Goal: Transaction & Acquisition: Purchase product/service

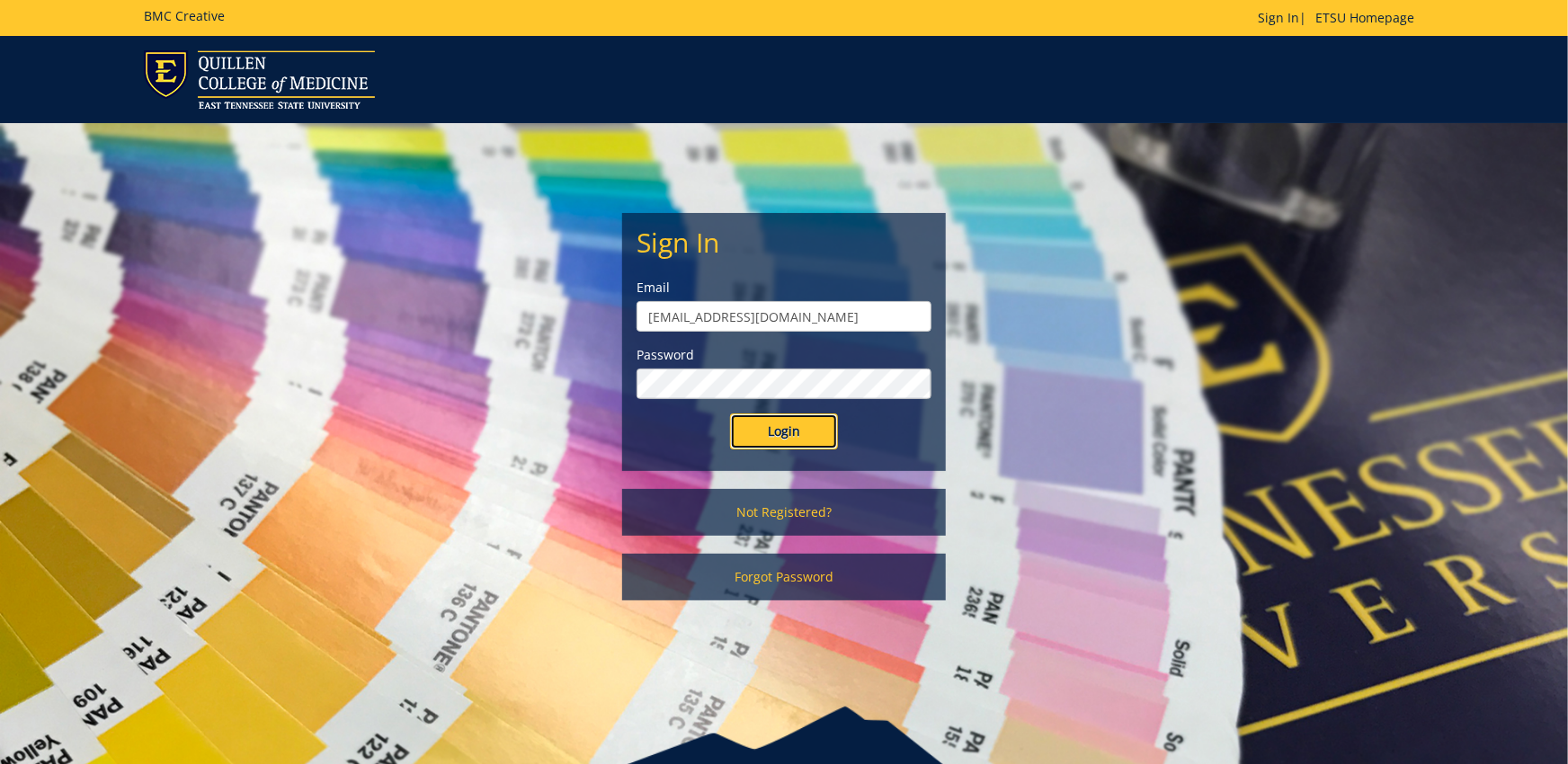
click at [801, 432] on input "Login" at bounding box center [784, 431] width 108 height 36
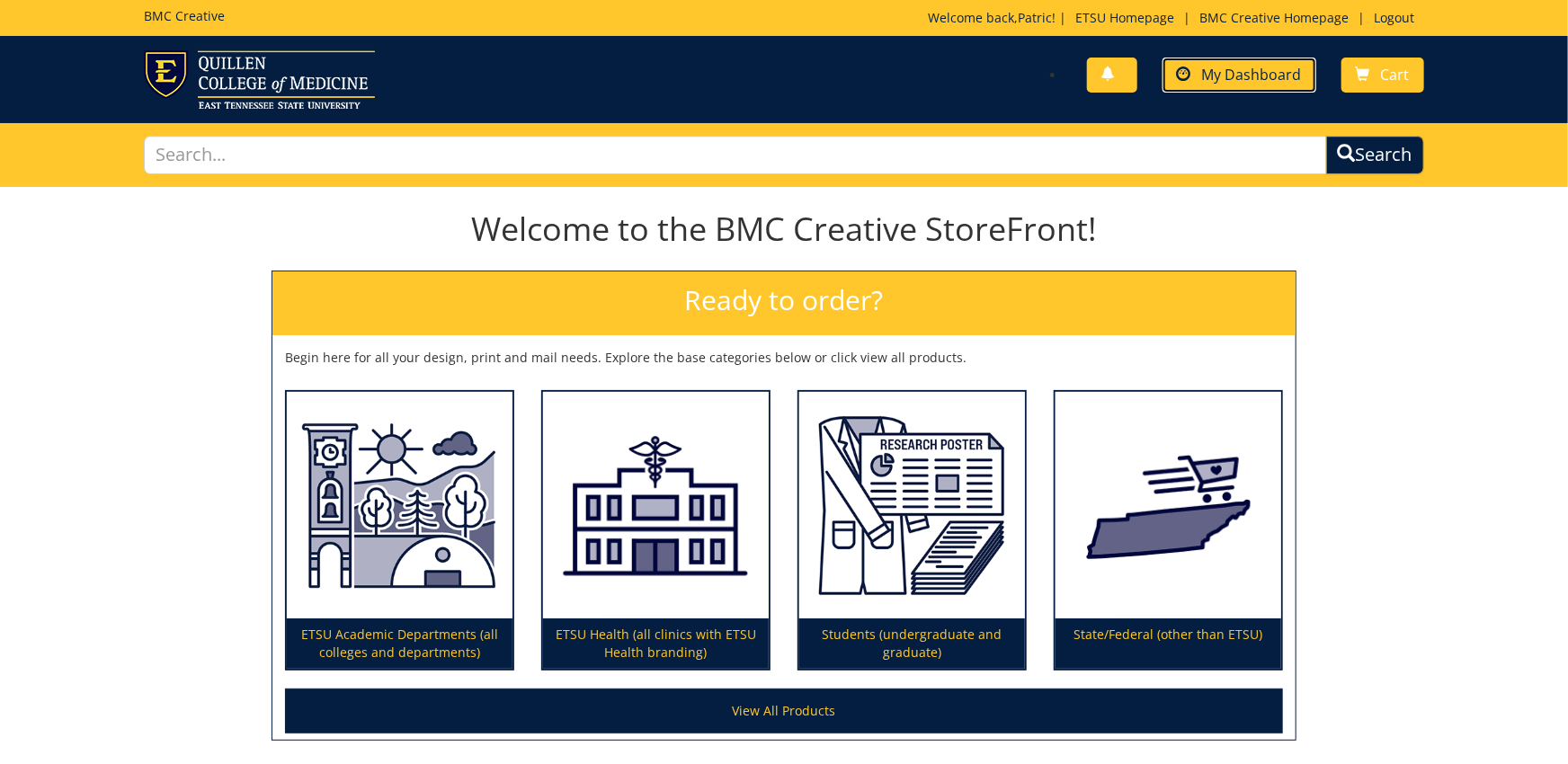
click at [1262, 59] on link "My Dashboard" at bounding box center [1238, 75] width 153 height 35
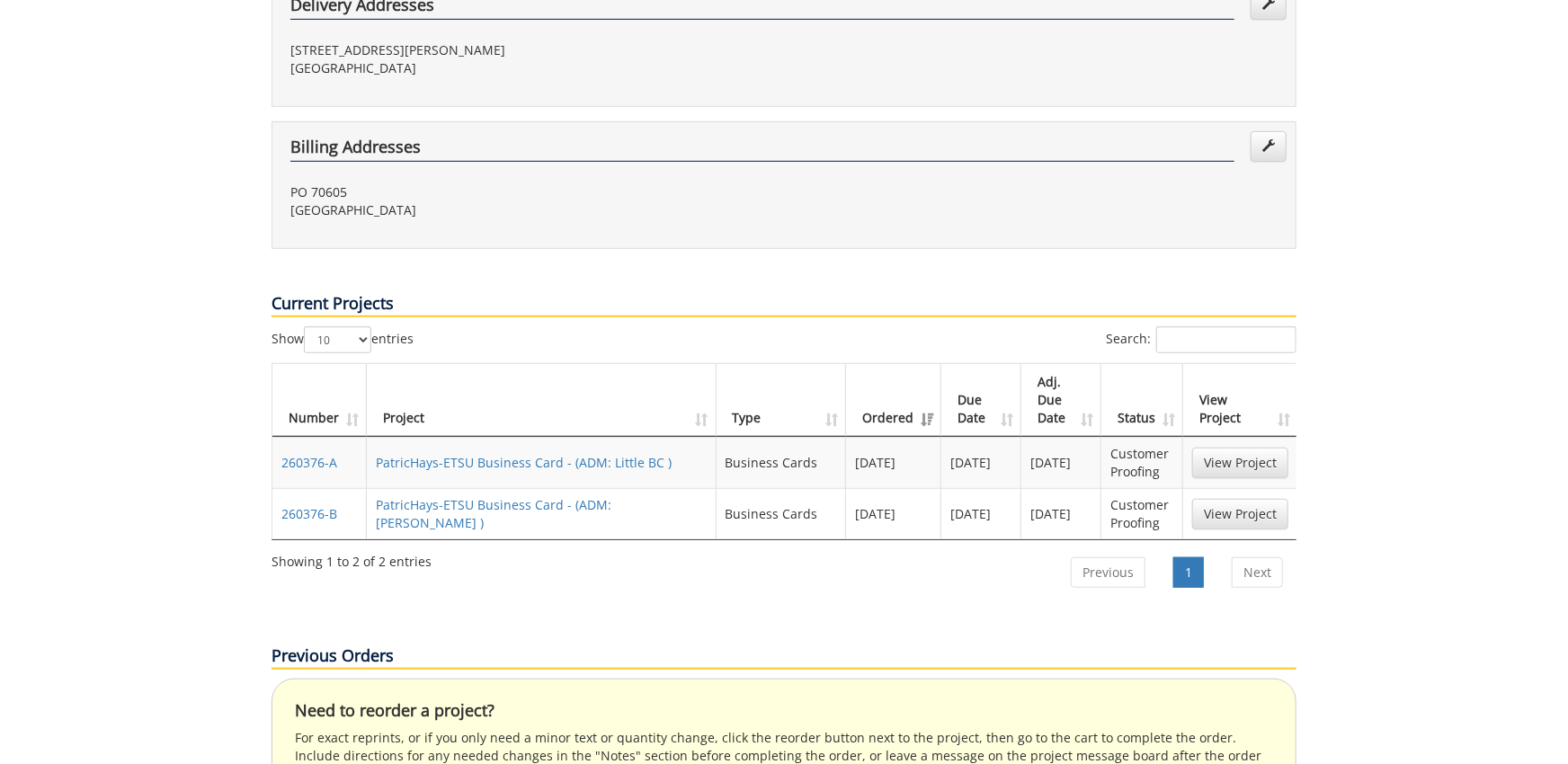
scroll to position [692, 0]
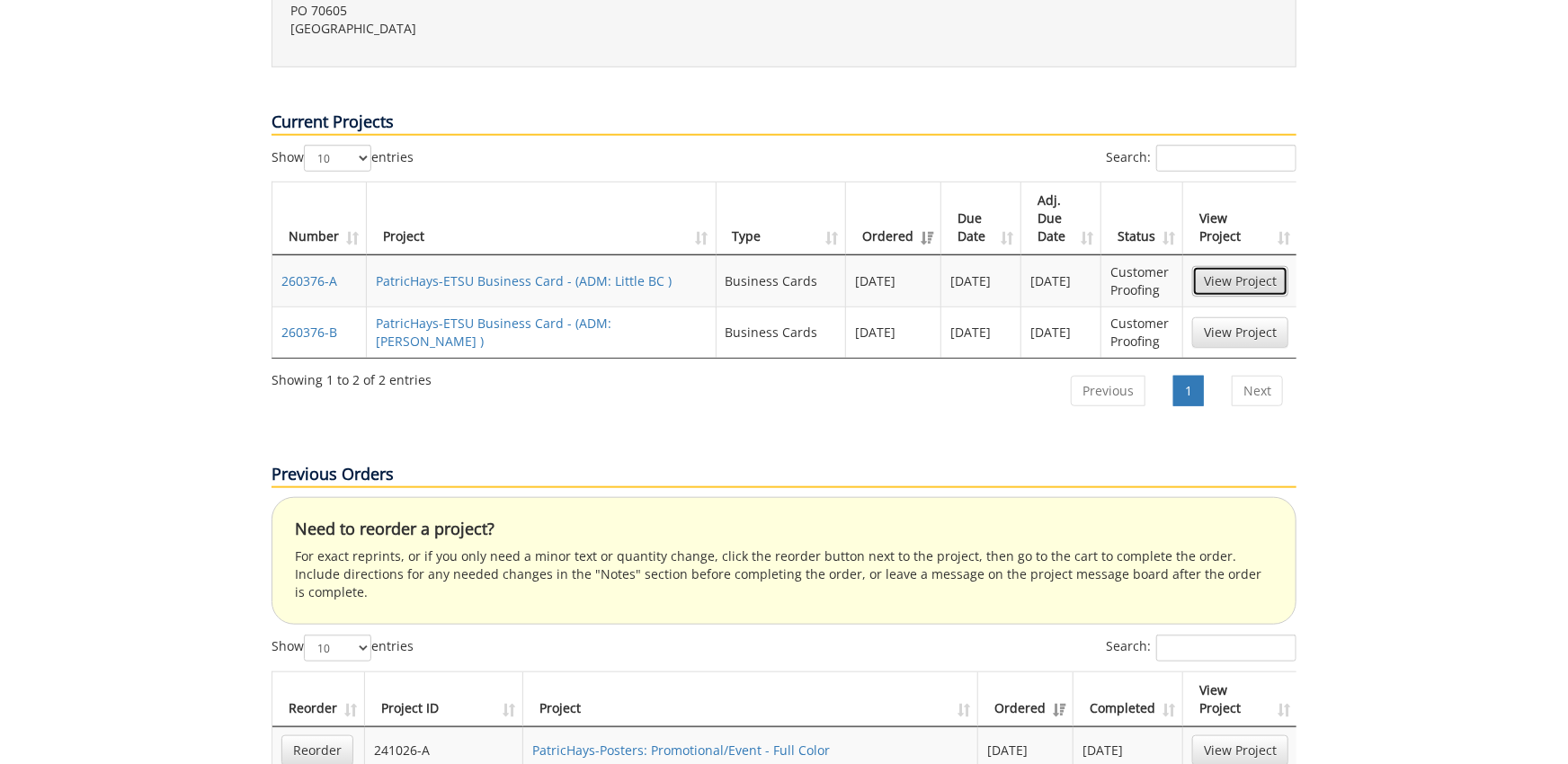
click at [1240, 266] on link "View Project" at bounding box center [1240, 281] width 97 height 31
click at [1265, 318] on link "View Project" at bounding box center [1240, 333] width 97 height 31
click at [1261, 257] on td "View Project" at bounding box center [1239, 281] width 114 height 51
click at [1269, 266] on link "View Project" at bounding box center [1240, 281] width 97 height 31
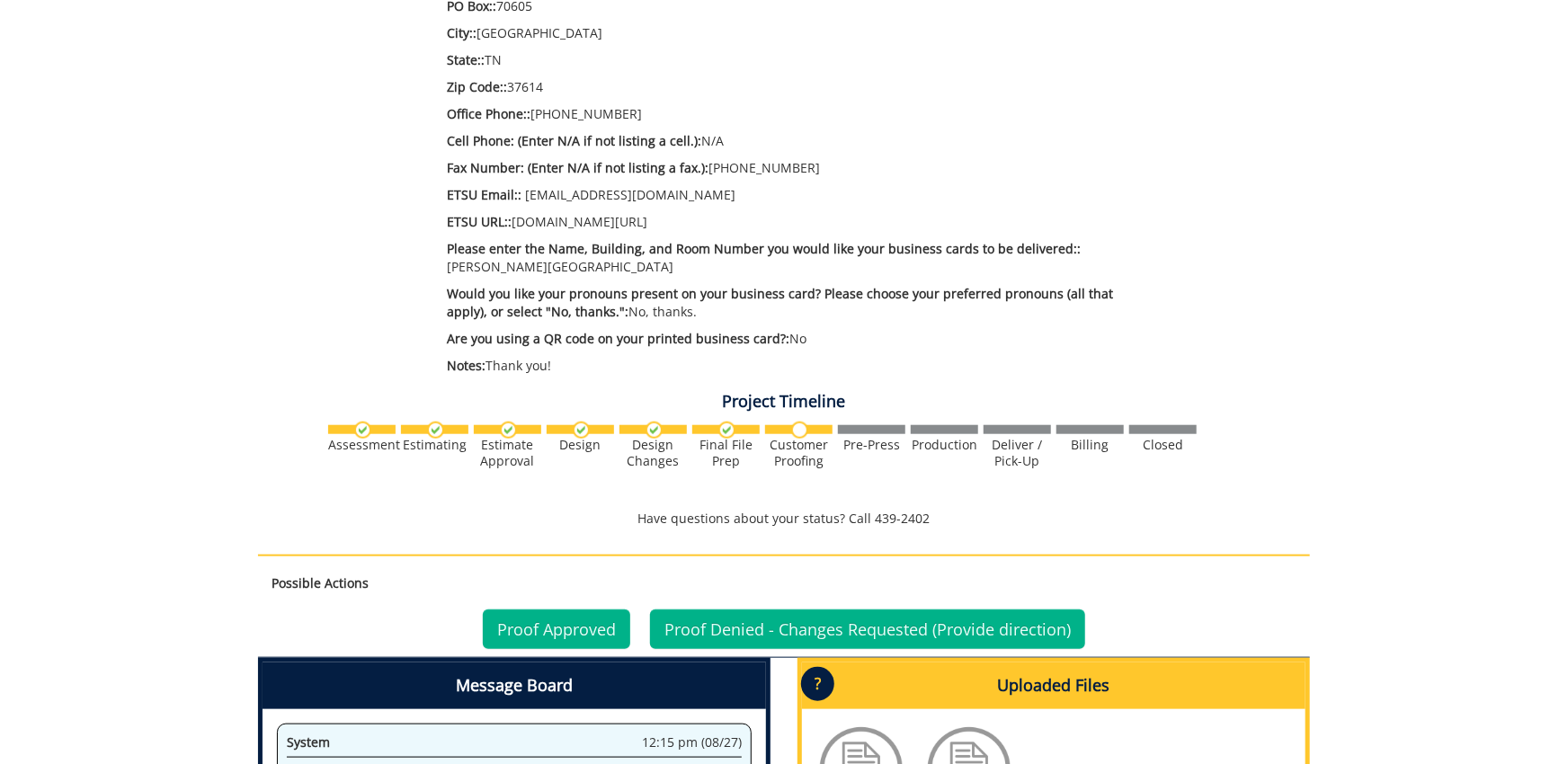
scroll to position [1088, 0]
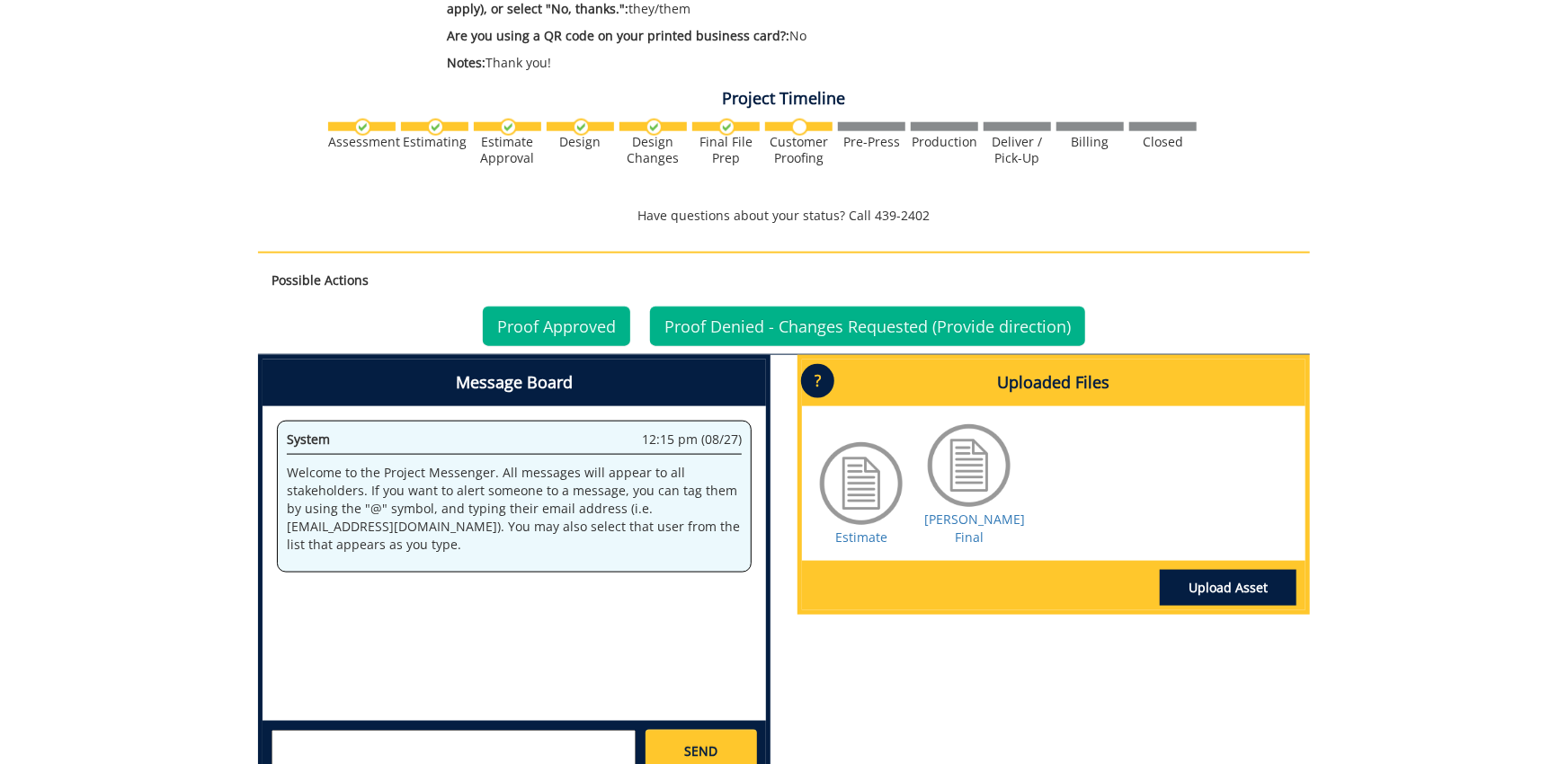
scroll to position [1187, 0]
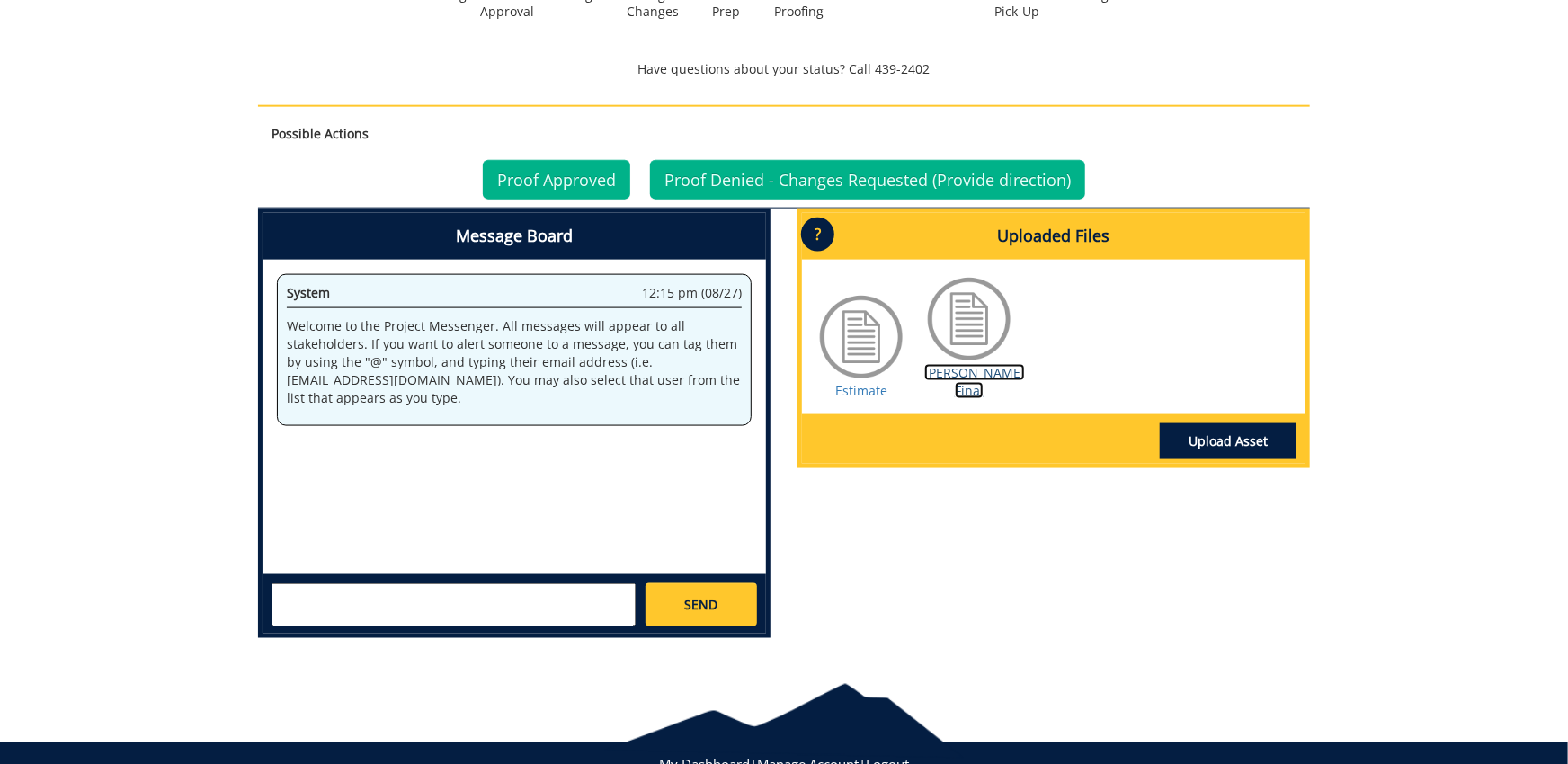
click at [982, 380] on link "Gilbert BC Final" at bounding box center [974, 382] width 100 height 35
click at [549, 180] on link "Proof Approved" at bounding box center [556, 179] width 148 height 40
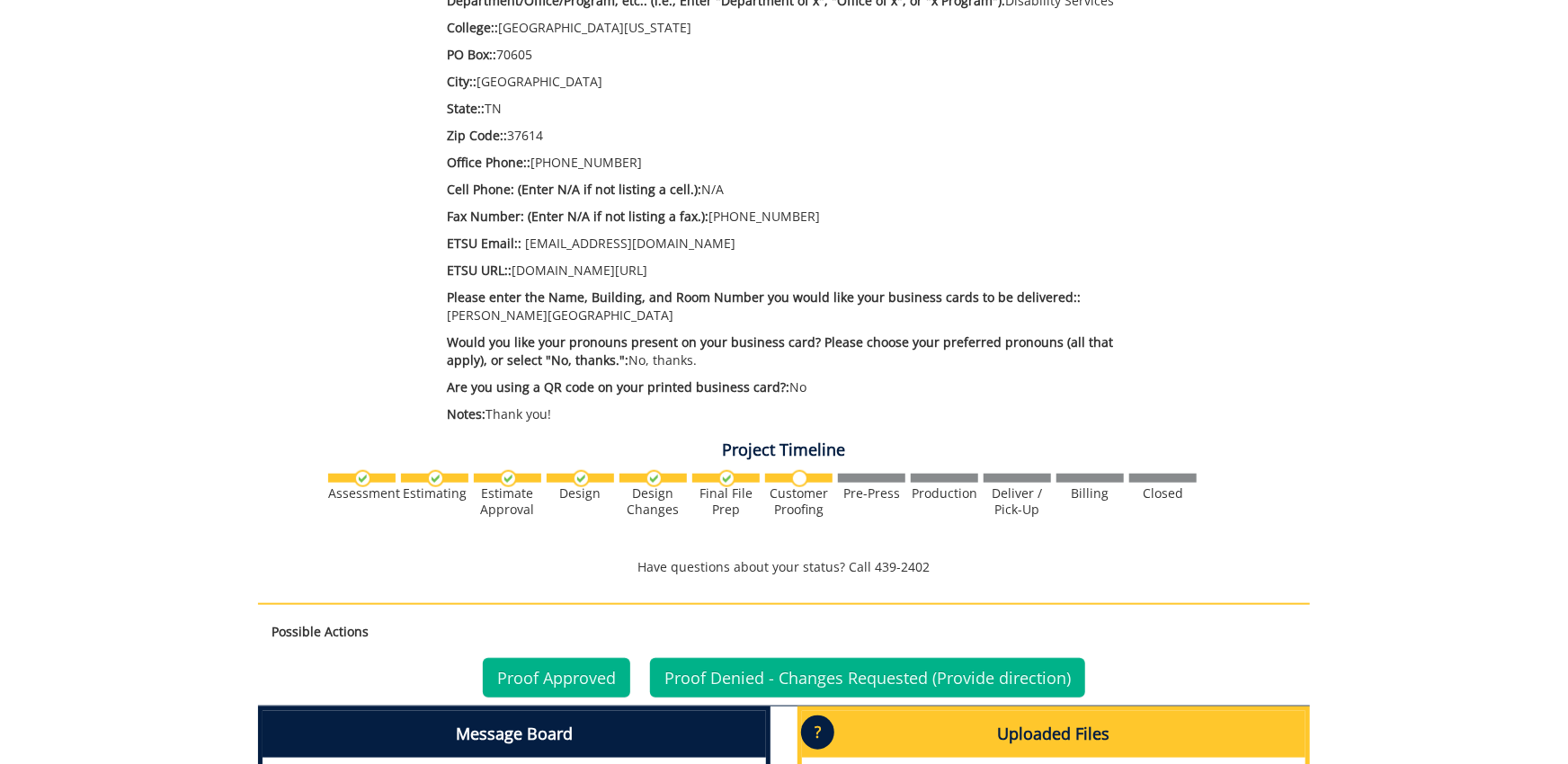
scroll to position [1088, 0]
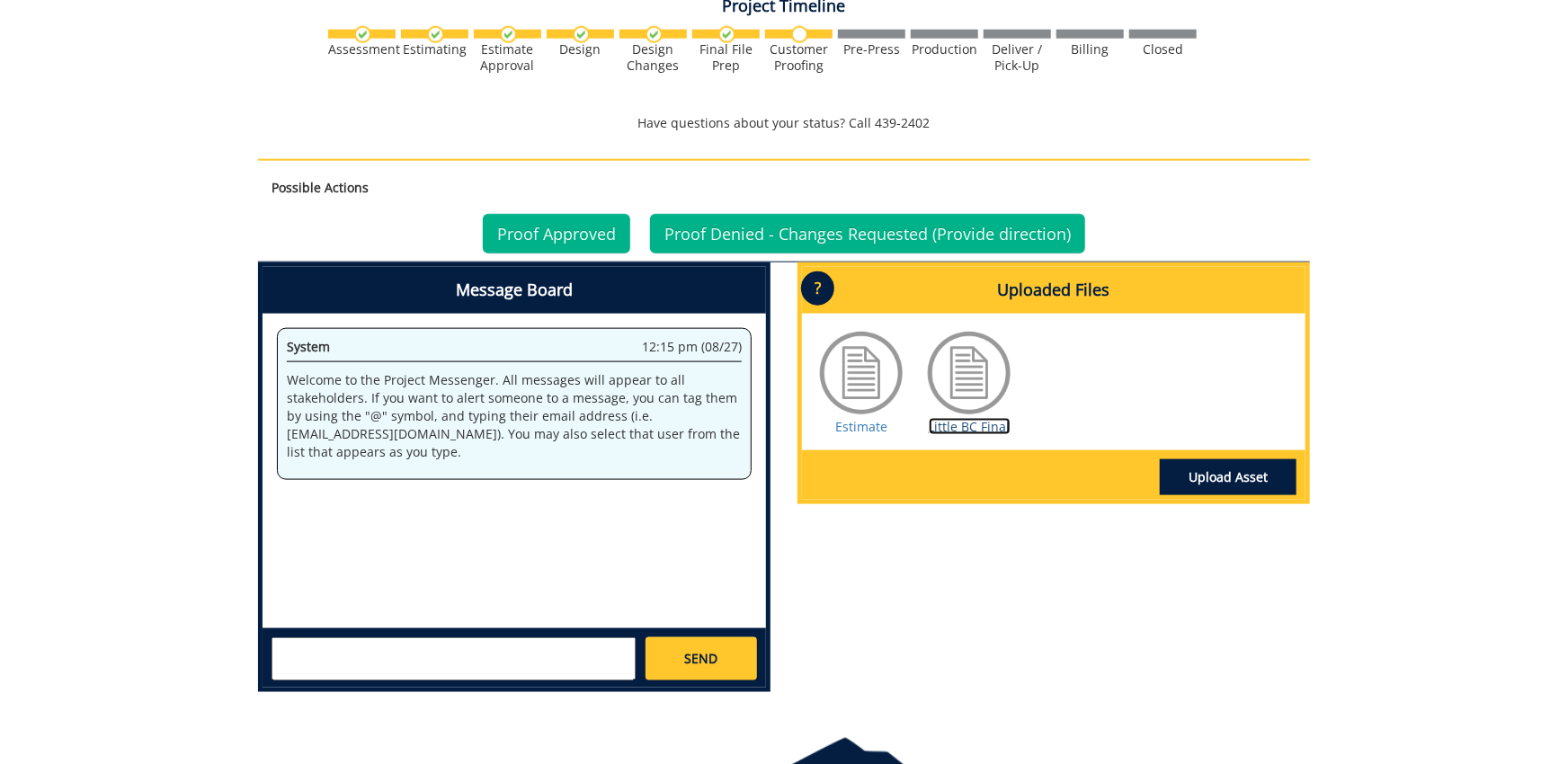
click at [987, 429] on link "Little BC Final" at bounding box center [970, 427] width 82 height 17
click at [602, 228] on link "Proof Approved" at bounding box center [556, 233] width 148 height 40
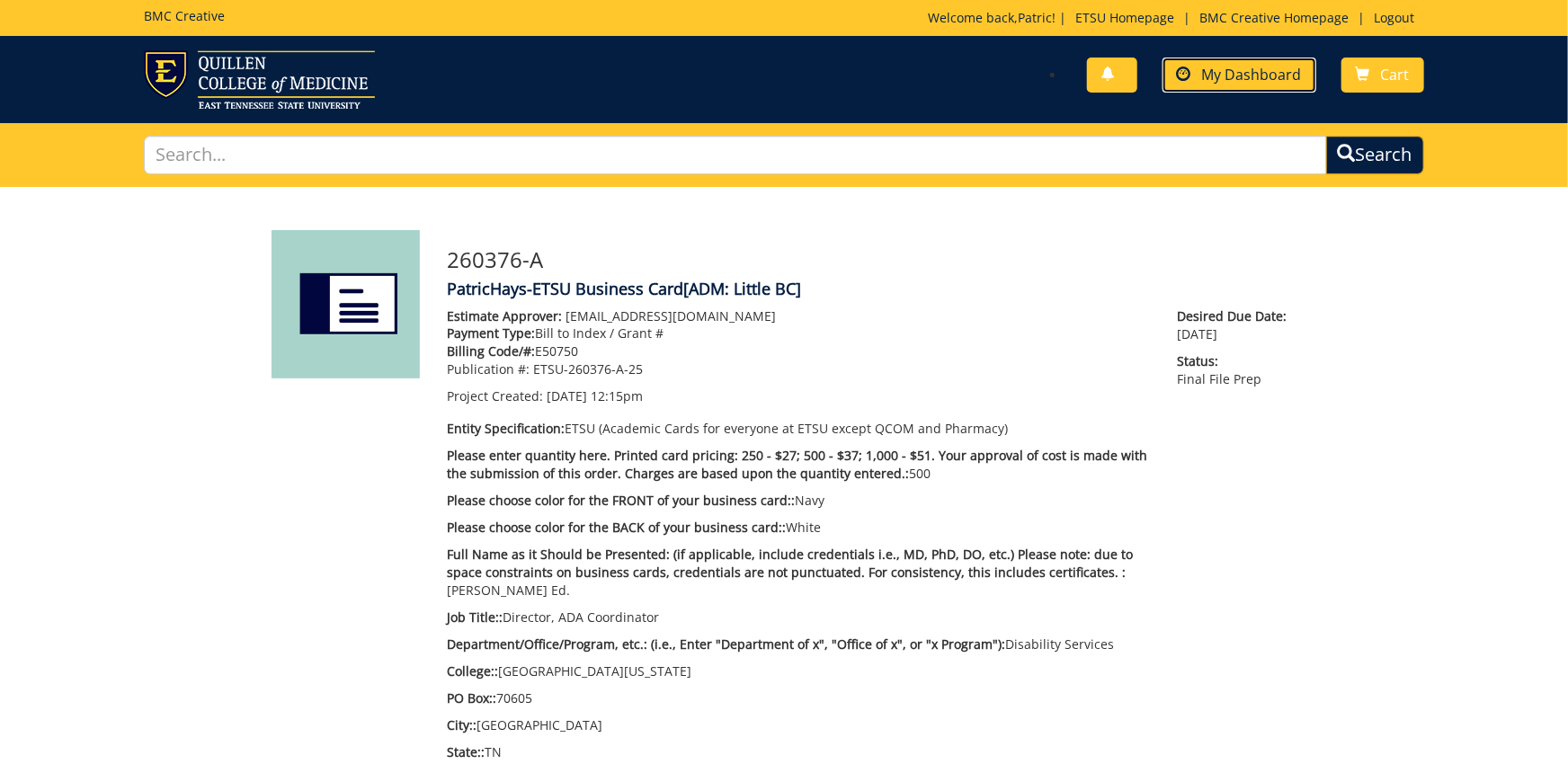
click at [1287, 70] on span "My Dashboard" at bounding box center [1251, 74] width 99 height 20
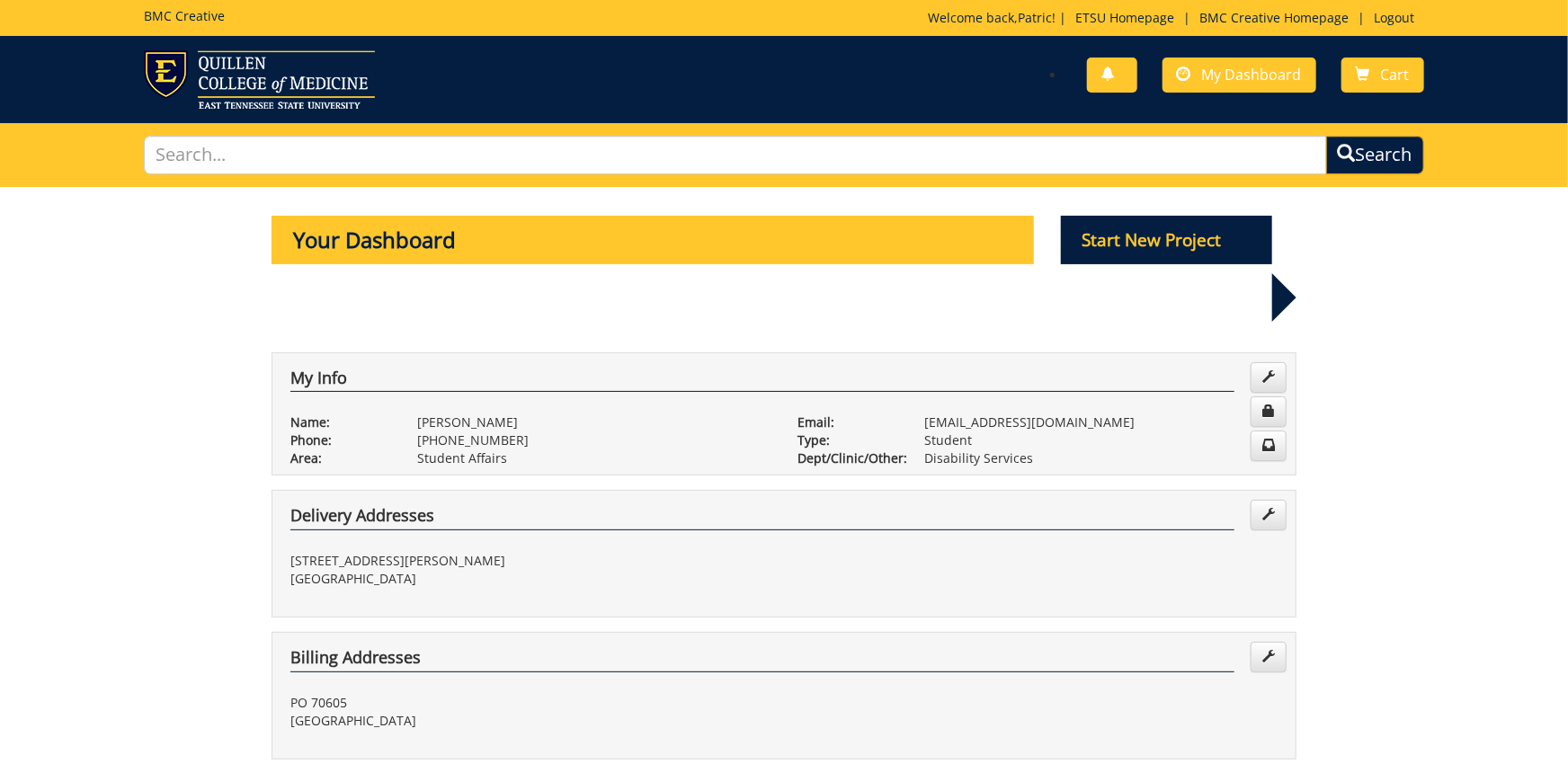
click at [1240, 57] on div "You have no new notifications My Dashboard Cart" at bounding box center [1110, 75] width 653 height 51
click at [1241, 73] on span "My Dashboard" at bounding box center [1251, 74] width 99 height 20
click at [1211, 72] on span "My Dashboard" at bounding box center [1251, 74] width 99 height 20
click at [1140, 236] on p "Start New Project" at bounding box center [1167, 240] width 212 height 48
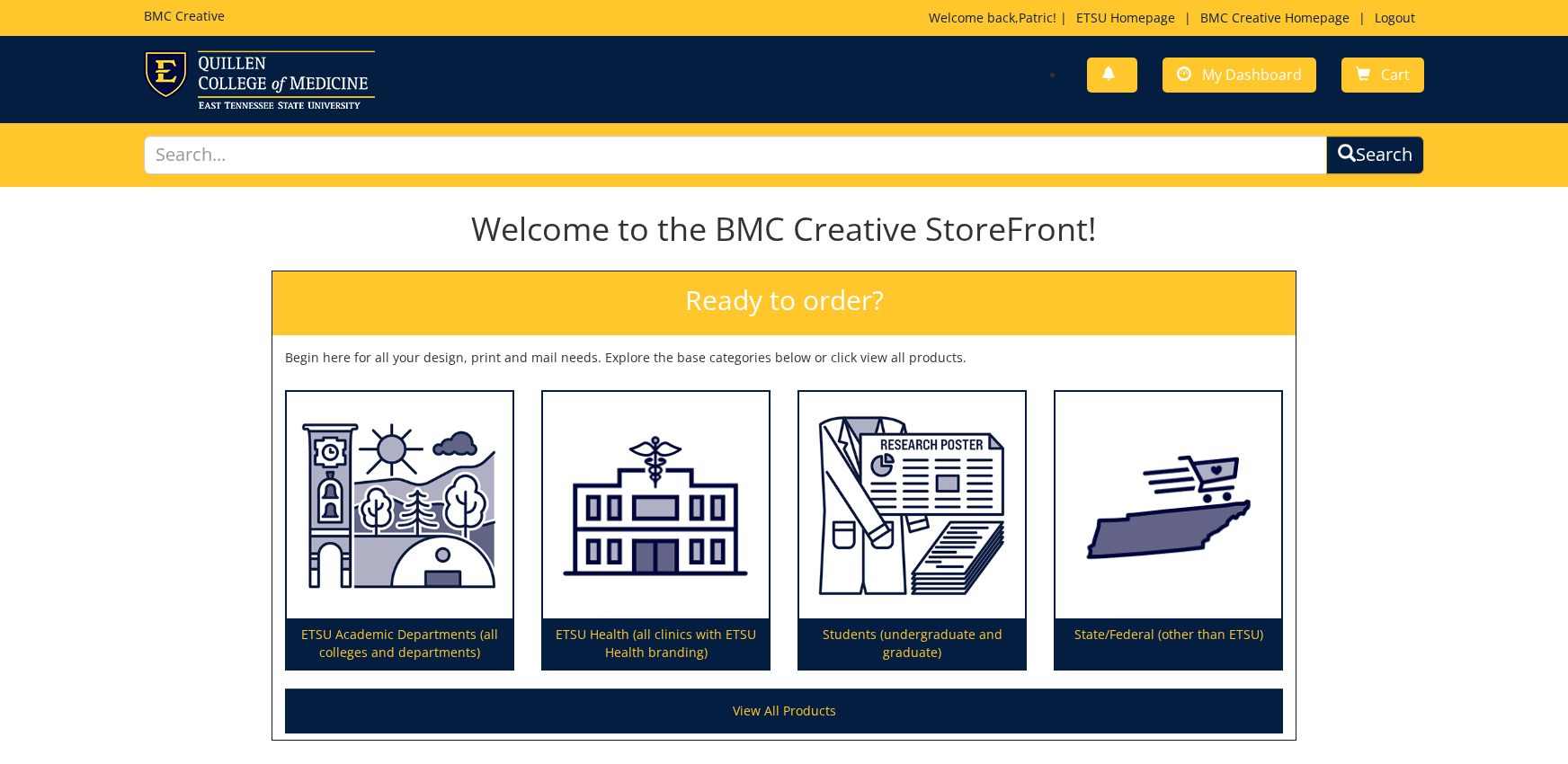
scroll to position [150, 0]
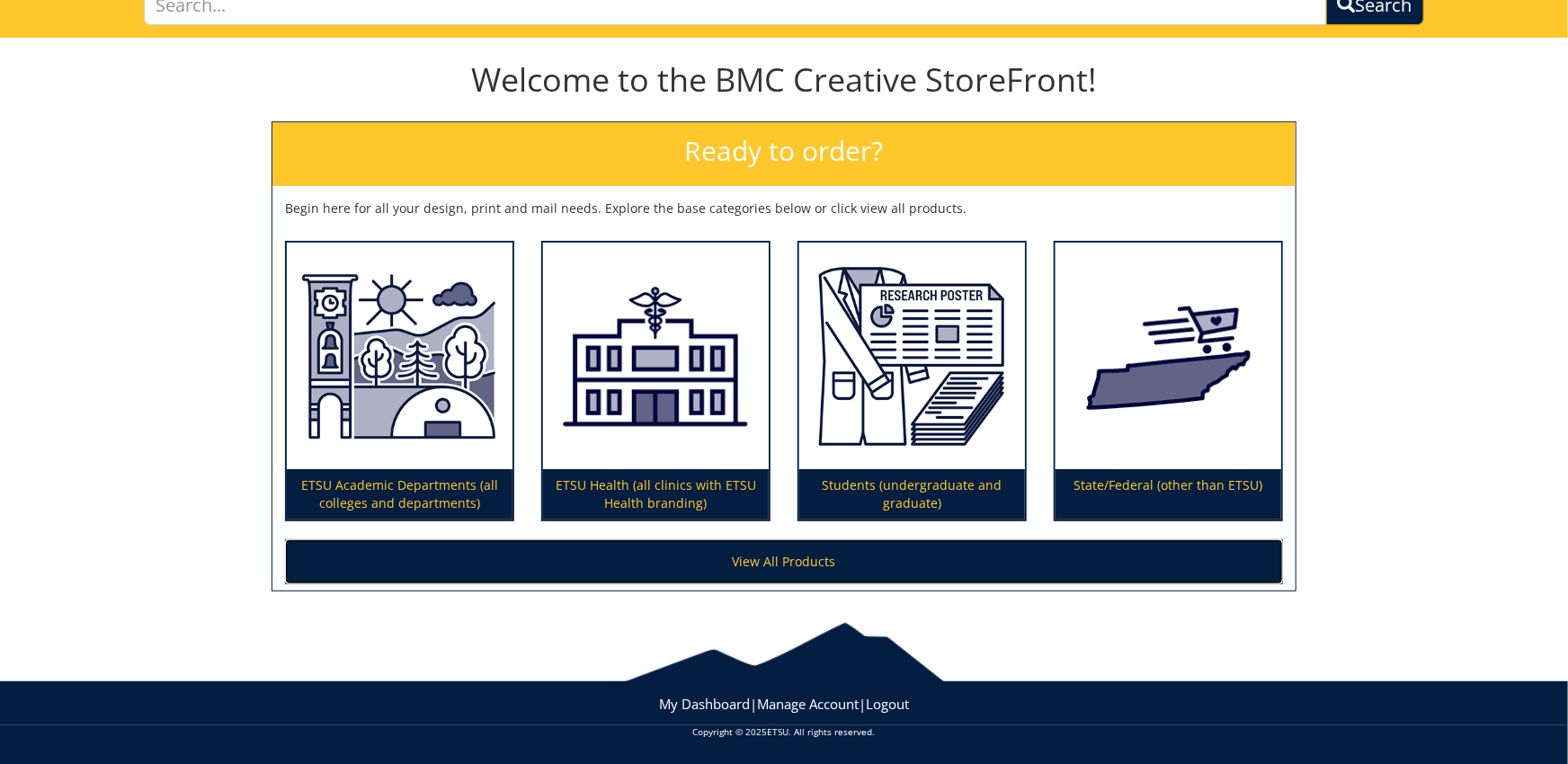
click at [837, 543] on link "View All Products" at bounding box center [784, 562] width 998 height 45
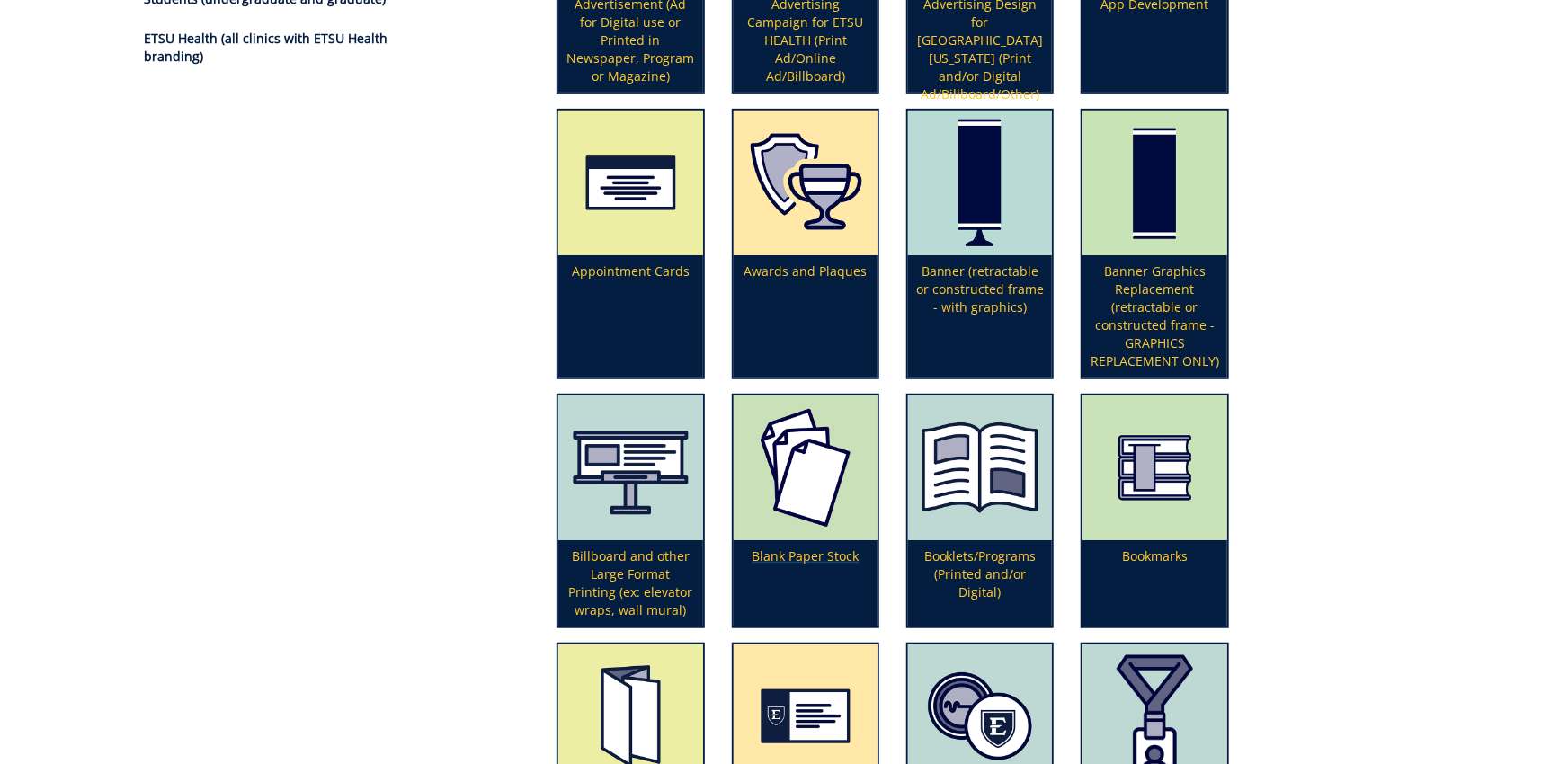
scroll to position [396, 0]
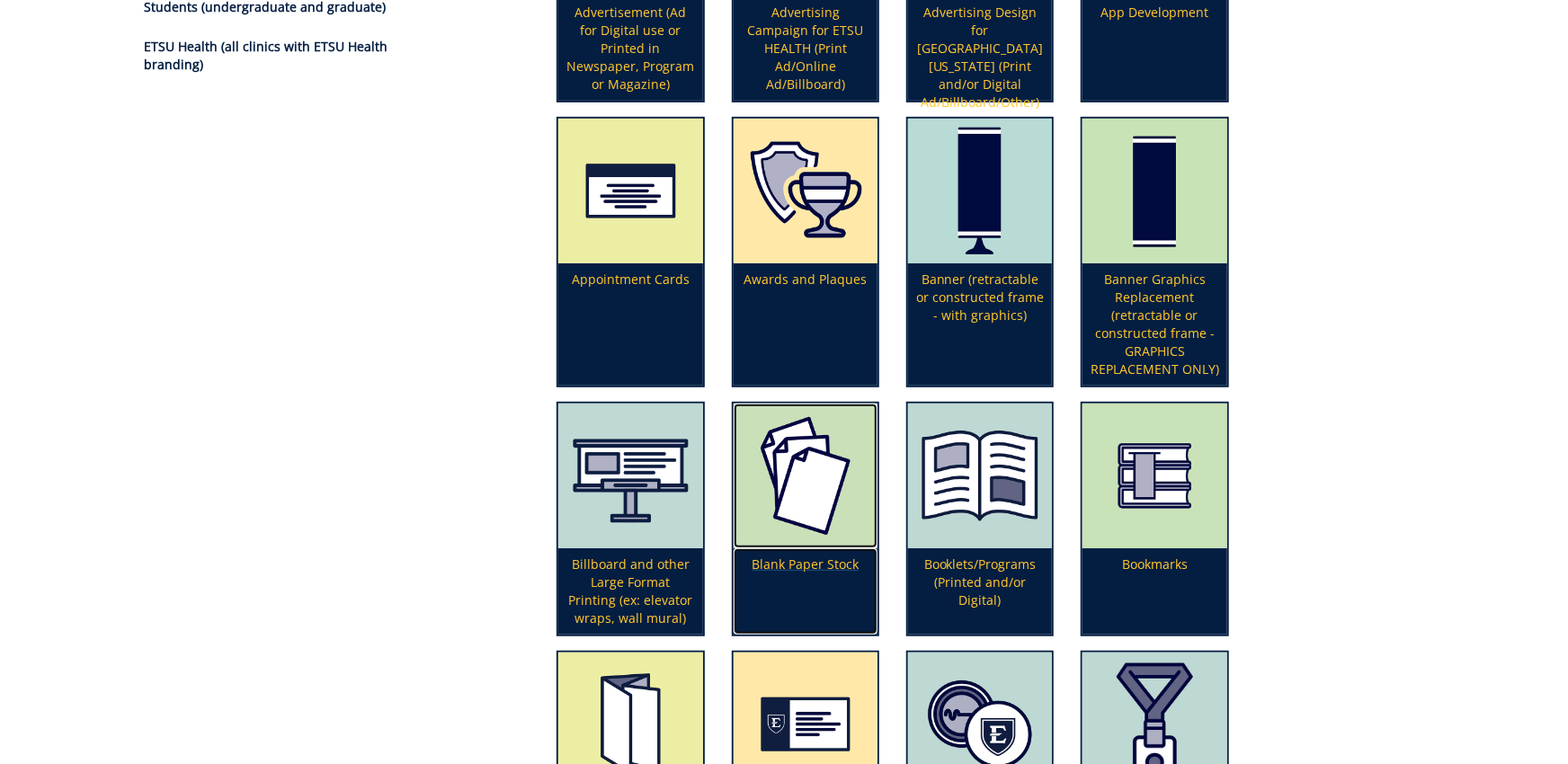
click at [820, 572] on p "Blank Paper Stock" at bounding box center [805, 591] width 144 height 86
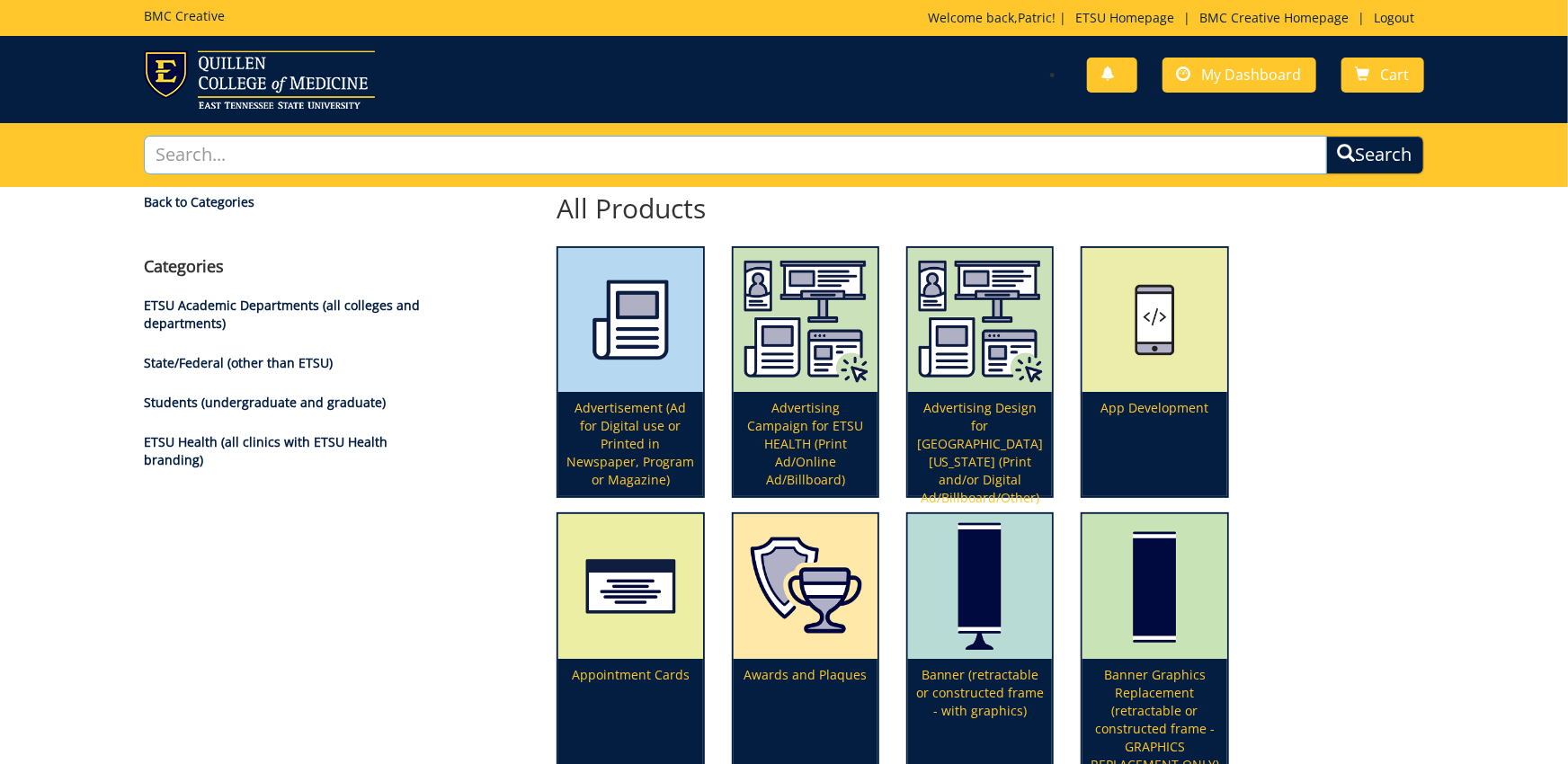
click at [414, 168] on input "text" at bounding box center [735, 155] width 1182 height 39
type input "letterhead"
click at [1326, 136] on button "Search" at bounding box center [1374, 155] width 98 height 39
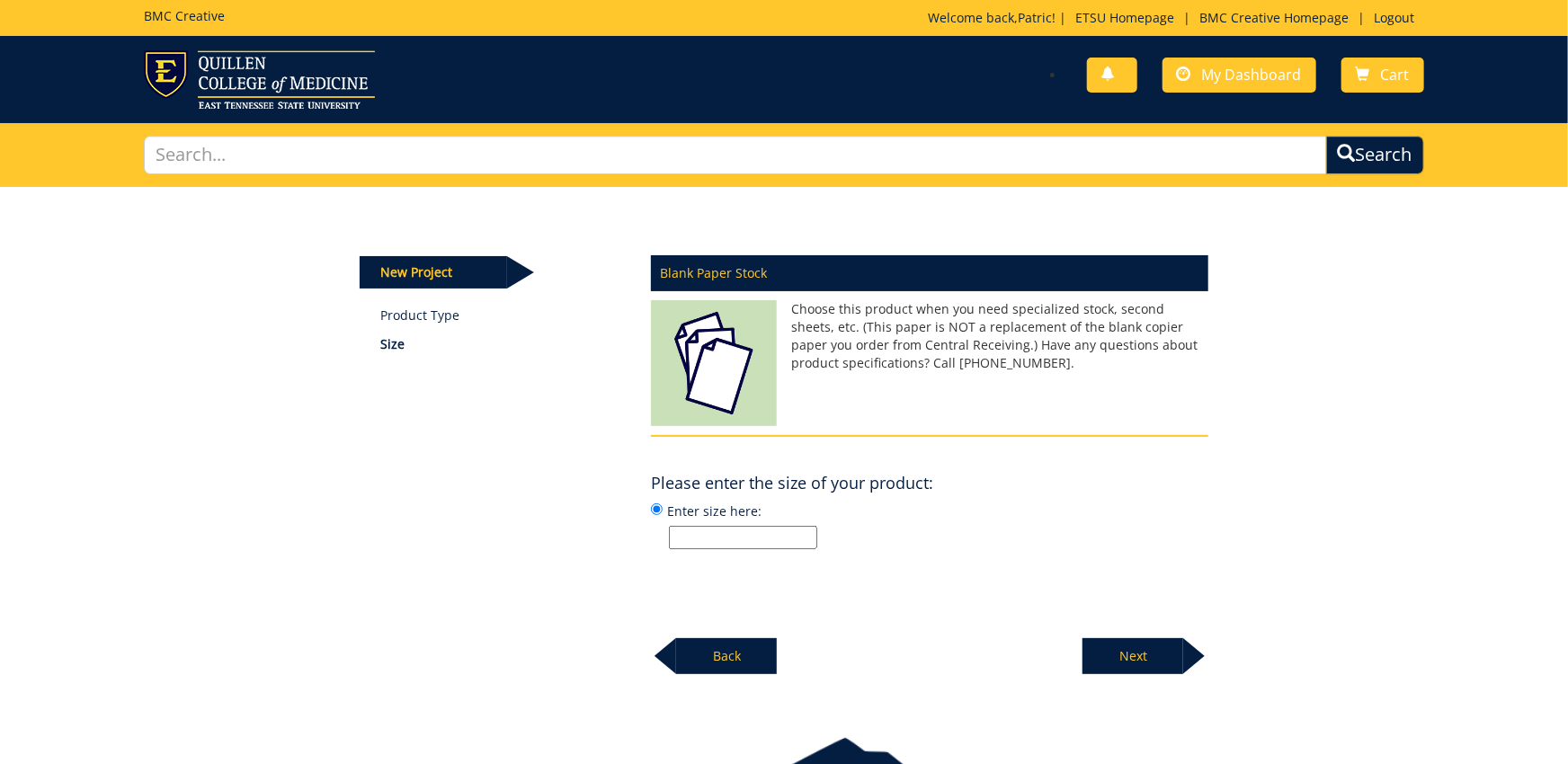
click at [729, 525] on label "Enter size here:" at bounding box center [930, 525] width 557 height 48
click at [662, 515] on input "Enter size here:" at bounding box center [657, 509] width 12 height 12
click at [750, 532] on input "Enter size here:" at bounding box center [743, 537] width 149 height 23
type input "8.5 x 11"
click at [1133, 658] on p "Next" at bounding box center [1132, 656] width 100 height 36
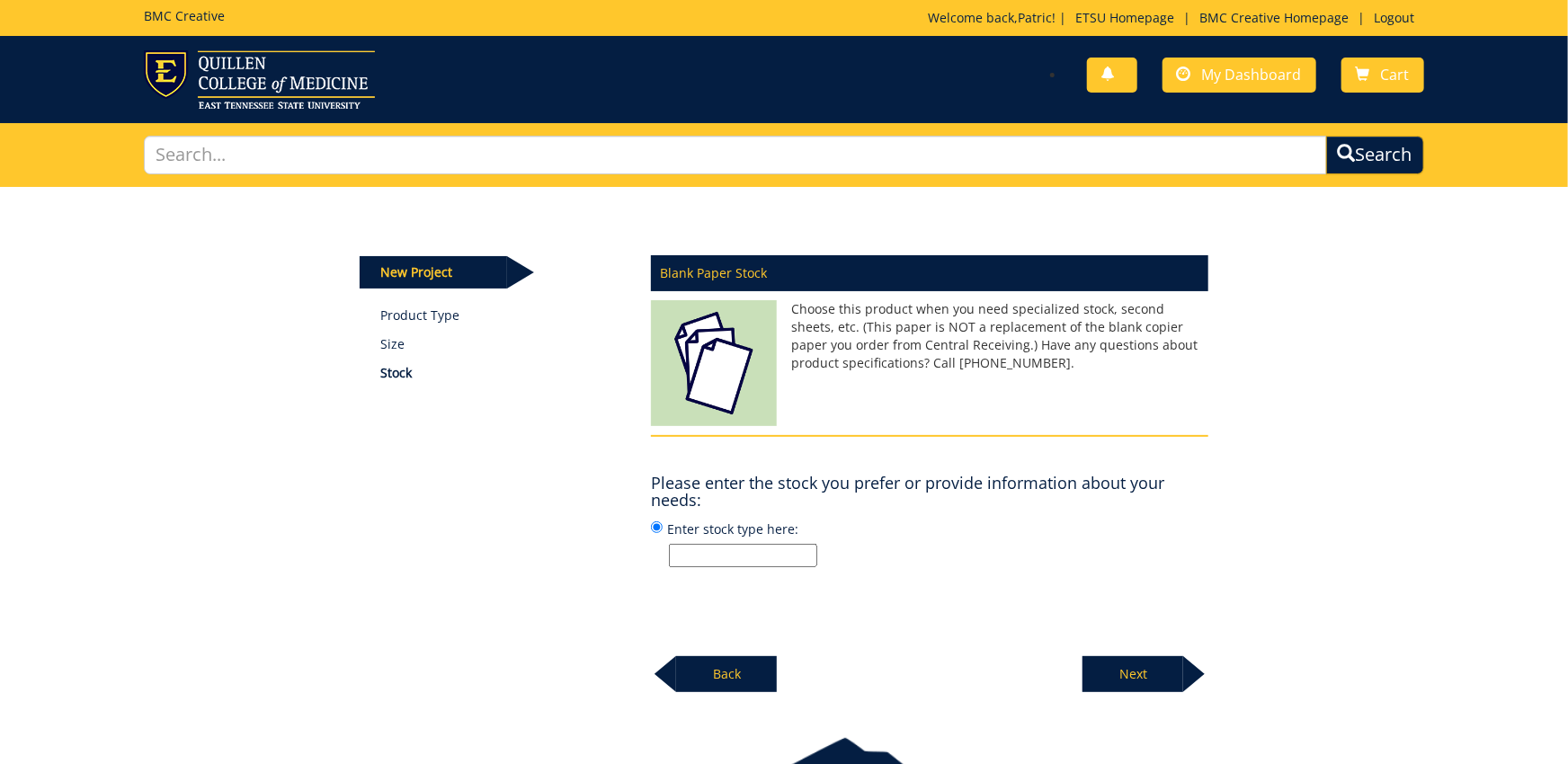
click at [798, 558] on input "Enter stock type here:" at bounding box center [743, 555] width 149 height 23
type input "p"
drag, startPoint x: 681, startPoint y: 553, endPoint x: 1221, endPoint y: 586, distance: 541.0
click at [817, 560] on input "specialized paper. Something nice but not too heavy weight. Intended for letter…" at bounding box center [743, 555] width 149 height 23
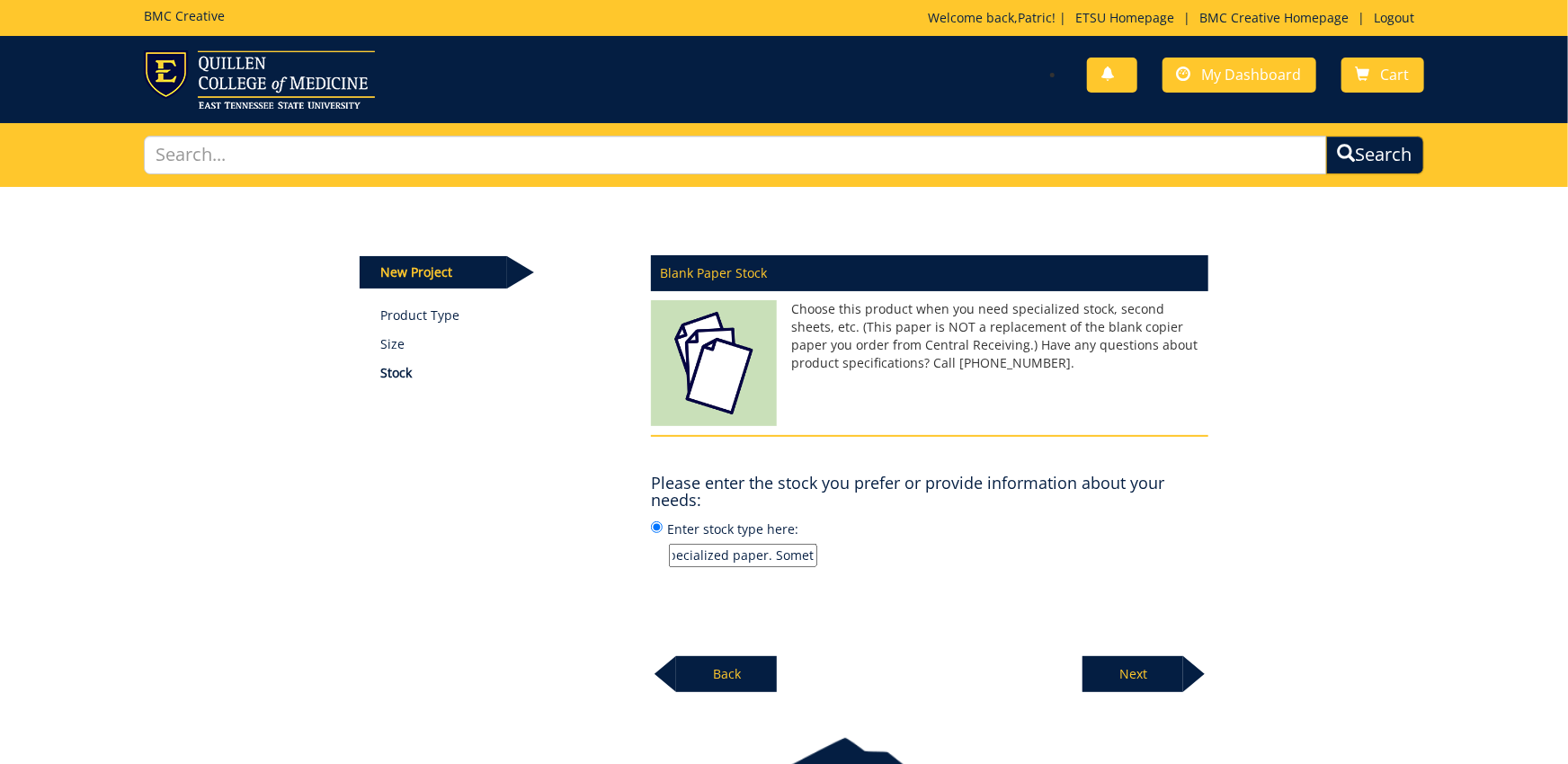
scroll to position [0, 0]
type input "s"
type input "Some sort of standard weight paper with a water mark that we can use for letter…"
click at [1108, 653] on div "Next" at bounding box center [1144, 667] width 125 height 49
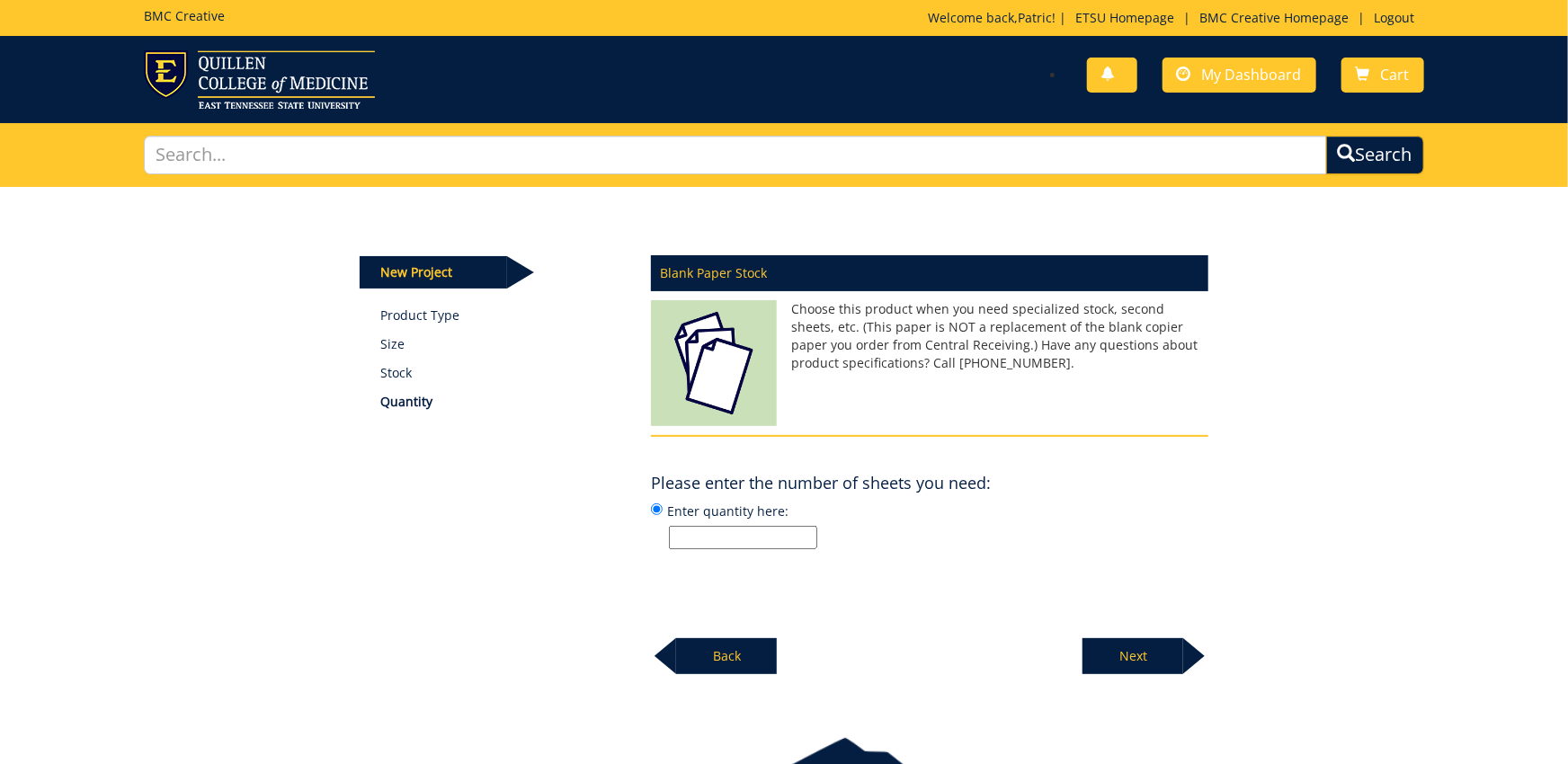
click at [734, 533] on input "Enter quantity here:" at bounding box center [743, 537] width 149 height 23
type input "200"
click at [1117, 641] on p "Next" at bounding box center [1132, 656] width 100 height 36
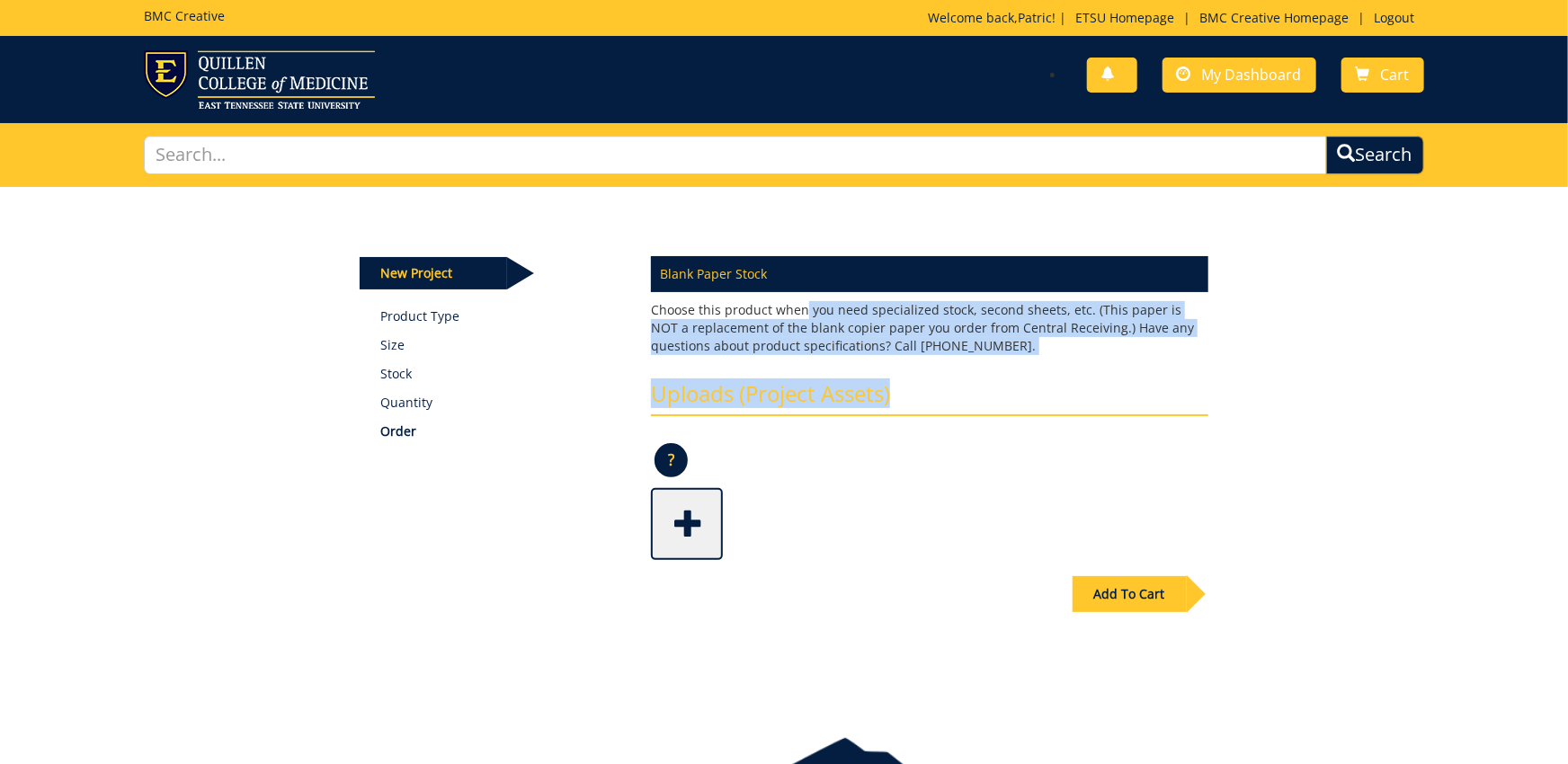
drag, startPoint x: 804, startPoint y: 307, endPoint x: 1013, endPoint y: 354, distance: 214.2
click at [983, 363] on div "Blank Paper Stock Choose this product when you need specialized stock, second s…" at bounding box center [930, 310] width 557 height 108
click at [1024, 351] on p "Choose this product when you need specialized stock, second sheets, etc. (This …" at bounding box center [930, 328] width 557 height 54
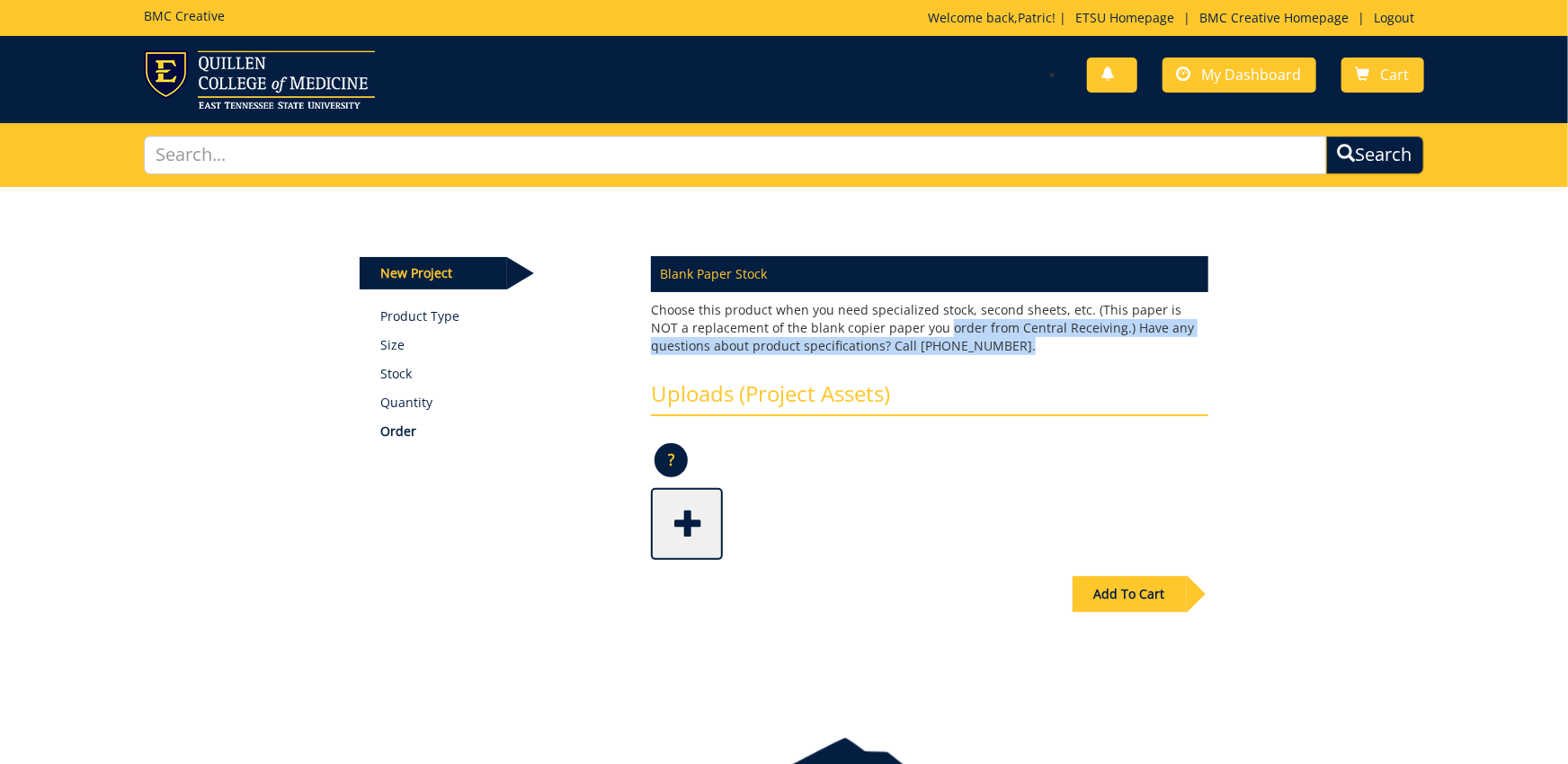
drag, startPoint x: 1015, startPoint y: 350, endPoint x: 900, endPoint y: 321, distance: 118.6
click at [900, 321] on p "Choose this product when you need specialized stock, second sheets, etc. (This …" at bounding box center [930, 328] width 557 height 54
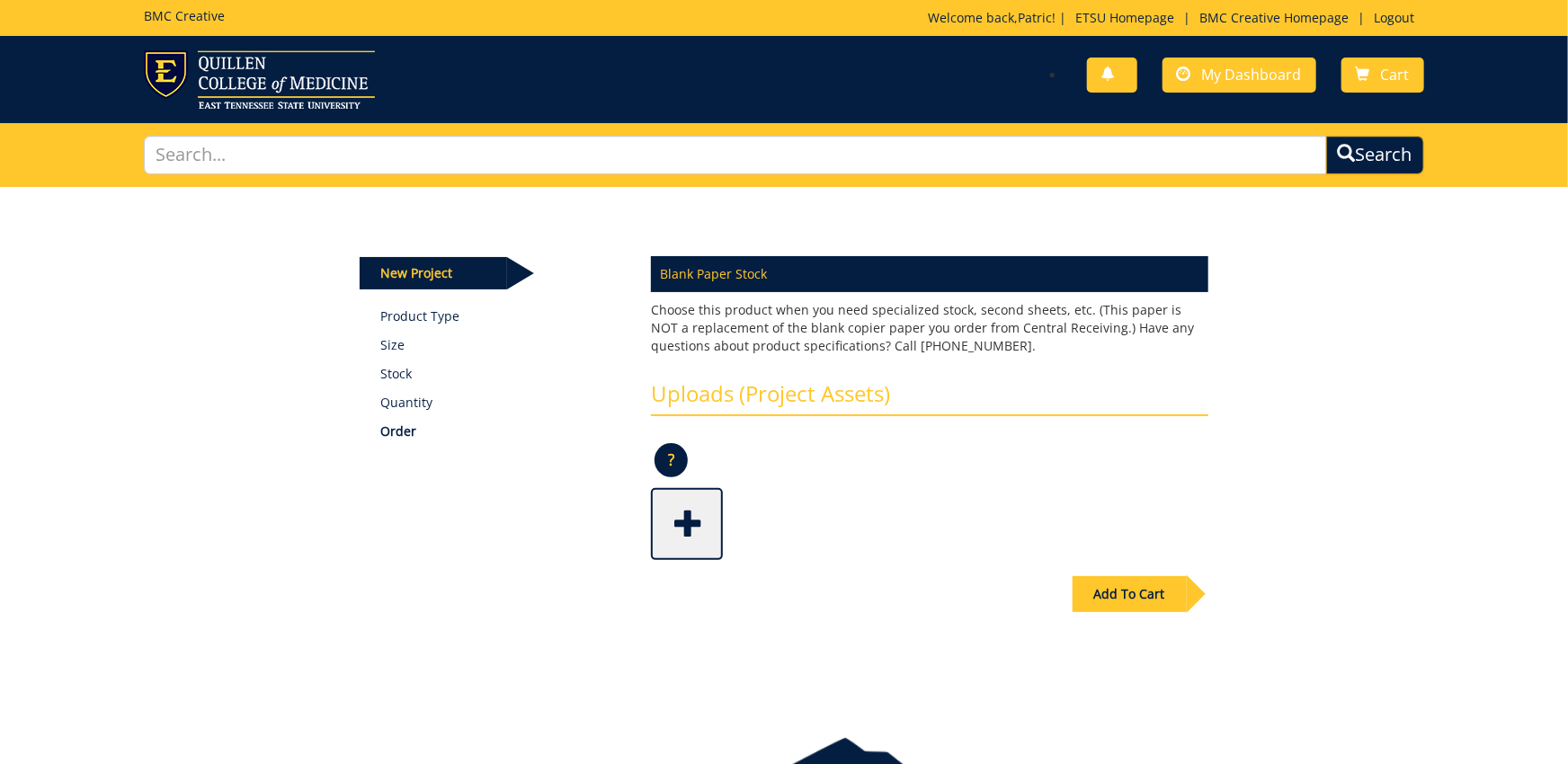
click at [922, 382] on h3 "Uploads (Project Assets)" at bounding box center [930, 399] width 557 height 34
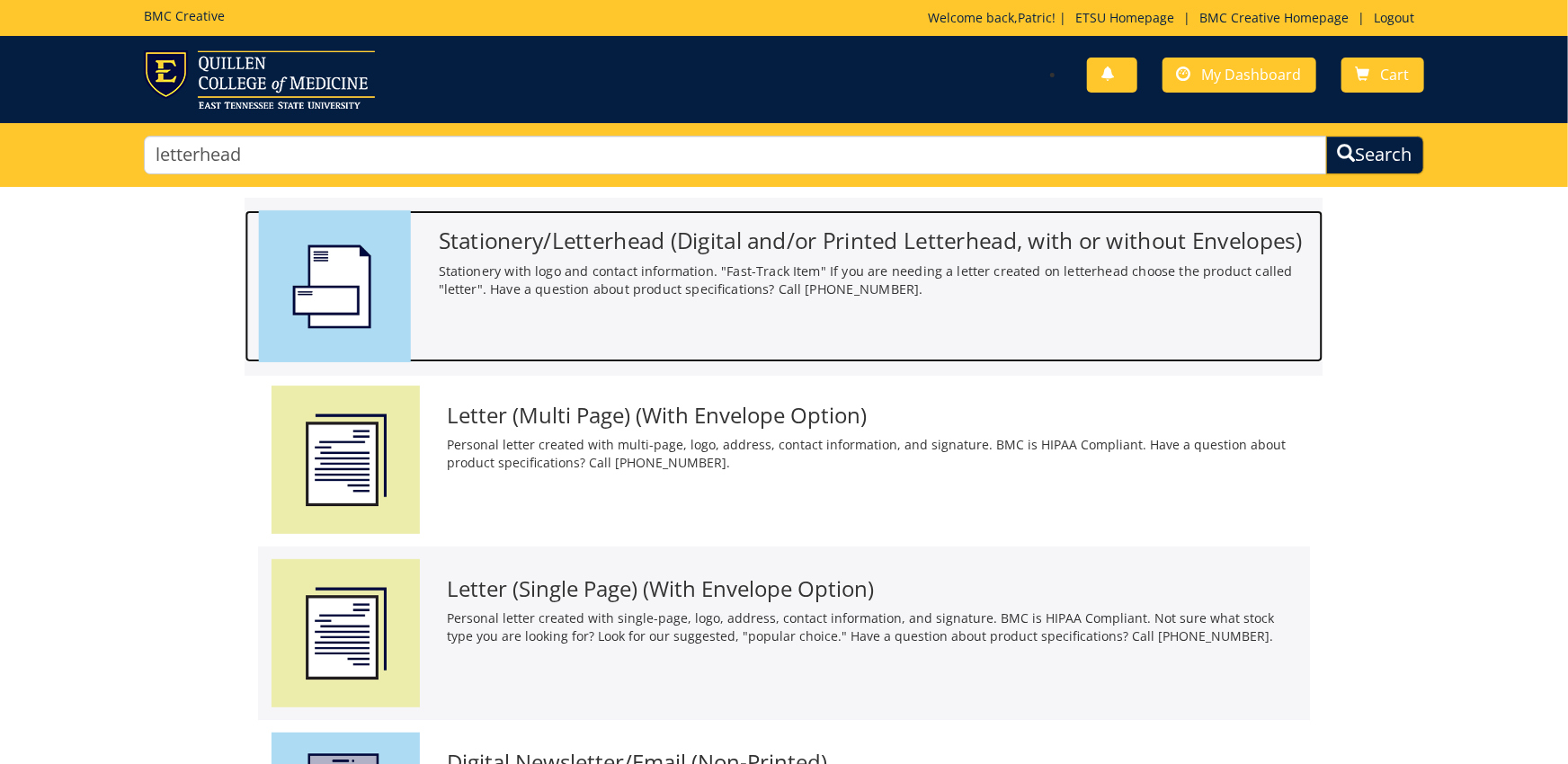
click at [910, 310] on div "Stationery/Letterhead (Digital and/or Printed Letterhead, with or without Envel…" at bounding box center [783, 286] width 1078 height 152
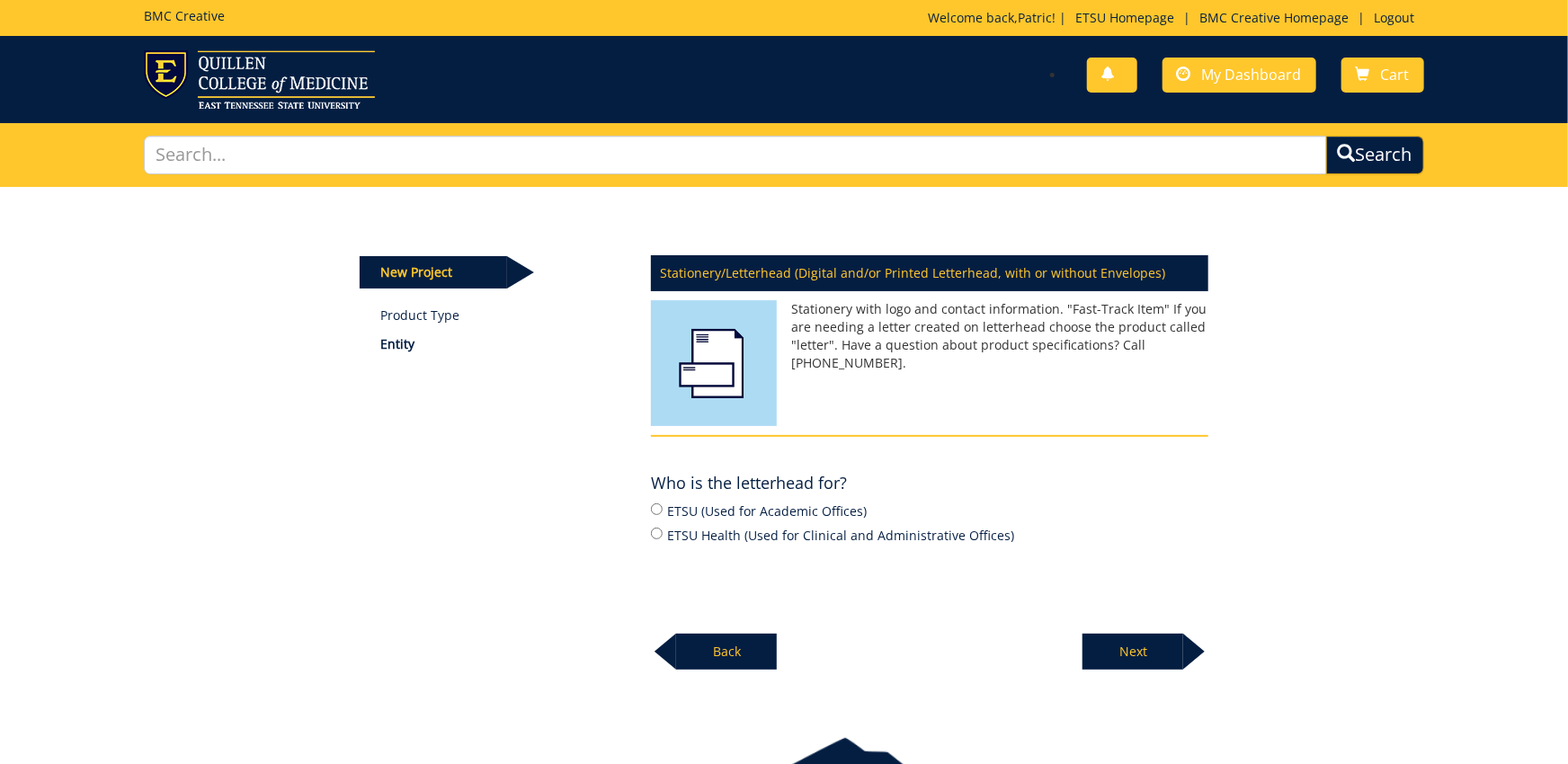
click at [771, 512] on label "ETSU (Used for Academic Offices)" at bounding box center [930, 510] width 557 height 20
click at [662, 512] on input "ETSU (Used for Academic Offices)" at bounding box center [657, 509] width 12 height 12
radio input "true"
click at [1114, 641] on p "Next" at bounding box center [1132, 652] width 100 height 36
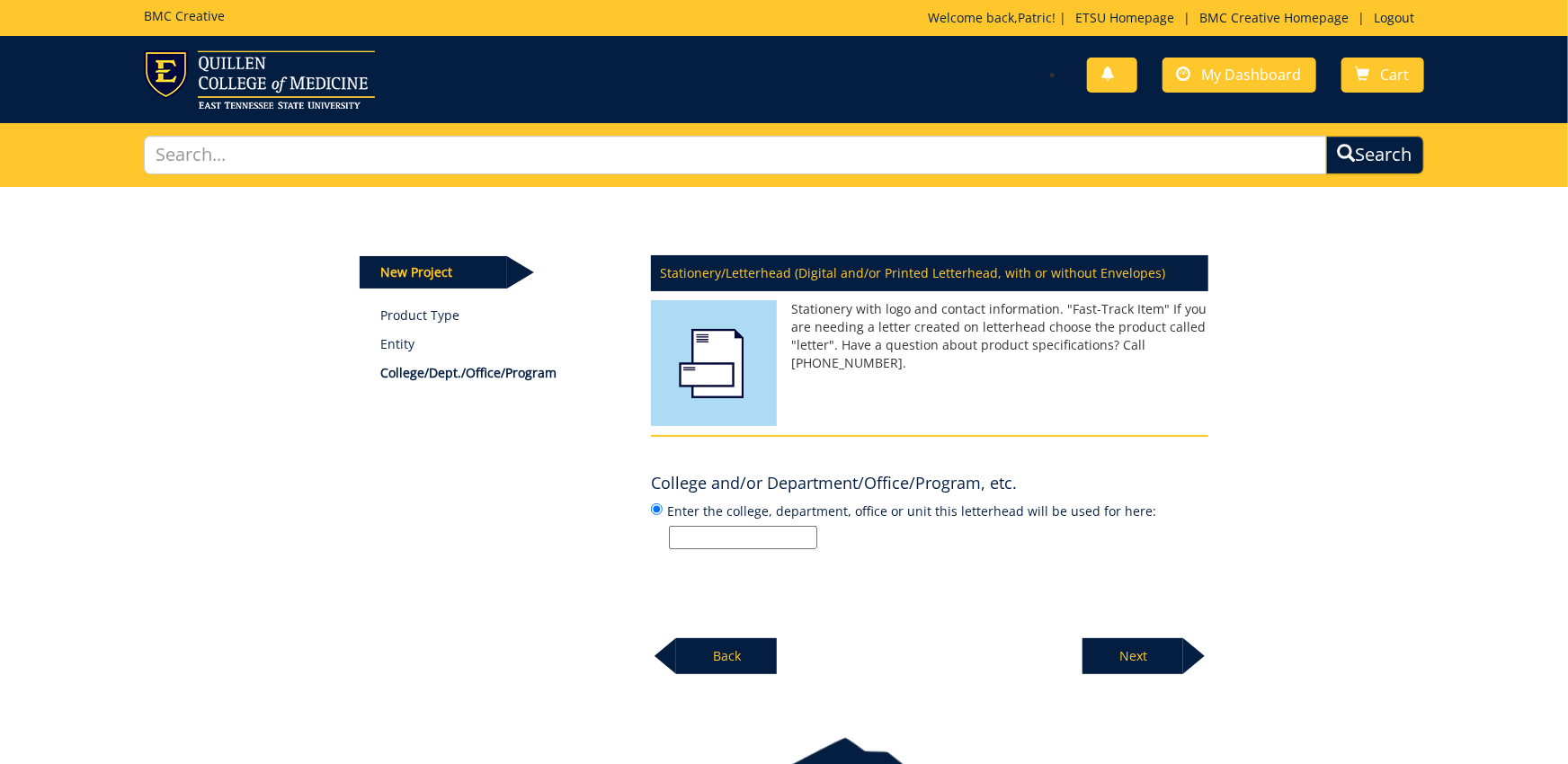
click at [714, 552] on div "Stationery/Letterhead (Digital and/or Printed Letterhead, with or without Envel…" at bounding box center [929, 460] width 584 height 431
click at [735, 532] on input "Enter the college, department, office or unit this letterhead will be used for …" at bounding box center [743, 537] width 149 height 23
type input "D"
type input "ETSU Disability Services"
click at [1125, 659] on p "Next" at bounding box center [1132, 656] width 100 height 36
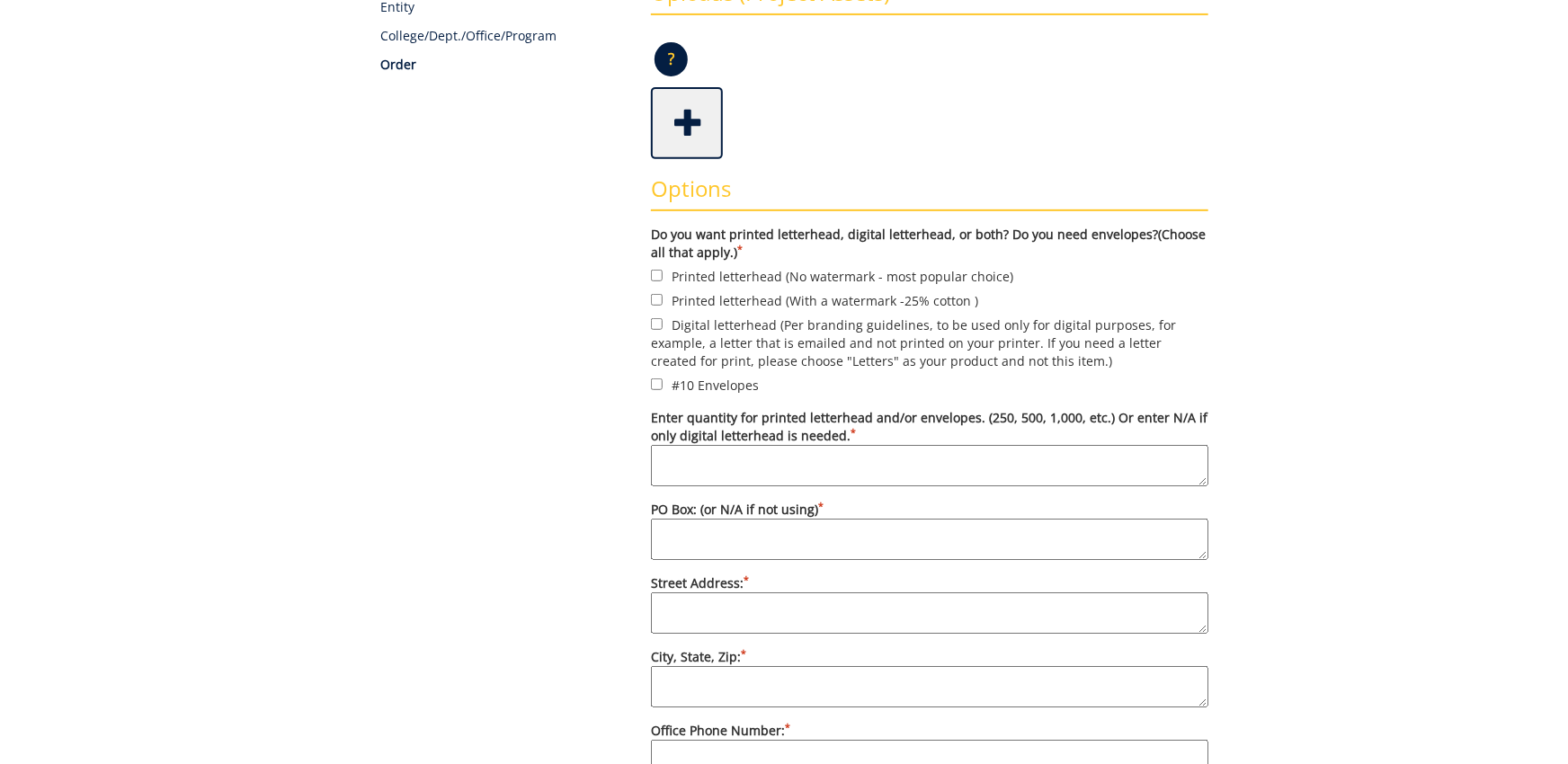
scroll to position [296, 0]
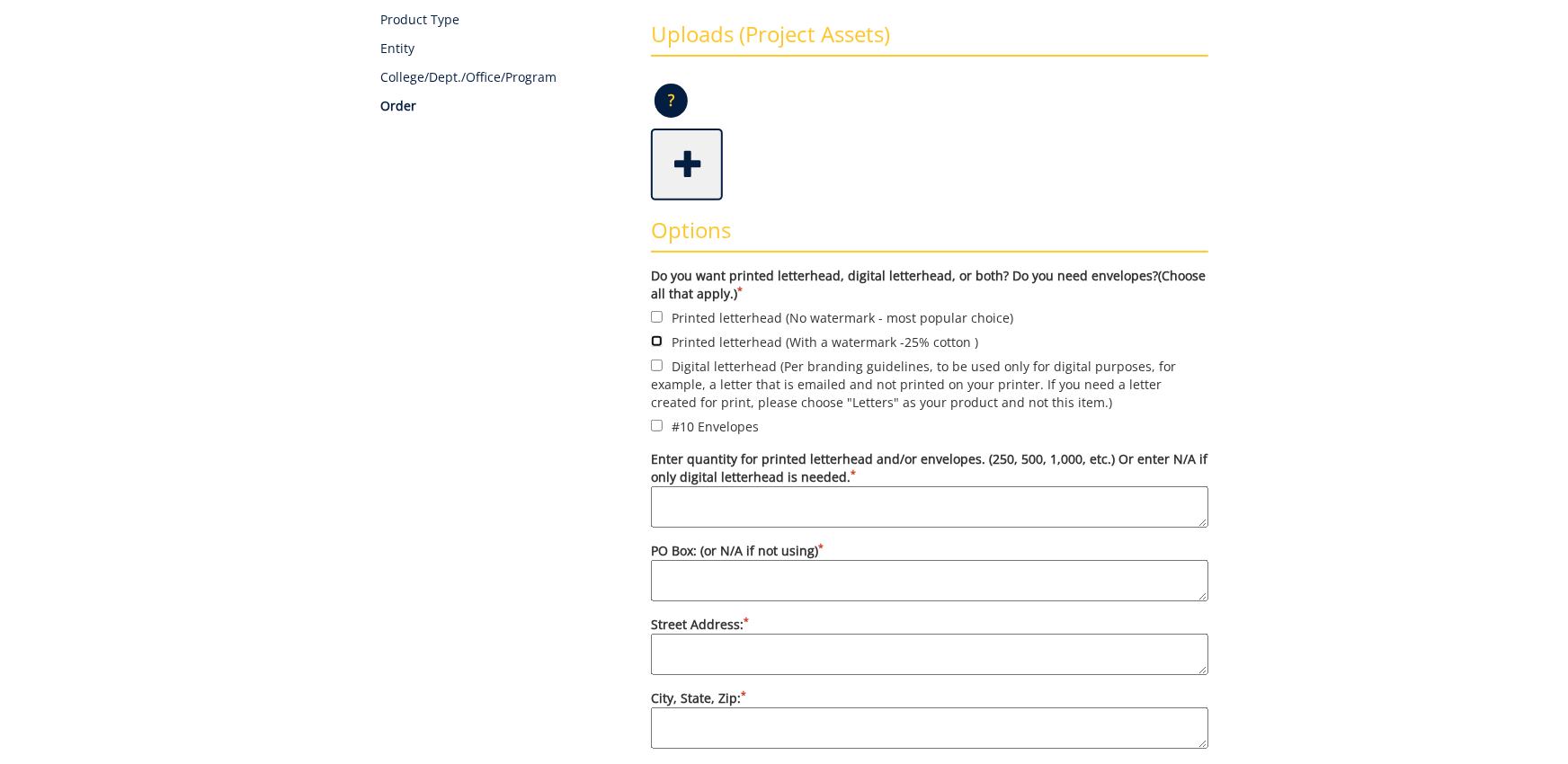
click at [658, 343] on input "Printed letterhead (With a watermark -25% cotton )" at bounding box center [657, 341] width 12 height 12
checkbox input "true"
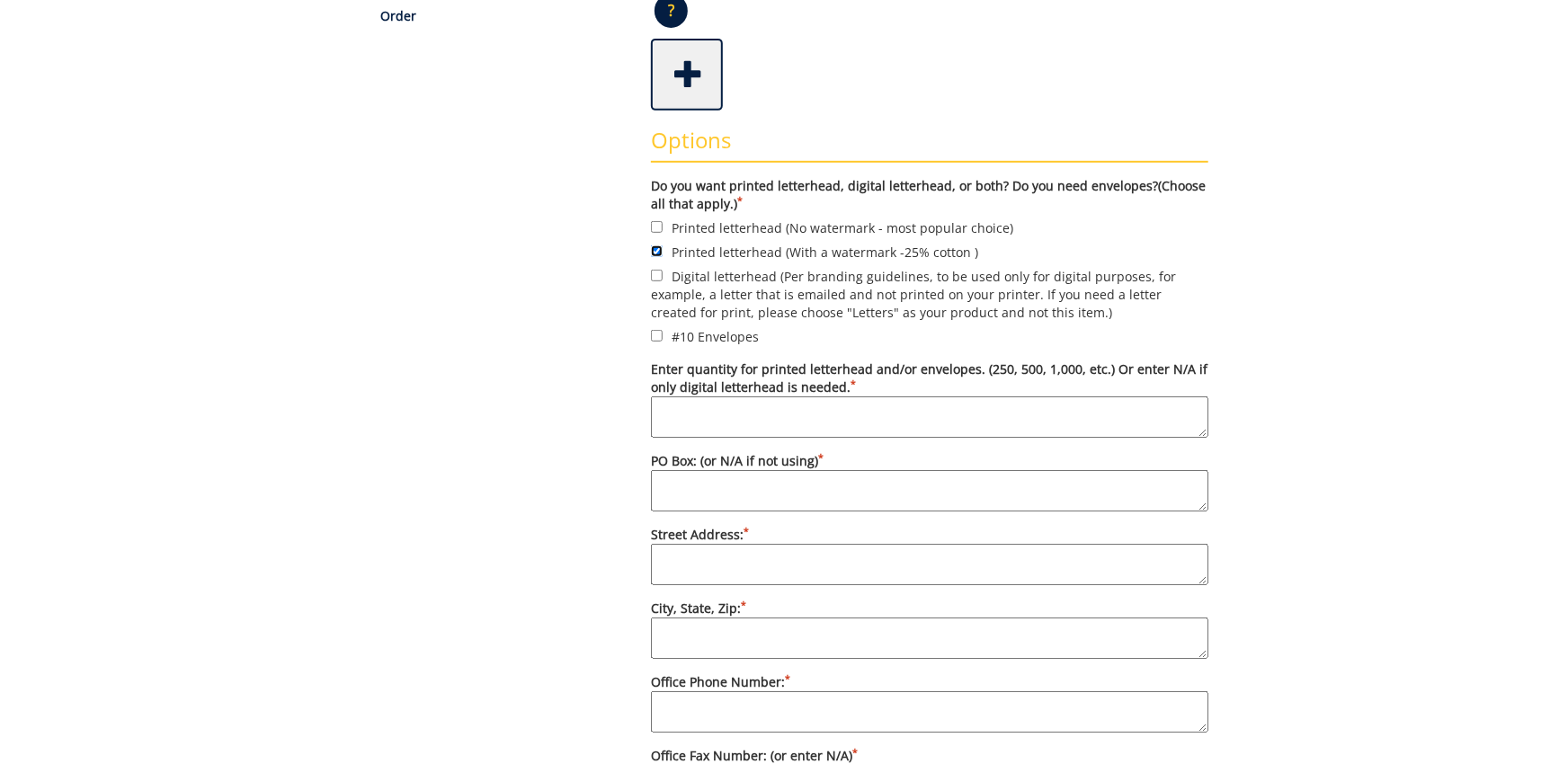
scroll to position [692, 0]
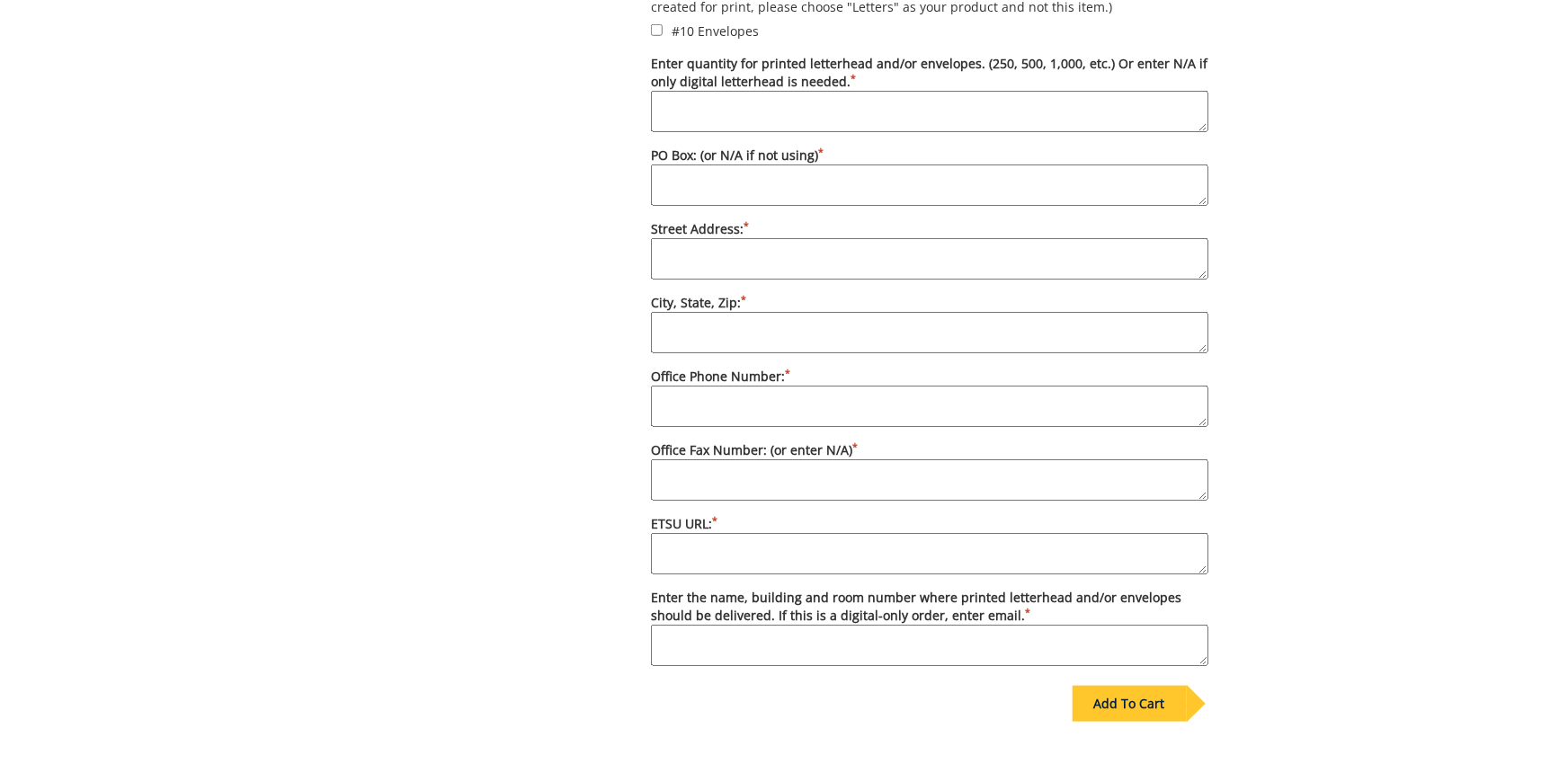
click at [980, 99] on textarea "Enter quantity for printed letterhead and/or envelopes. (250, 500, 1,000, etc.)…" at bounding box center [930, 112] width 557 height 42
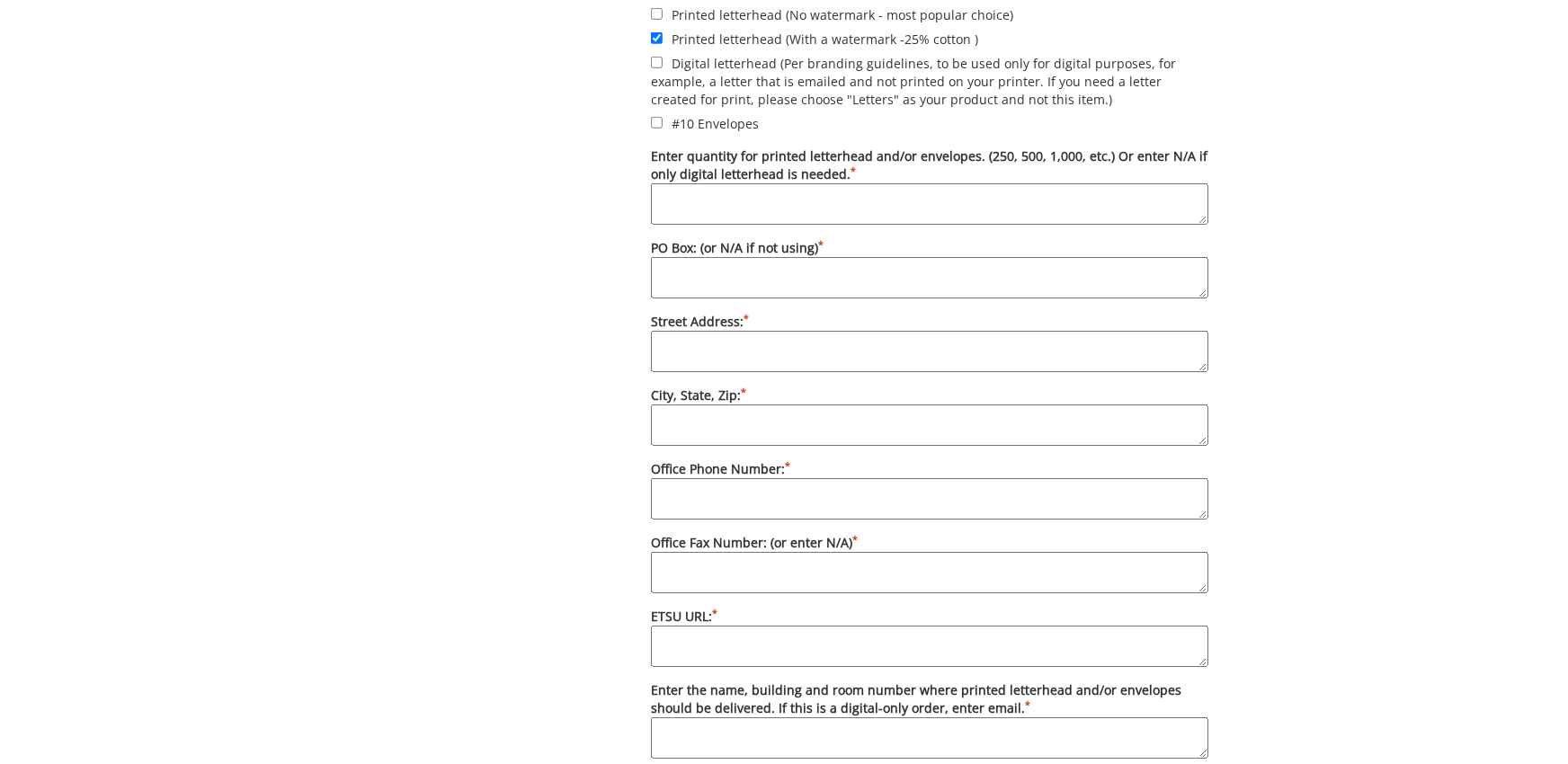
scroll to position [792, 0]
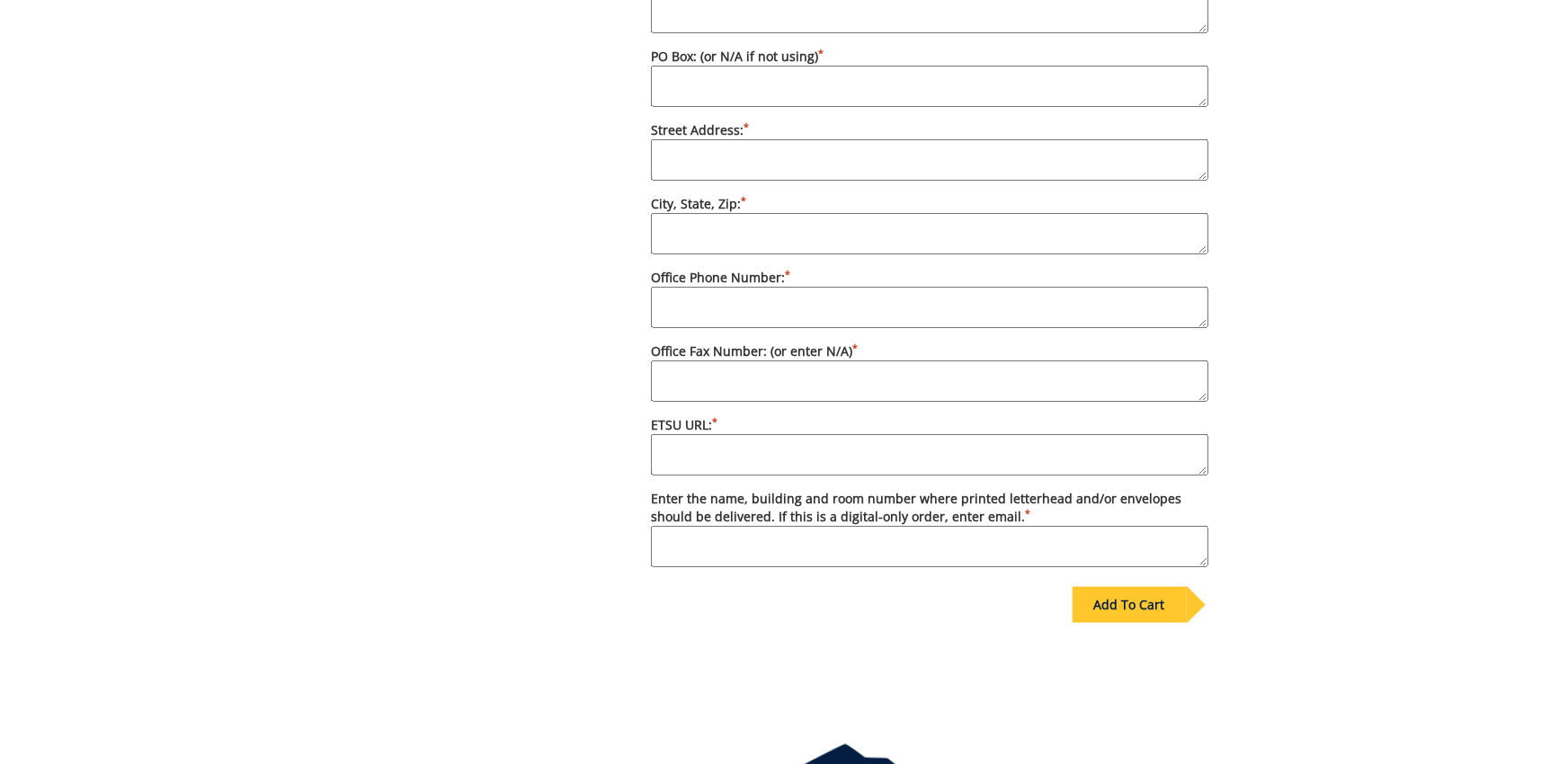
click at [729, 548] on textarea "Enter the name, building and room number where printed letterhead and/or envelo…" at bounding box center [930, 547] width 557 height 42
type textarea "[PERSON_NAME]; [PERSON_NAME] Center 390"
click at [1081, 533] on label "Enter the name, building and room number where printed letterhead and/or envelo…" at bounding box center [930, 528] width 557 height 77
click at [1081, 533] on textarea "[PERSON_NAME]; [PERSON_NAME] Center 390" at bounding box center [930, 547] width 557 height 42
click at [1083, 559] on textarea "[PERSON_NAME]; [PERSON_NAME] Center 390" at bounding box center [930, 547] width 557 height 42
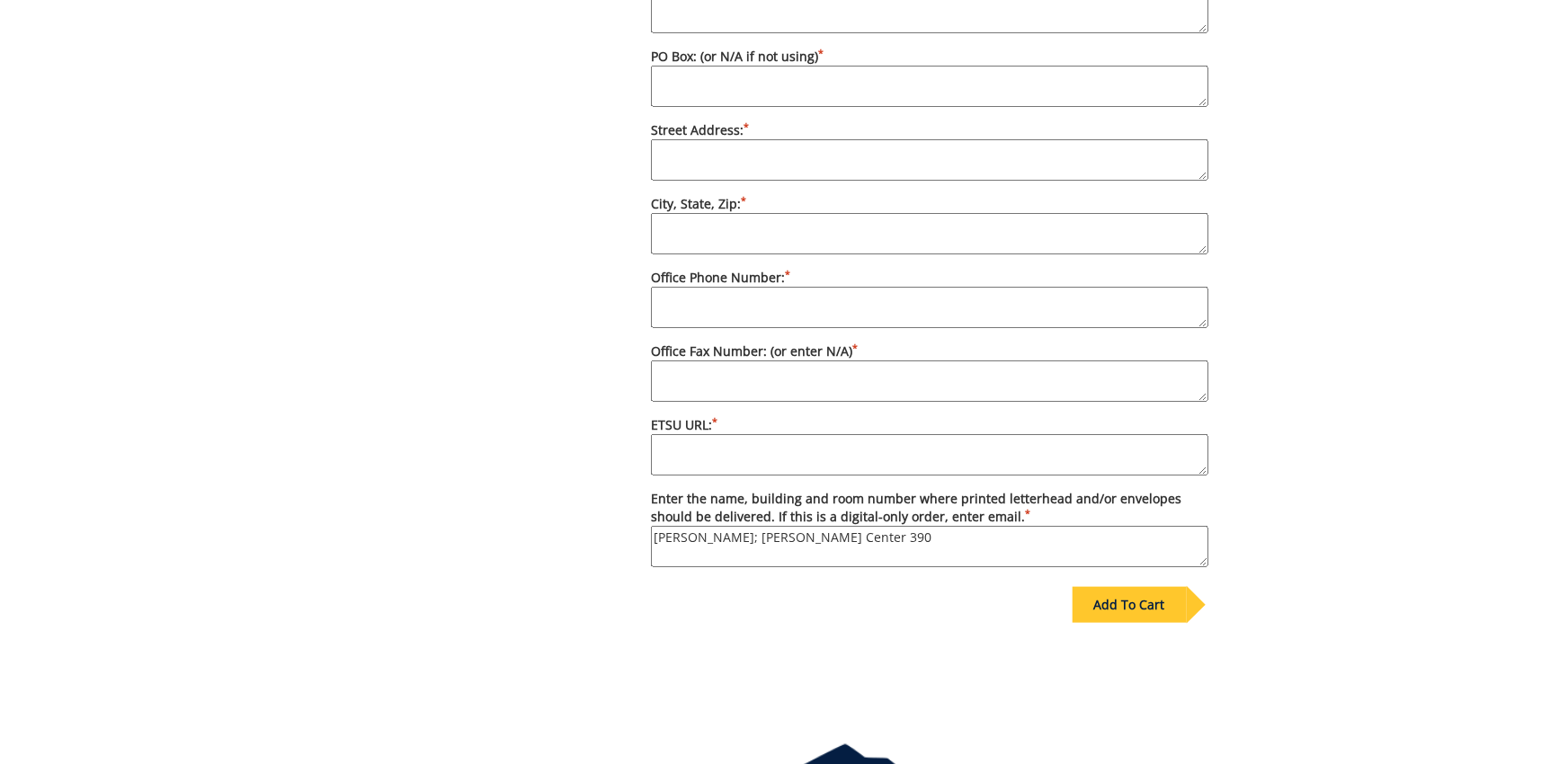
click at [1044, 428] on label "ETSU URL: *" at bounding box center [930, 446] width 557 height 59
click at [1044, 434] on textarea "ETSU URL: *" at bounding box center [930, 454] width 557 height 42
click at [1041, 454] on textarea "ETSU URL: *" at bounding box center [930, 454] width 557 height 42
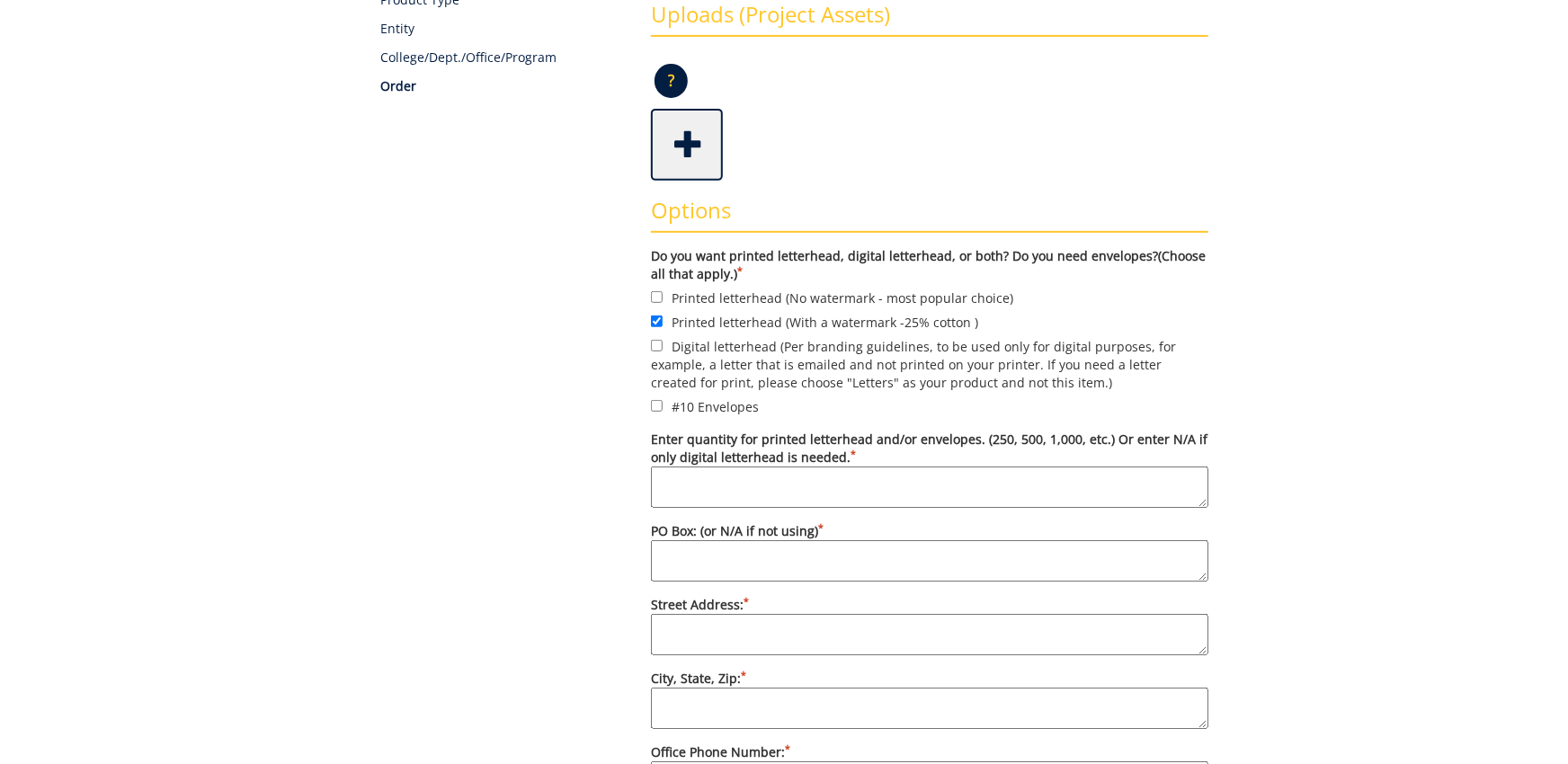
scroll to position [198, 0]
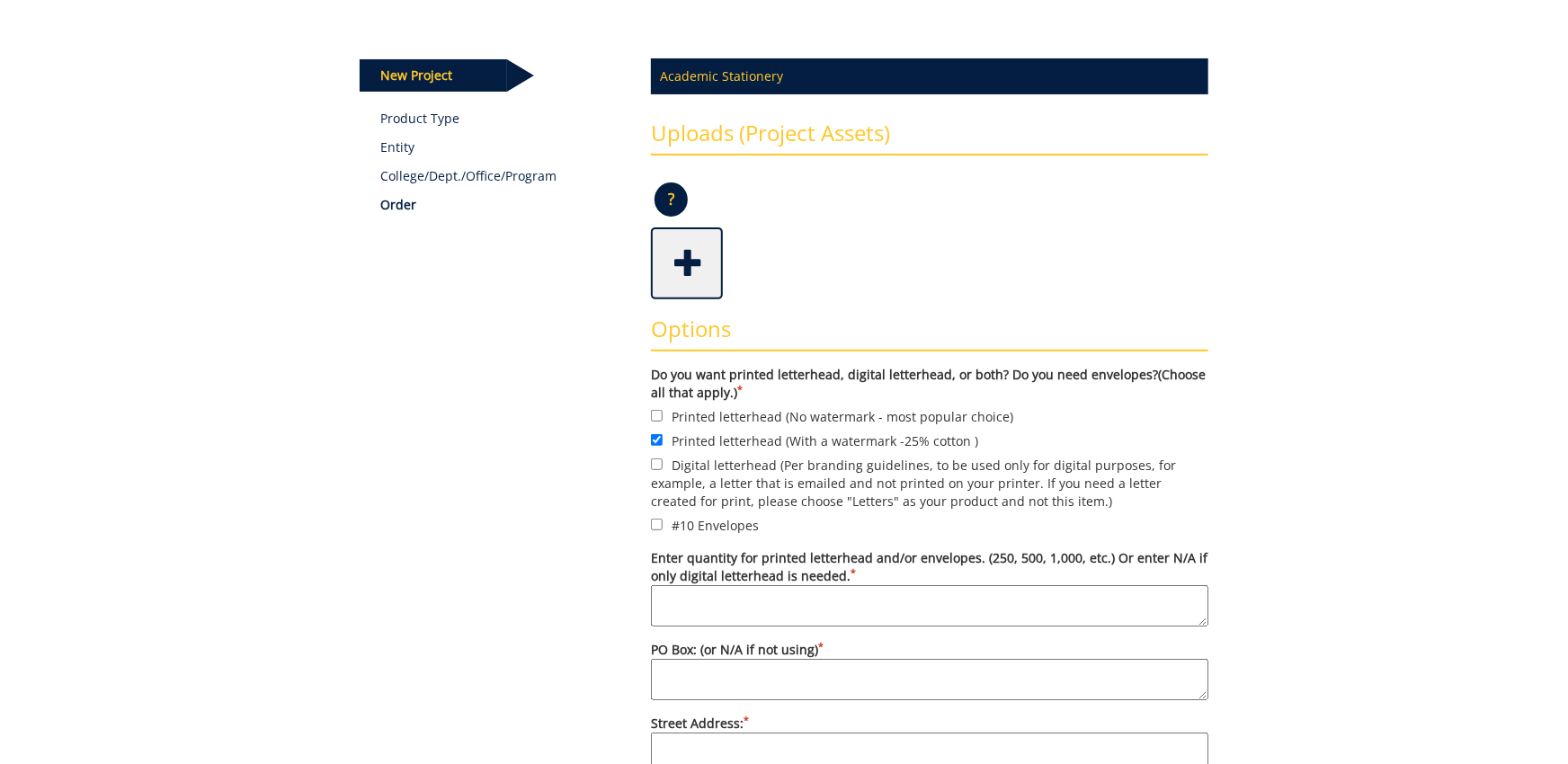
click at [817, 598] on textarea "Enter quantity for printed letterhead and/or envelopes. (250, 500, 1,000, etc.)…" at bounding box center [930, 606] width 557 height 42
type textarea "500"
click at [1437, 530] on div "Some kind of message here. New Project Product Type Entity College/Dept./Office…" at bounding box center [784, 648] width 1568 height 1319
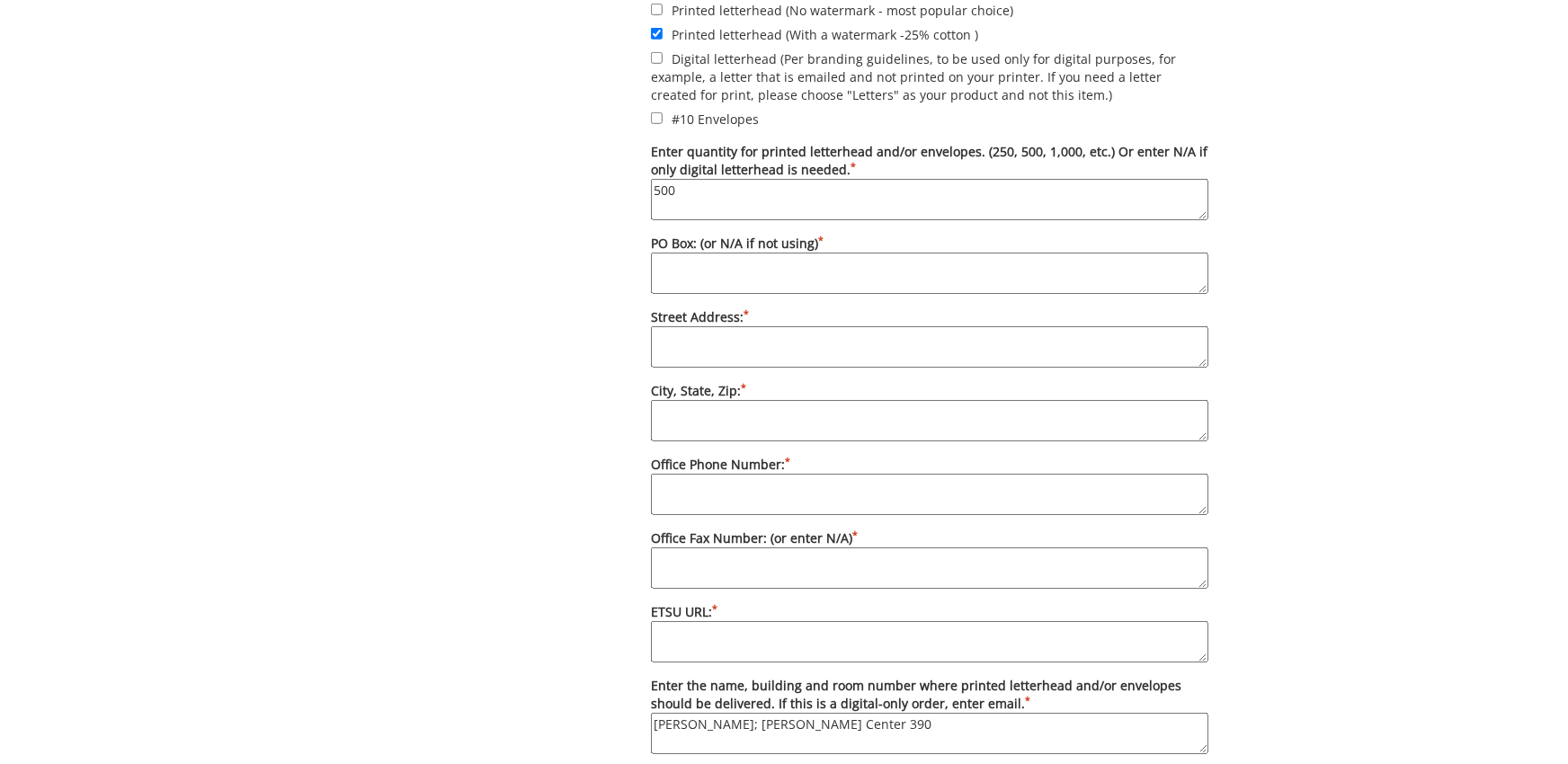
scroll to position [692, 0]
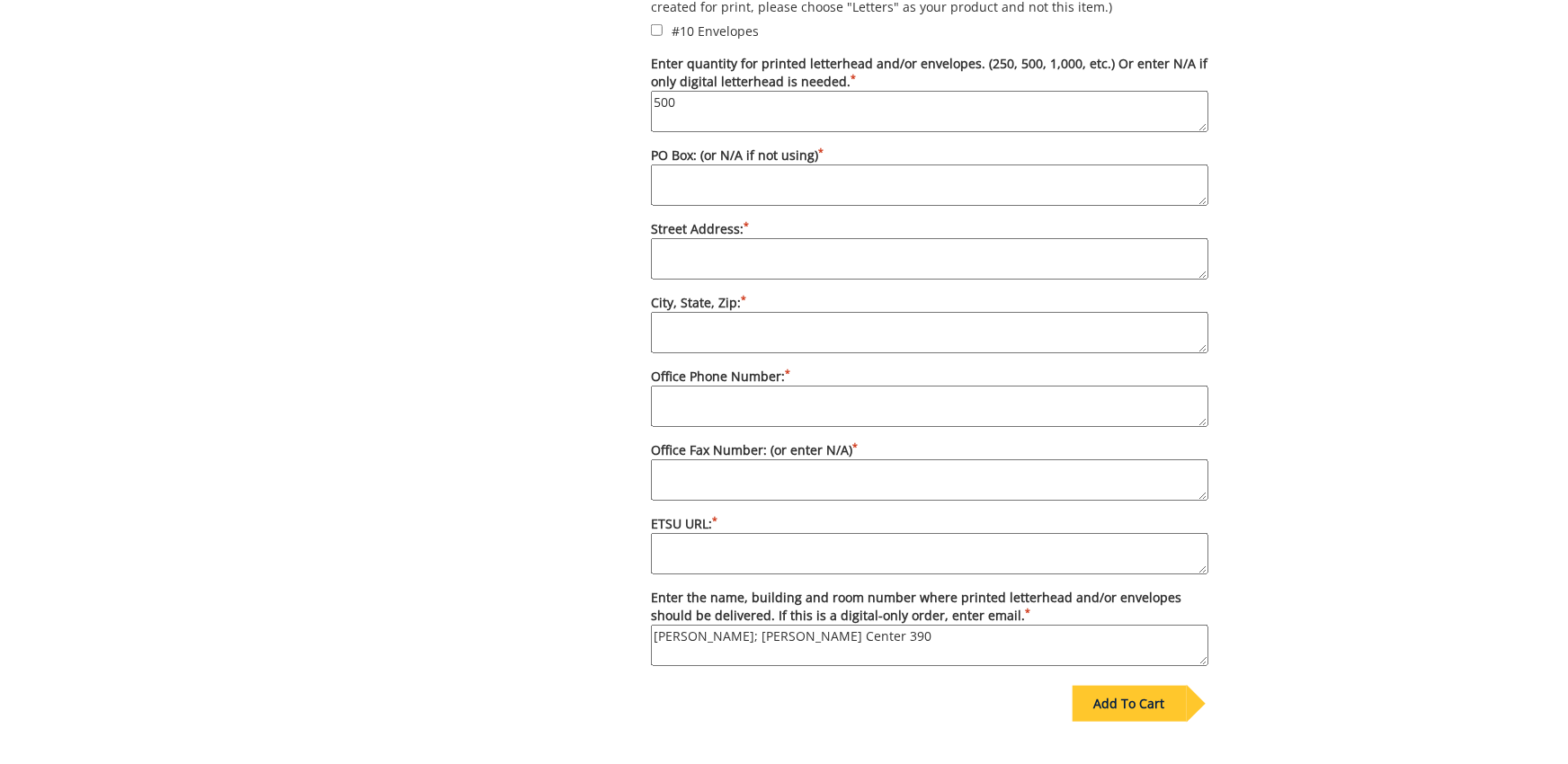
click at [817, 186] on textarea "PO Box: (or N/A if not using) *" at bounding box center [930, 185] width 557 height 42
type textarea "70605"
click at [996, 236] on label "Street Address: *" at bounding box center [930, 250] width 557 height 59
click at [996, 238] on textarea "Street Address: *" at bounding box center [930, 258] width 557 height 42
click at [994, 237] on label "Street Address: *" at bounding box center [930, 250] width 557 height 59
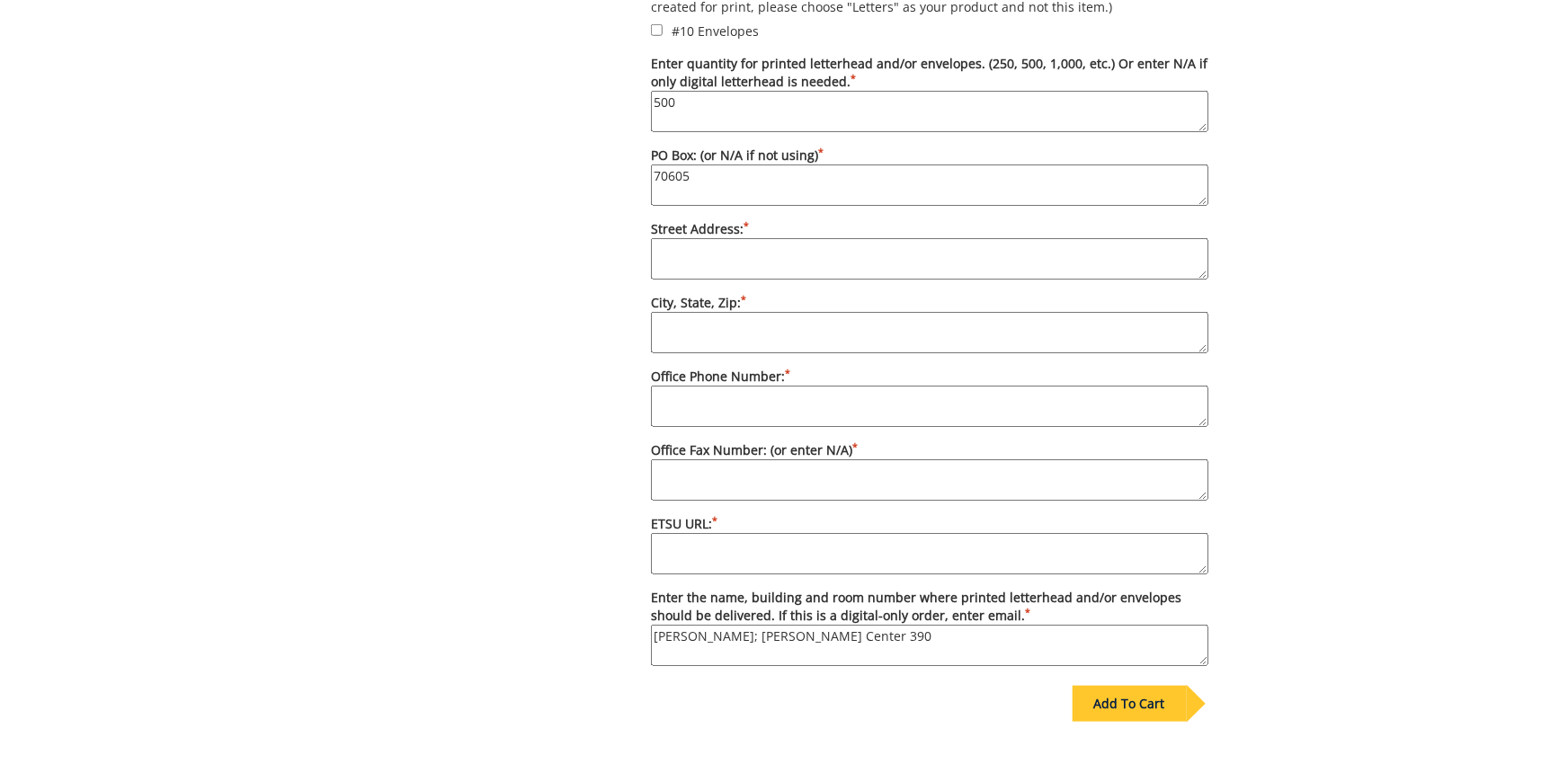
click at [994, 238] on textarea "Street Address: *" at bounding box center [930, 258] width 557 height 42
type textarea "1"
click at [785, 267] on textarea "Street Address: *" at bounding box center [930, 258] width 557 height 42
paste textarea "[PERSON_NAME][GEOGRAPHIC_DATA] | [STREET_ADDRESS][PERSON_NAME] [GEOGRAPHIC_DATA…"
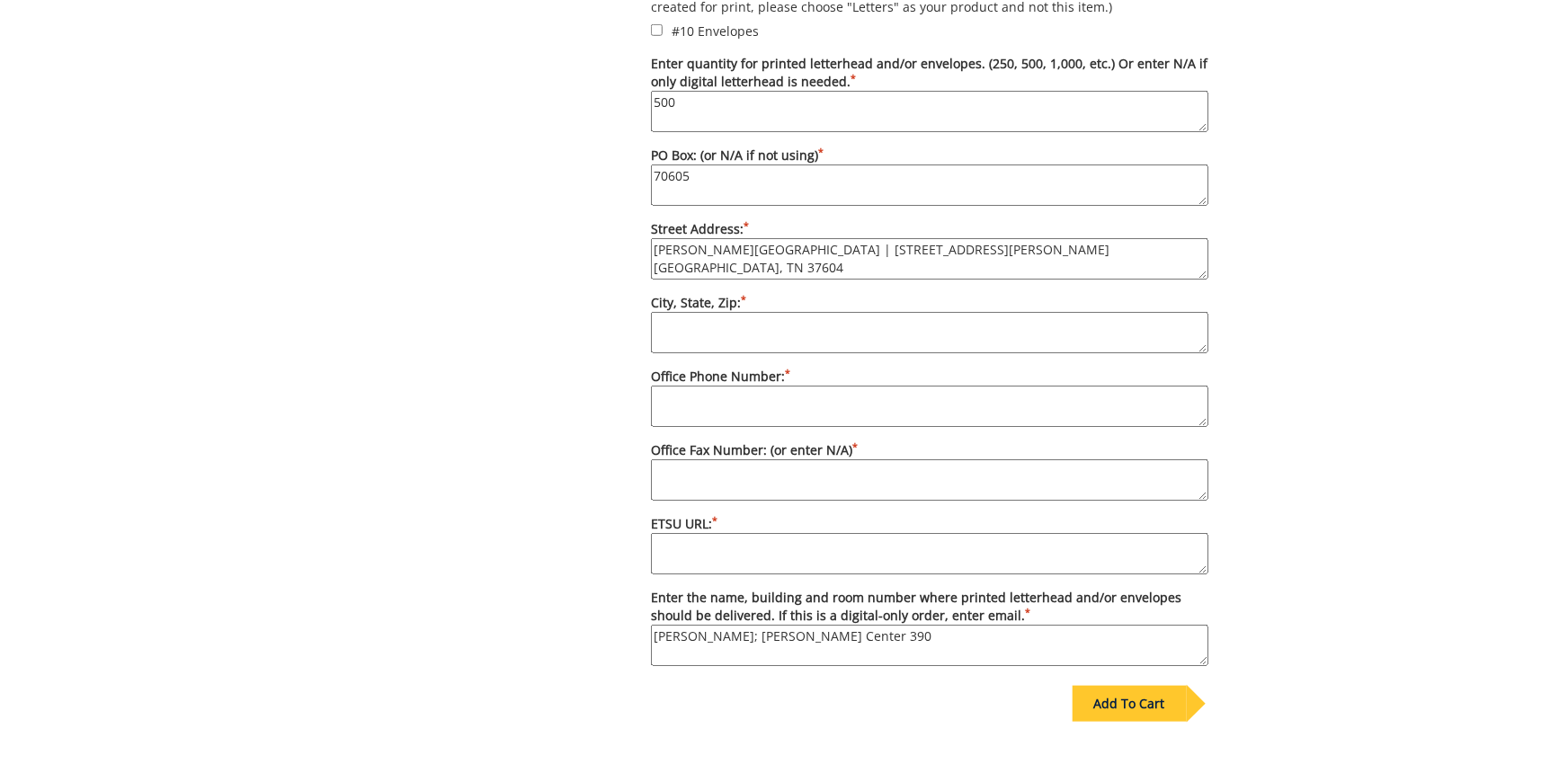
drag, startPoint x: 806, startPoint y: 269, endPoint x: 587, endPoint y: 272, distance: 219.0
click at [651, 272] on textarea "[PERSON_NAME][GEOGRAPHIC_DATA] | [STREET_ADDRESS][PERSON_NAME] [GEOGRAPHIC_DATA…" at bounding box center [930, 258] width 557 height 42
type textarea "[PERSON_NAME][GEOGRAPHIC_DATA] | [STREET_ADDRESS][PERSON_NAME]"
click at [781, 314] on label "City, State, Zip: *" at bounding box center [930, 323] width 557 height 59
click at [781, 314] on textarea "City, State, Zip: *" at bounding box center [930, 333] width 557 height 42
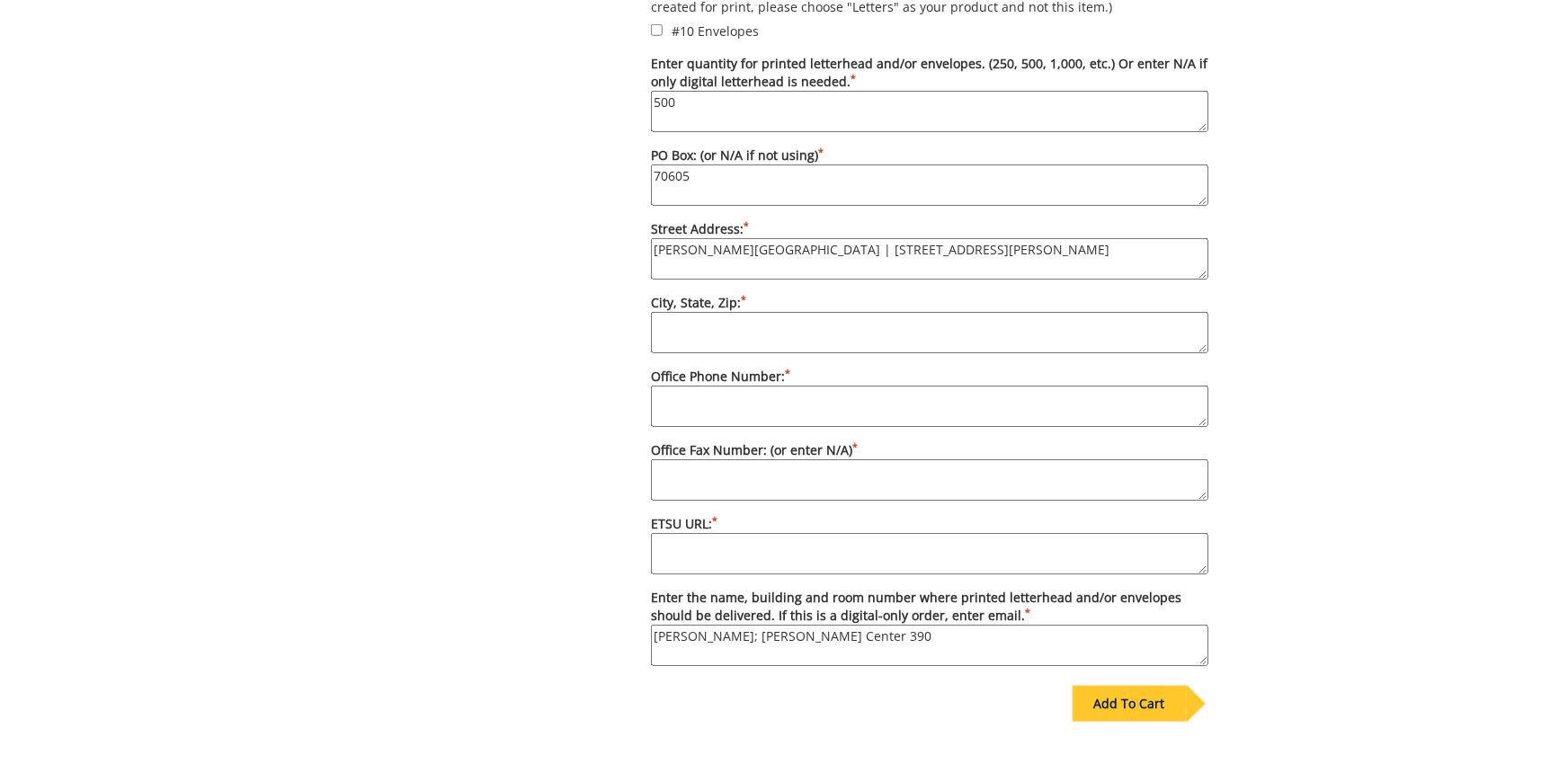
paste textarea "[GEOGRAPHIC_DATA]"
type textarea "[GEOGRAPHIC_DATA]"
click at [812, 244] on textarea "[PERSON_NAME][GEOGRAPHIC_DATA] | [STREET_ADDRESS][PERSON_NAME]" at bounding box center [930, 258] width 557 height 42
type textarea "[PERSON_NAME][GEOGRAPHIC_DATA] [STREET_ADDRESS][PERSON_NAME]"
drag, startPoint x: 847, startPoint y: 435, endPoint x: 862, endPoint y: 415, distance: 25.0
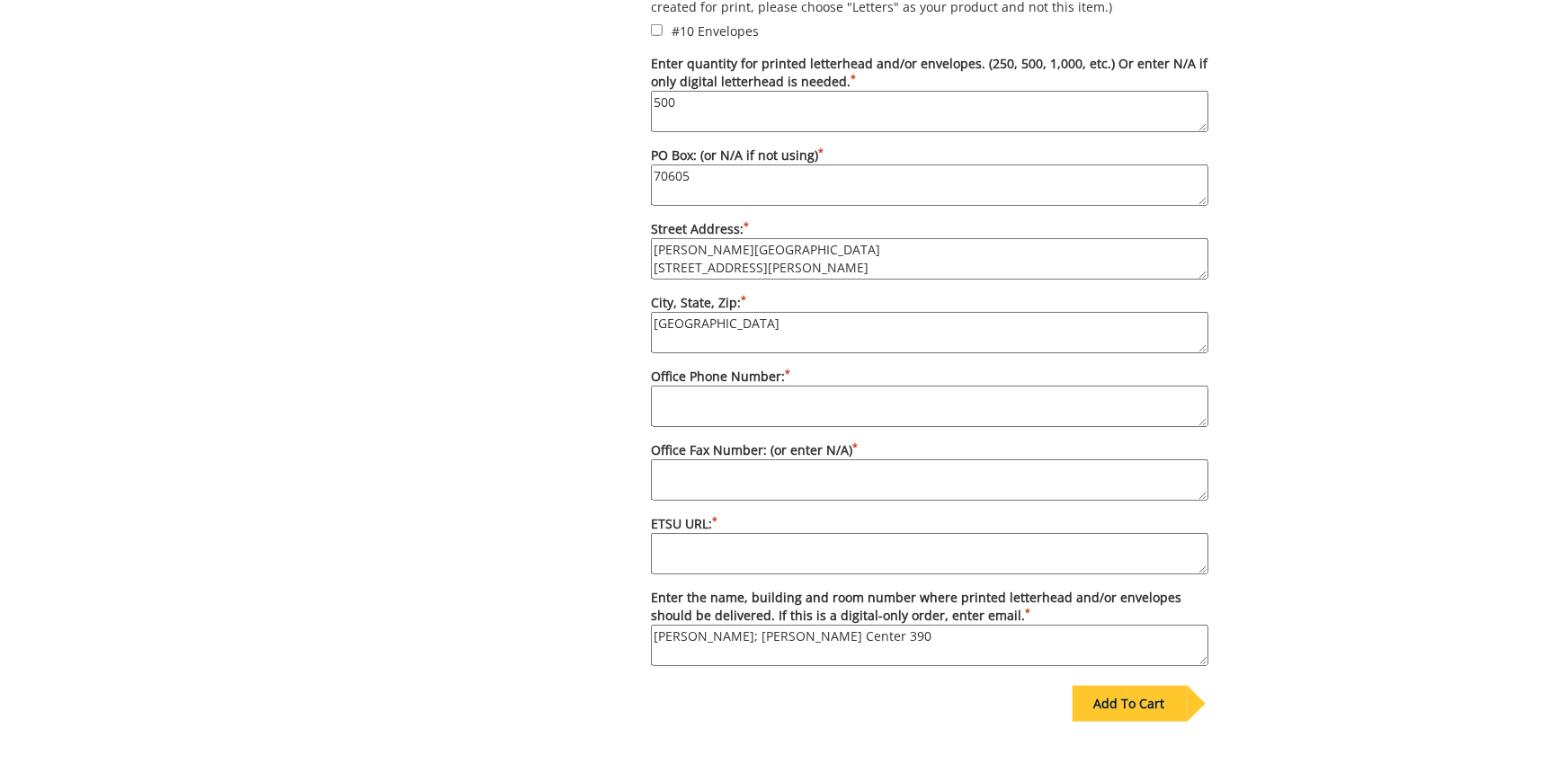
click at [853, 425] on form "Do you want printed letterhead, digital letterhead, or both? Do you need envelo…" at bounding box center [930, 269] width 557 height 795
click at [863, 411] on textarea "Office Phone Number: *" at bounding box center [930, 406] width 557 height 42
type textarea "[PHONE_NUMBER]"
click at [762, 491] on textarea "Office Fax Number: (or enter N/A) *" at bounding box center [930, 480] width 557 height 42
click at [853, 570] on textarea "ETSU URL: *" at bounding box center [930, 554] width 557 height 42
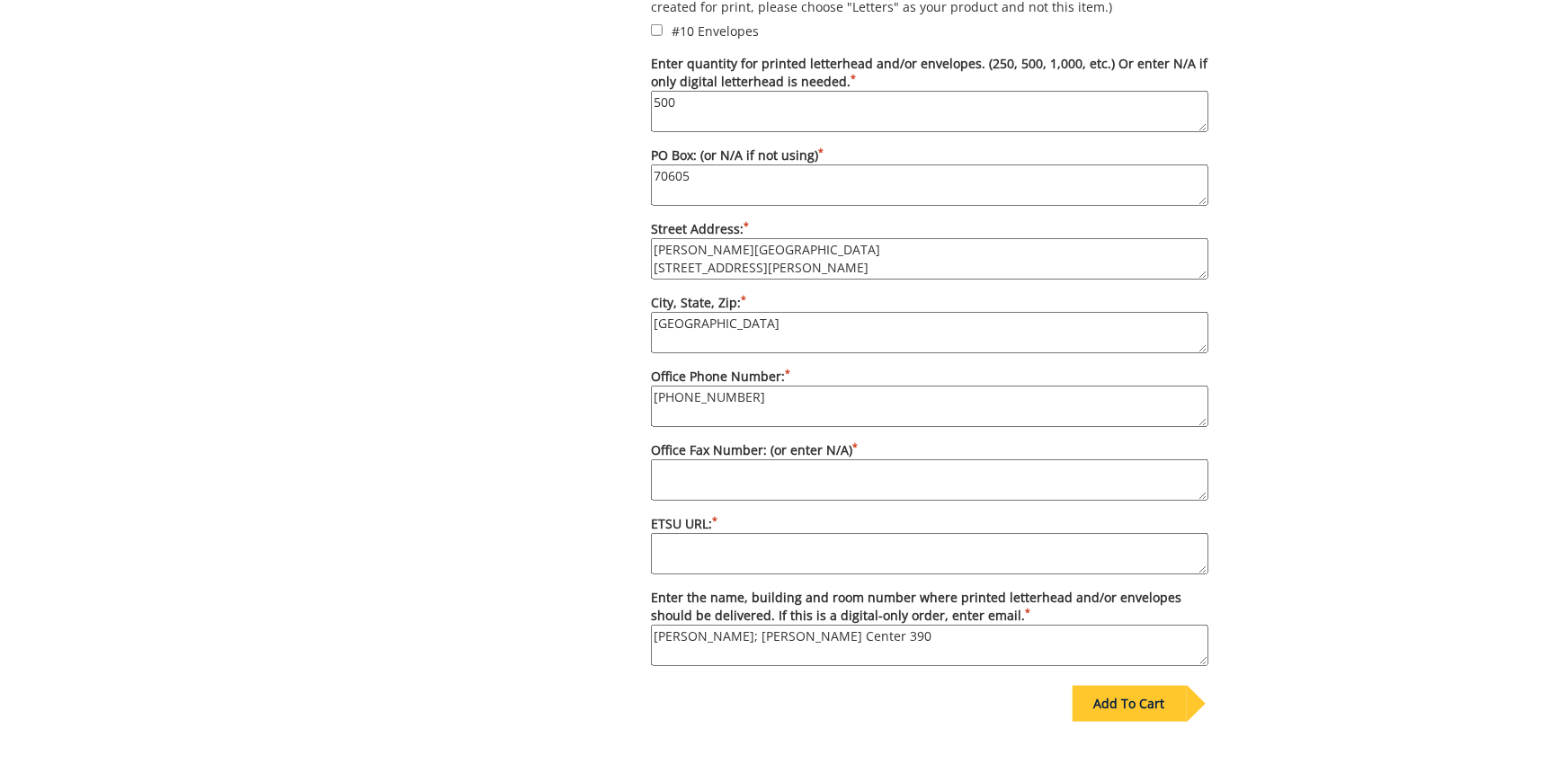
click at [850, 494] on textarea "Office Fax Number: (or enter N/A) *" at bounding box center [930, 480] width 557 height 42
click at [873, 565] on textarea "ETSU URL: *" at bounding box center [930, 554] width 557 height 42
click at [1412, 433] on div "Some kind of message here. New Project Product Type Entity College/Dept./Office…" at bounding box center [784, 153] width 1568 height 1319
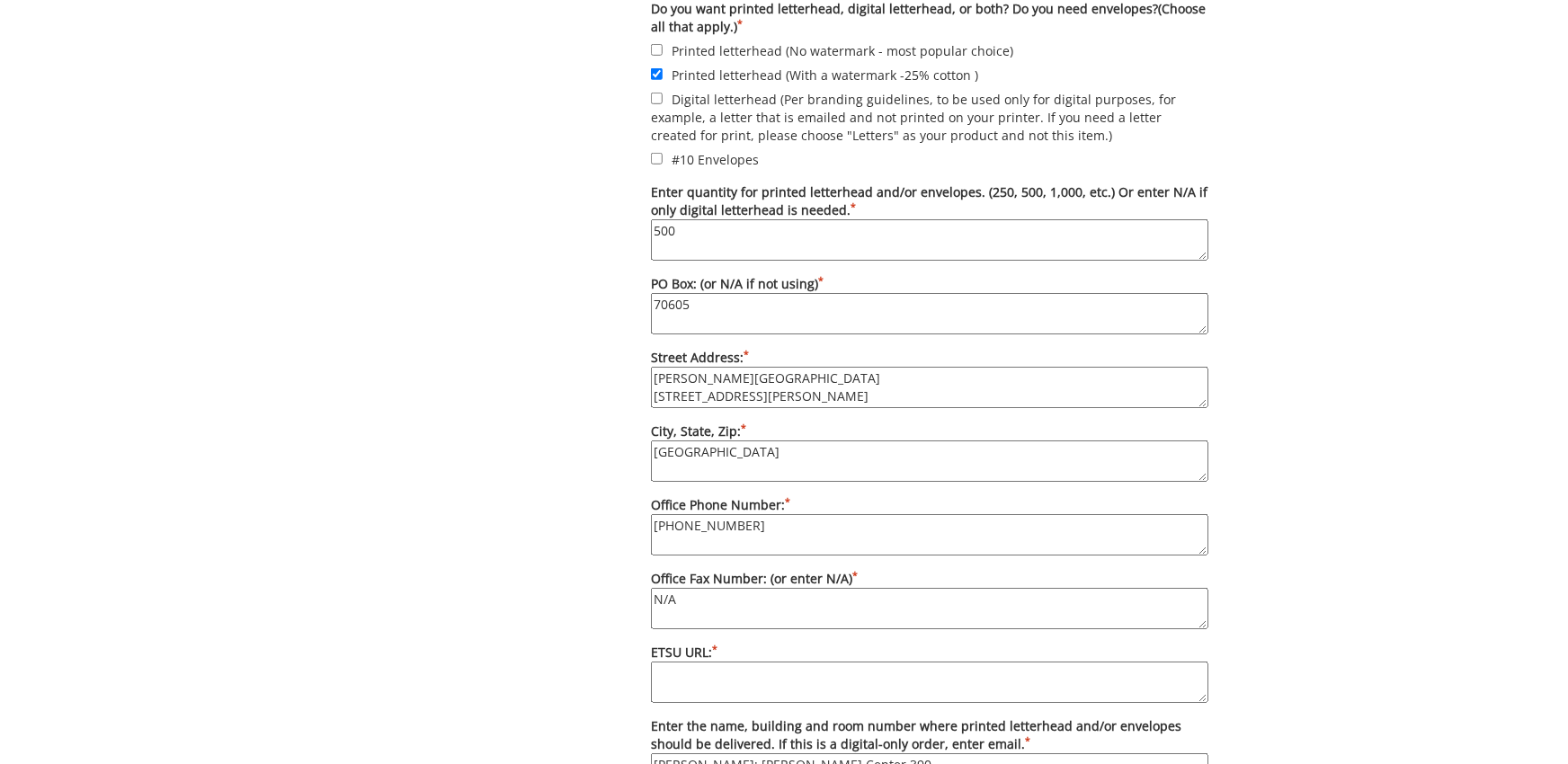
scroll to position [823, 0]
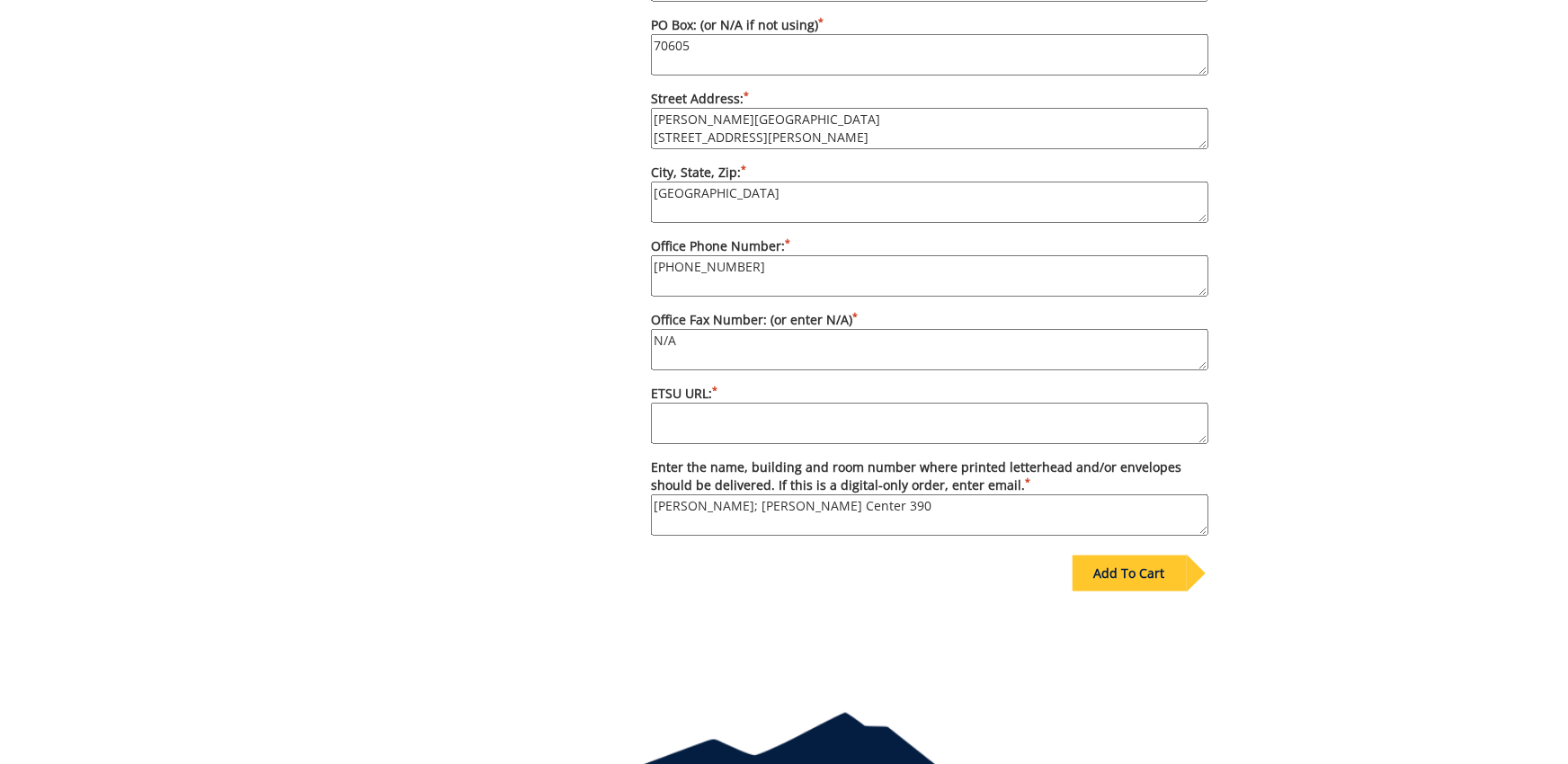
click at [790, 431] on textarea "ETSU URL: *" at bounding box center [930, 424] width 557 height 42
drag, startPoint x: 762, startPoint y: 347, endPoint x: 455, endPoint y: 302, distance: 310.3
click at [651, 329] on textarea "N/A" at bounding box center [930, 349] width 557 height 42
type textarea "423-439-8489"
click at [999, 444] on textarea "ETSU URL: *" at bounding box center [930, 424] width 557 height 42
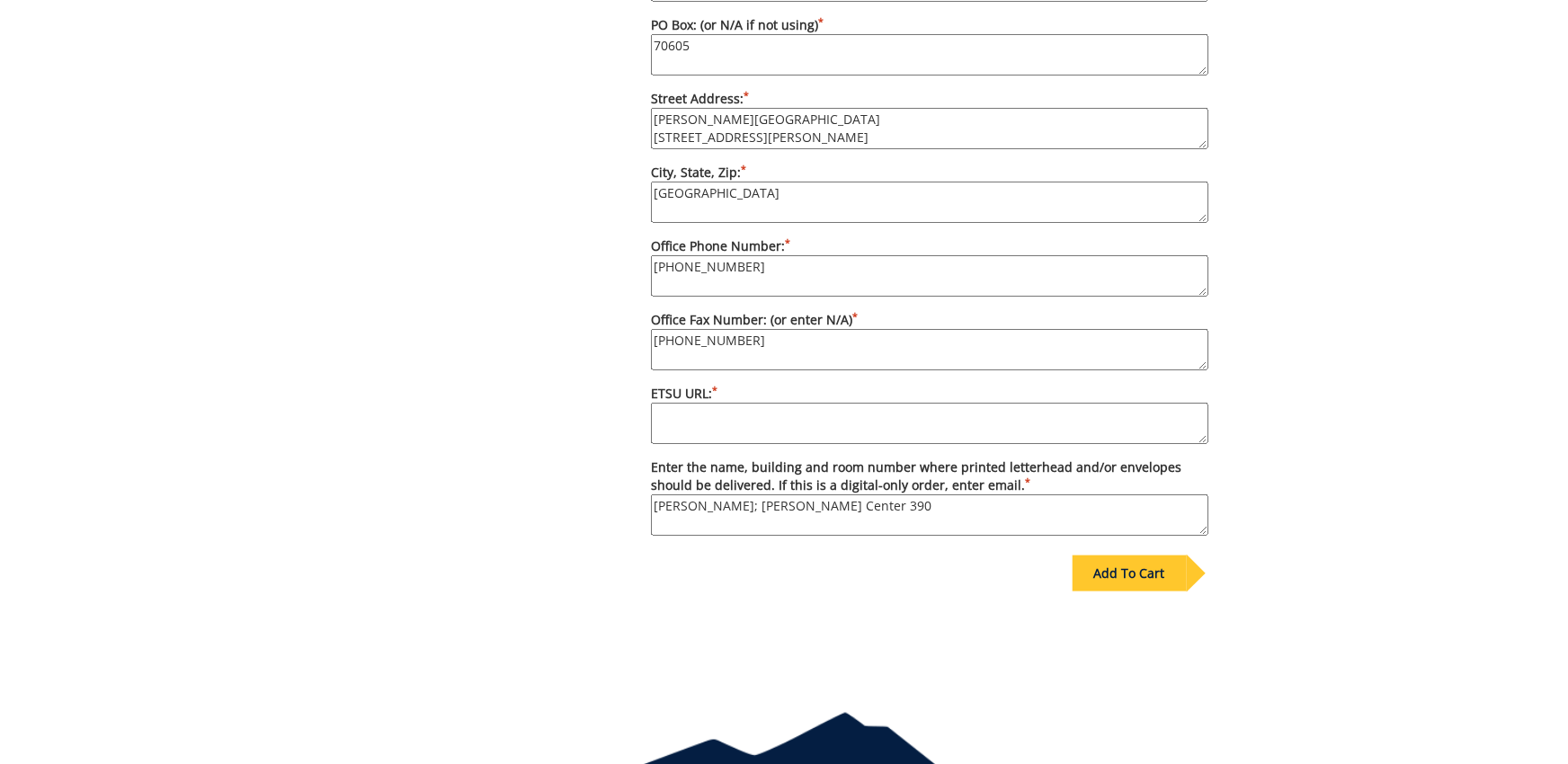
paste textarea "https://www.etsu.edu/students/ds/"
type textarea "https://www.etsu.edu/students/ds/"
click at [972, 640] on div "Add To Cart" at bounding box center [784, 612] width 876 height 141
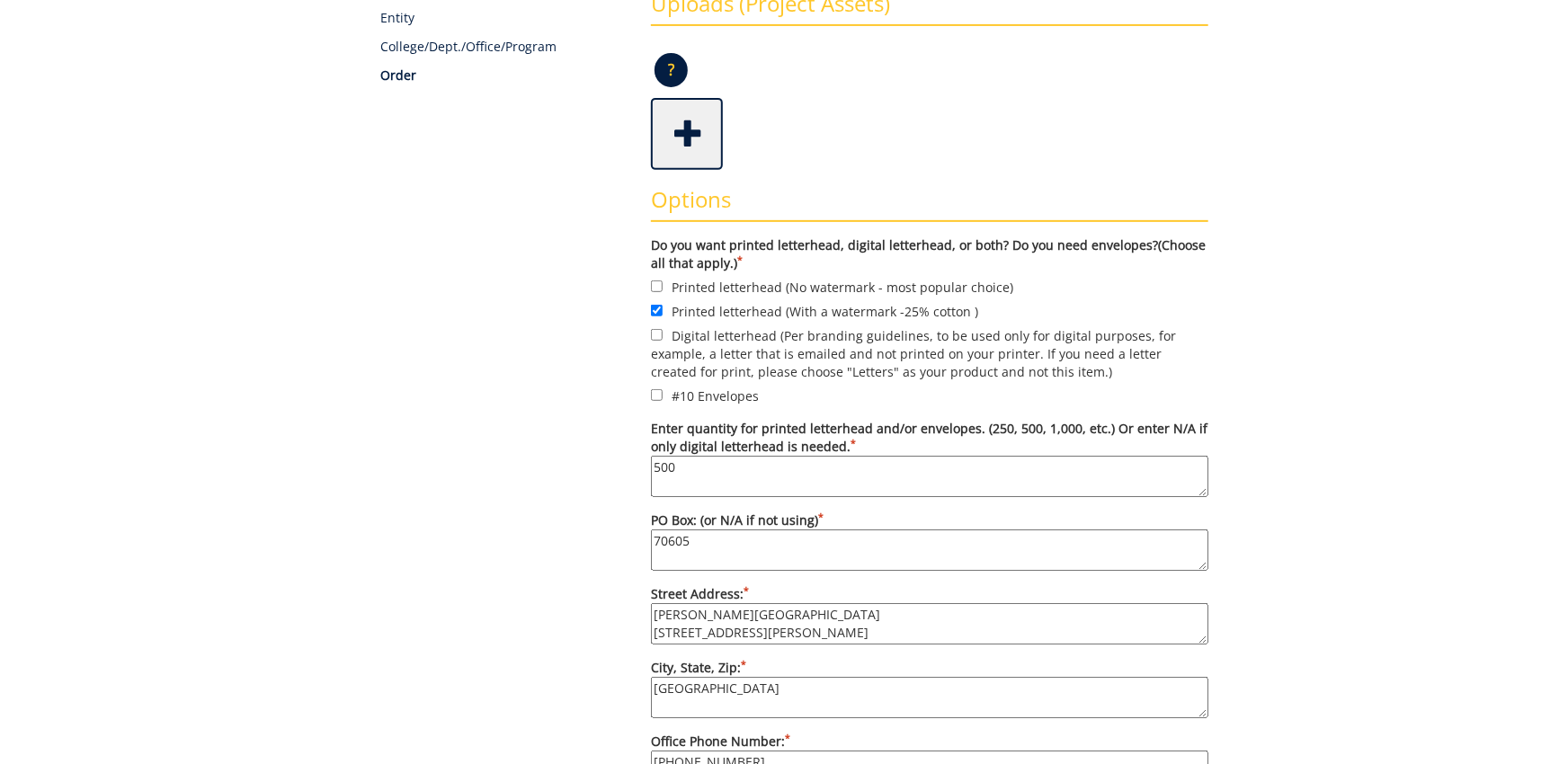
scroll to position [692, 0]
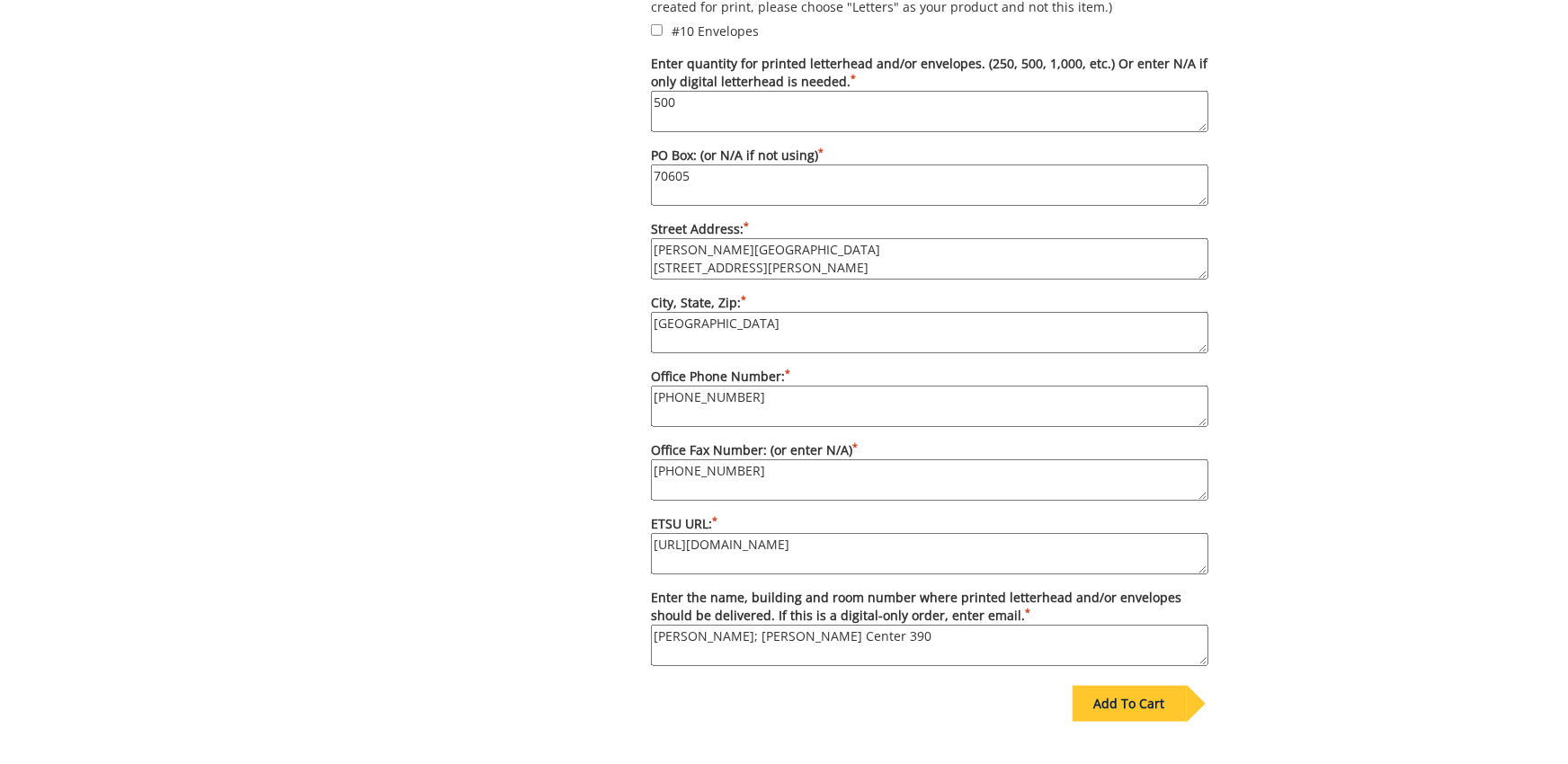
click at [1142, 718] on div "Add To Cart" at bounding box center [1129, 704] width 114 height 36
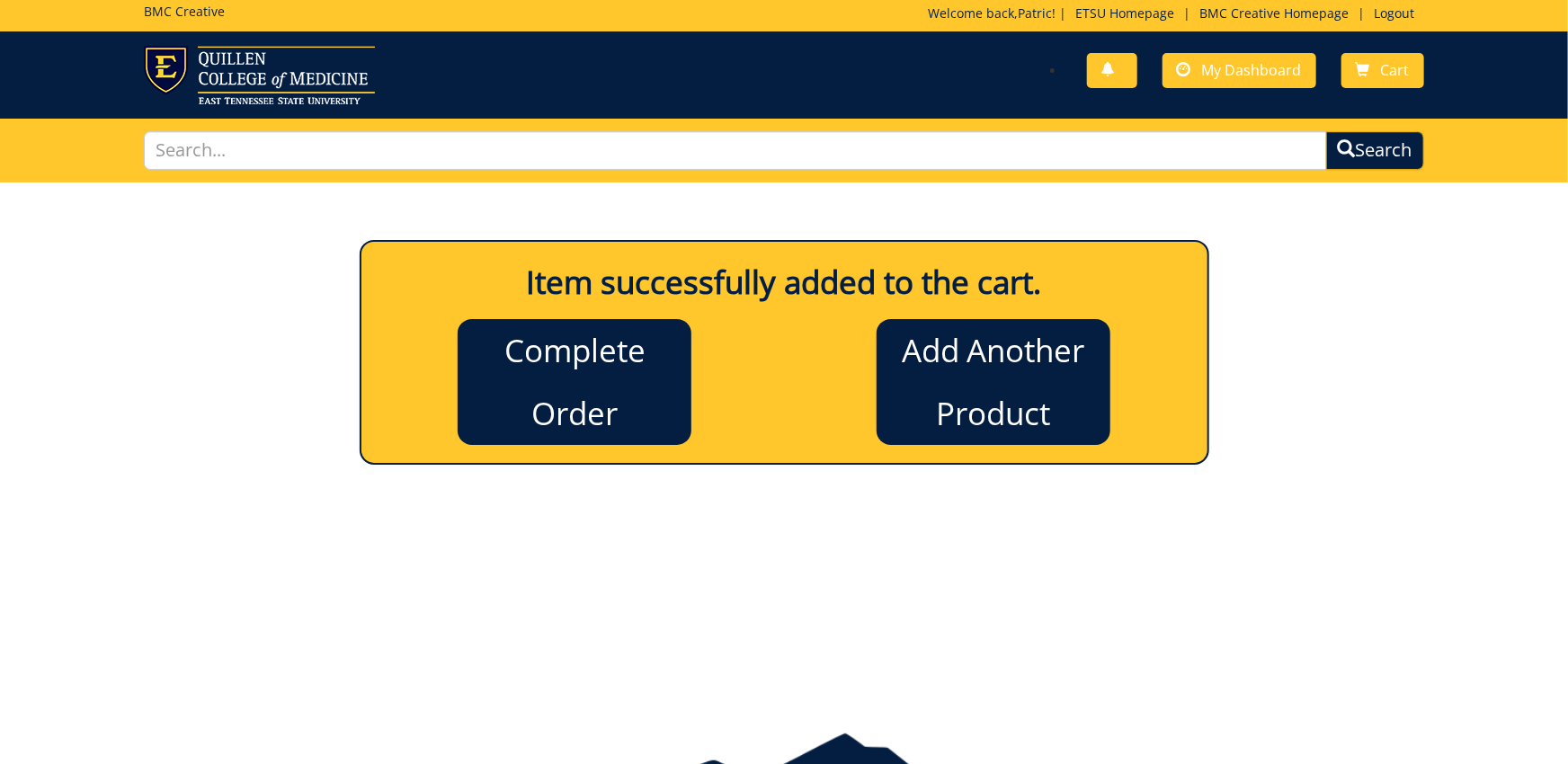
scroll to position [0, 0]
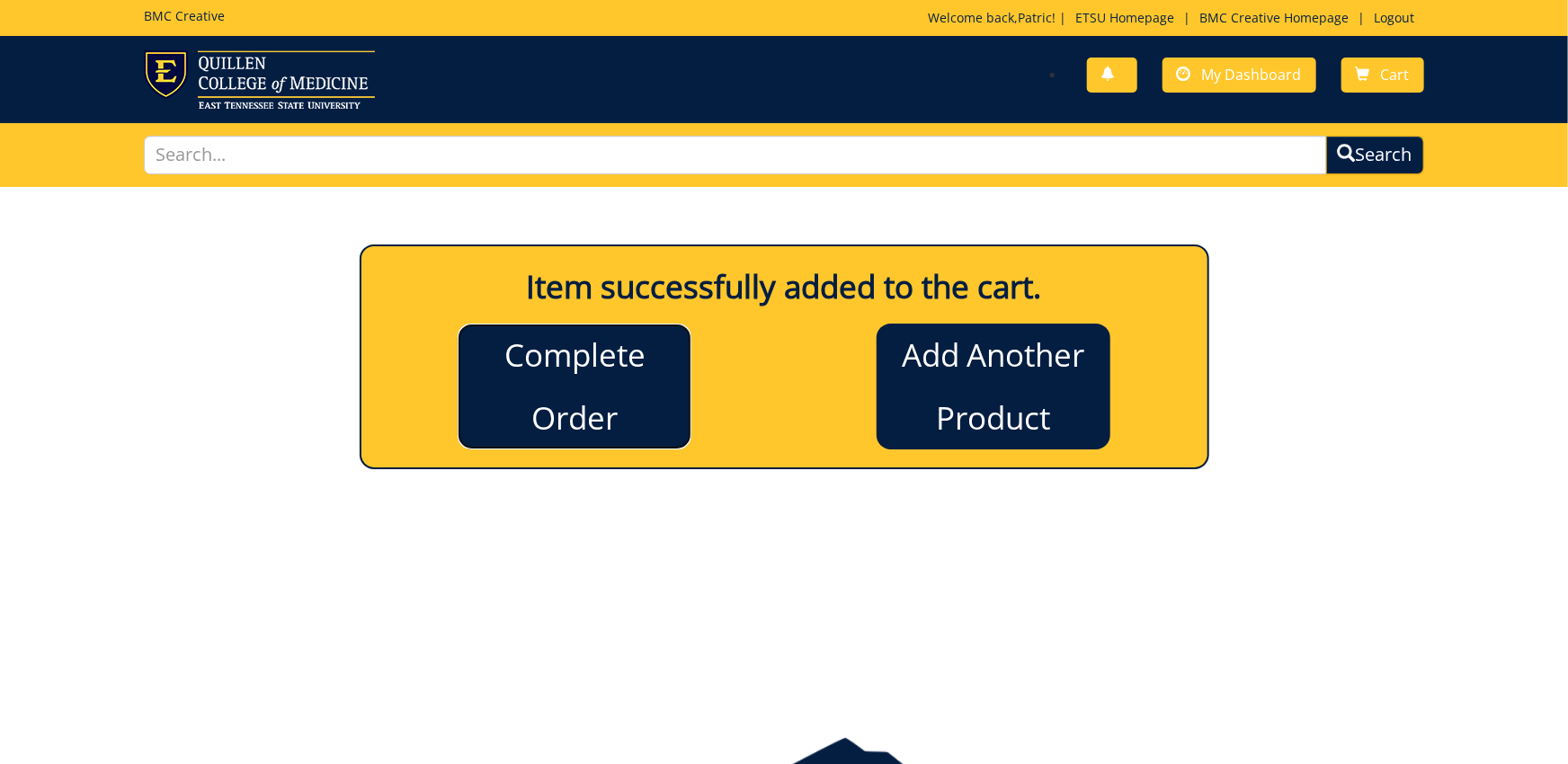
click at [620, 402] on link "Complete Order" at bounding box center [575, 386] width 234 height 125
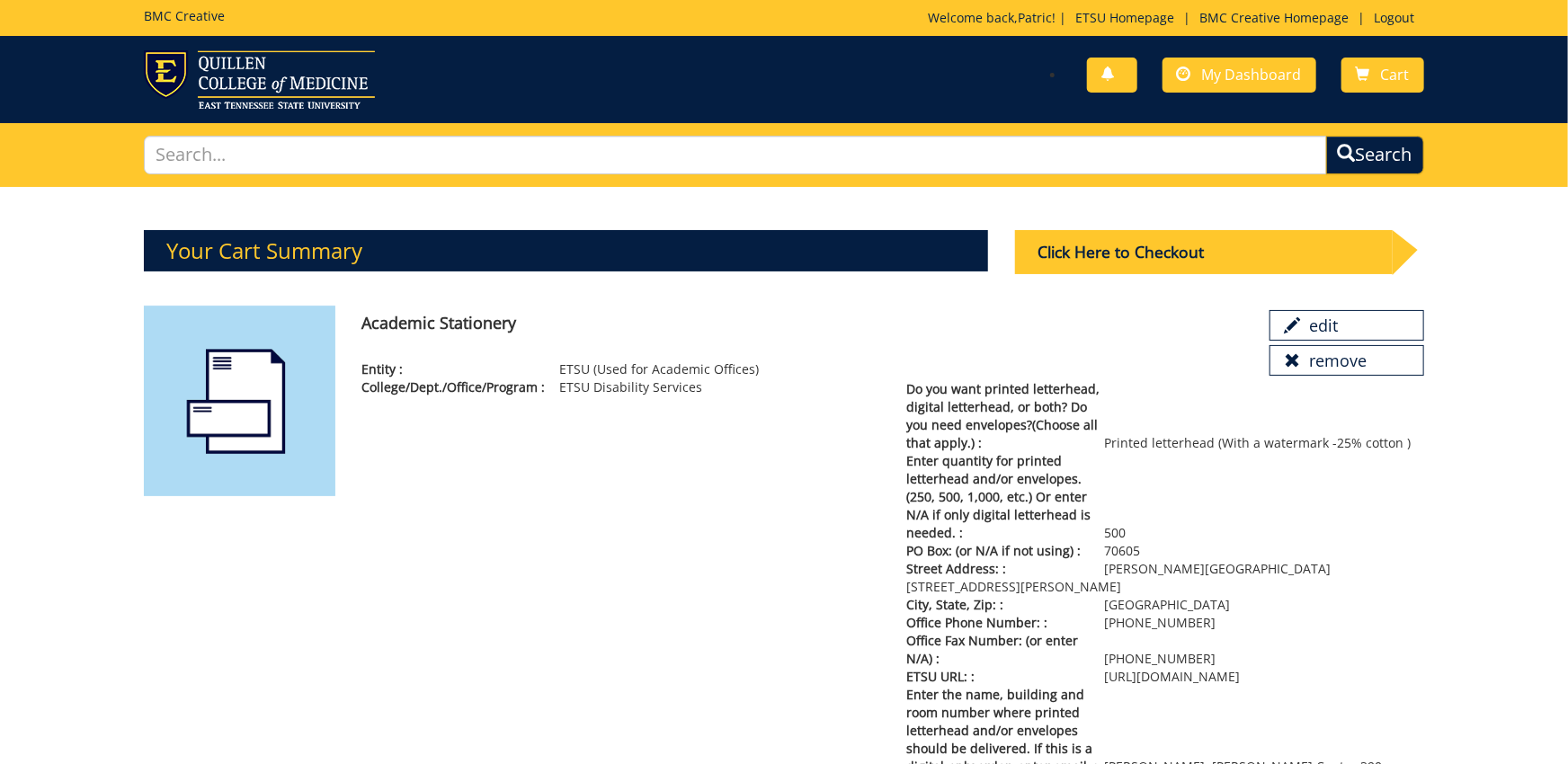
scroll to position [199, 0]
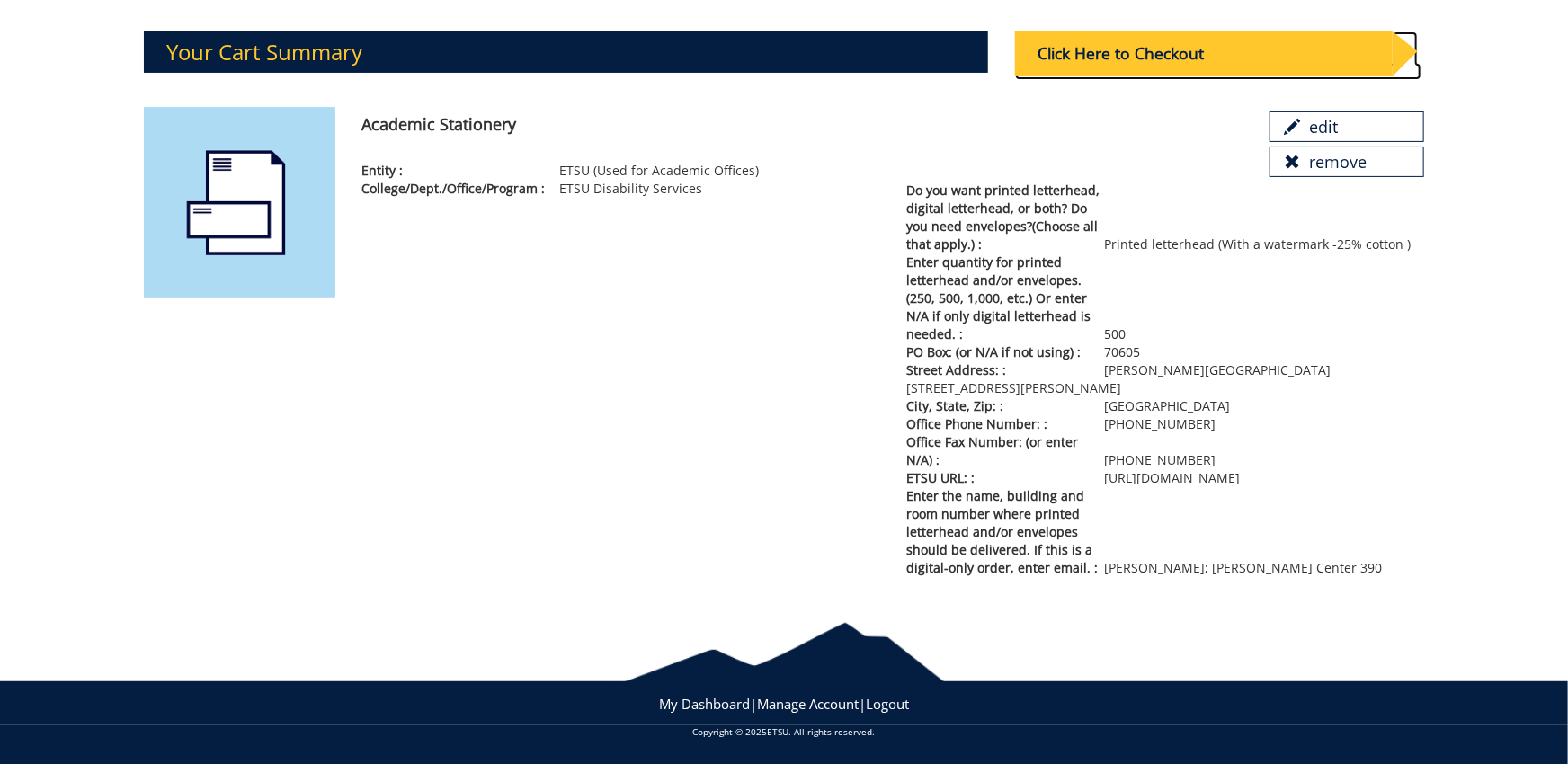
click at [1154, 60] on div "Click Here to Checkout" at bounding box center [1202, 53] width 376 height 44
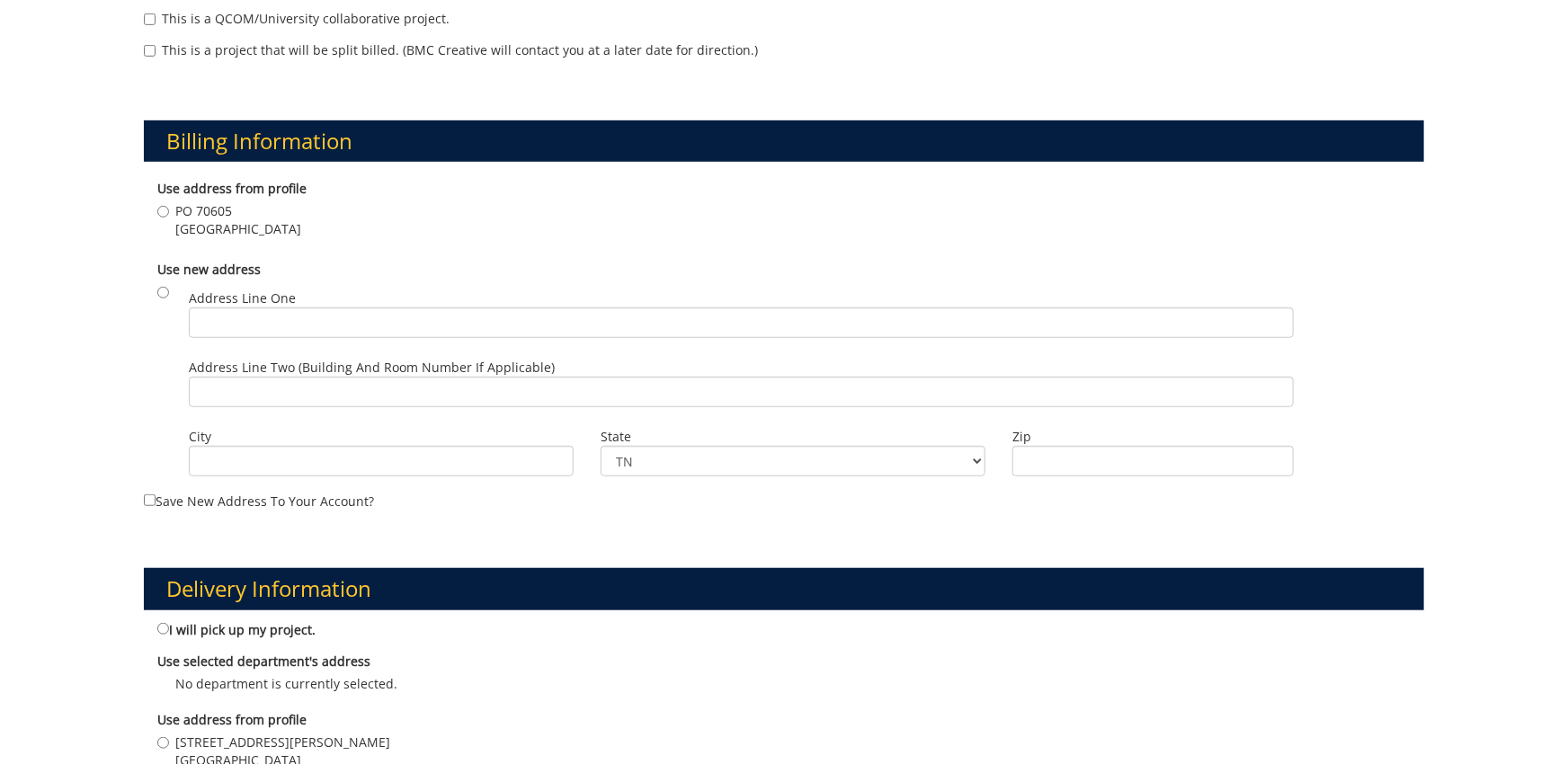
scroll to position [99, 0]
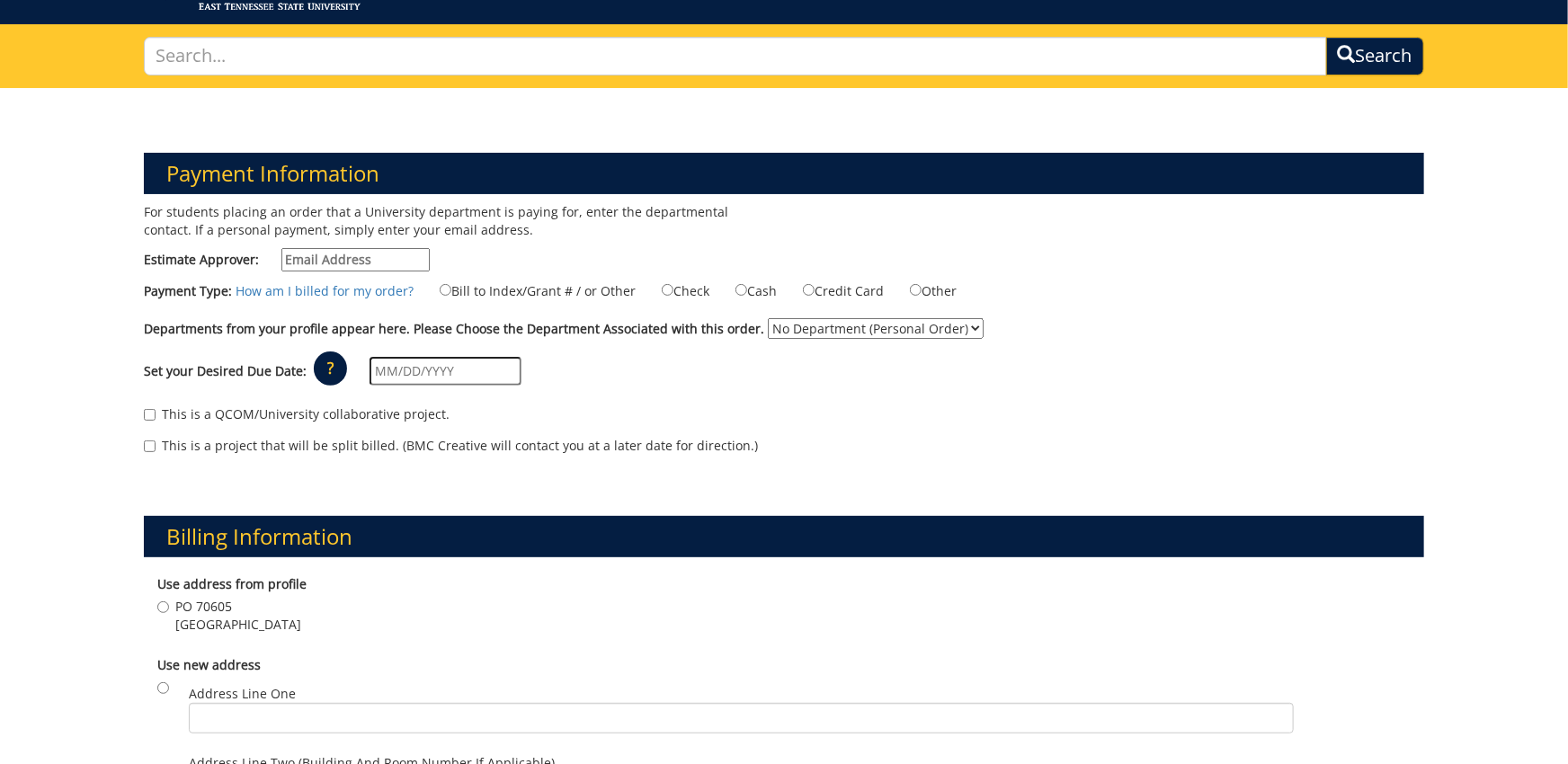
click at [389, 242] on div "For students placing an order that a University department is paying for, enter…" at bounding box center [456, 242] width 653 height 77
click at [386, 258] on input "Estimate Approver:" at bounding box center [356, 259] width 149 height 23
type input "[EMAIL_ADDRESS][DOMAIN_NAME]"
click at [885, 450] on div "This is a project that will be split billed. (BMC Creative will contact you at …" at bounding box center [783, 450] width 1279 height 27
click at [451, 289] on label "Bill to Index/Grant # / or Other" at bounding box center [526, 290] width 218 height 20
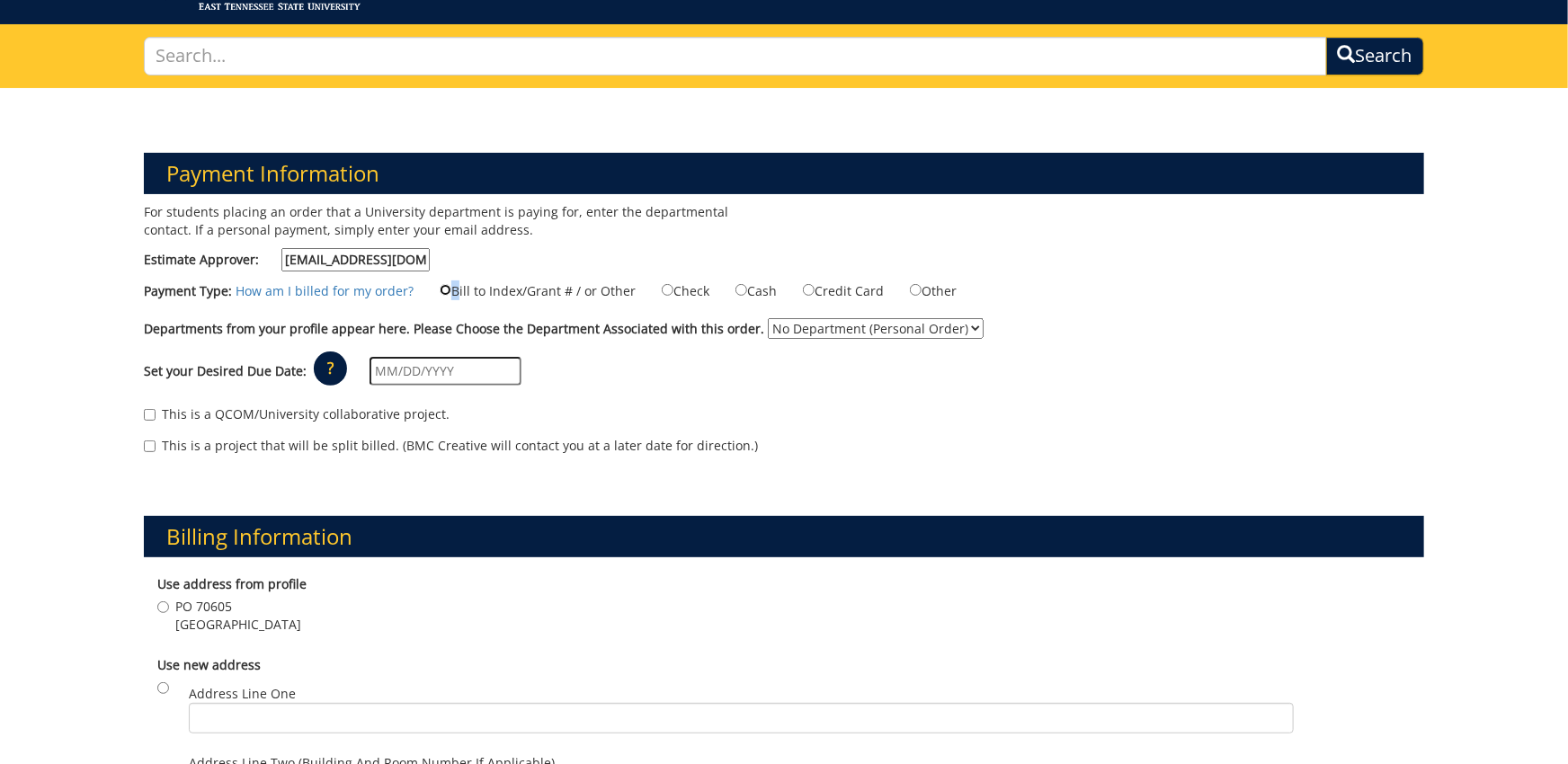
click at [442, 289] on input "Bill to Index/Grant # / or Other" at bounding box center [445, 290] width 12 height 12
radio input "true"
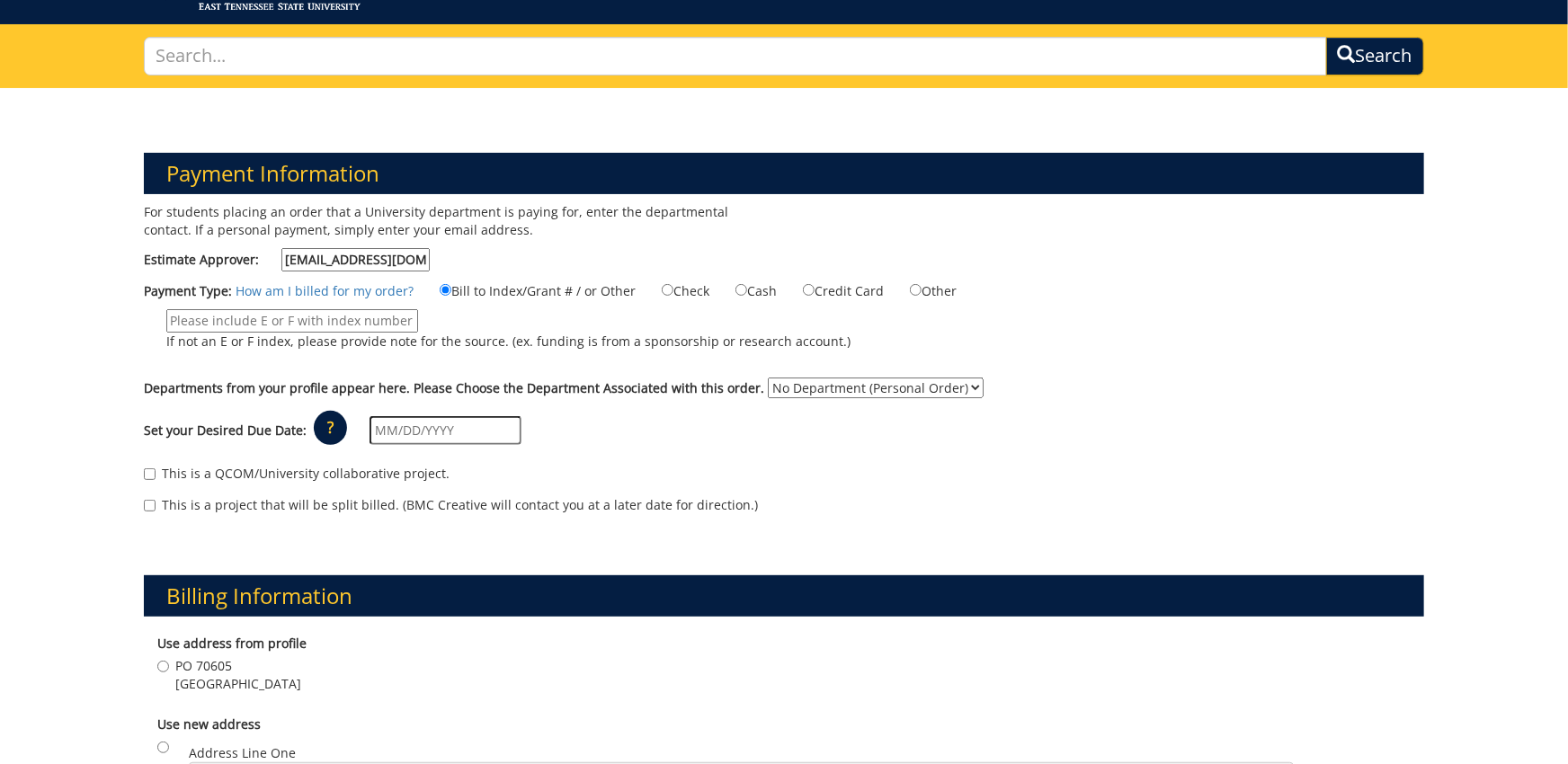
click at [348, 324] on input "If not an E or F index, please provide note for the source. (ex. funding is fro…" at bounding box center [292, 321] width 252 height 23
type input "E50750"
select select "59"
click option "Disability Services" at bounding box center [0, 0] width 0 height 0
click at [460, 436] on input "text" at bounding box center [446, 430] width 152 height 29
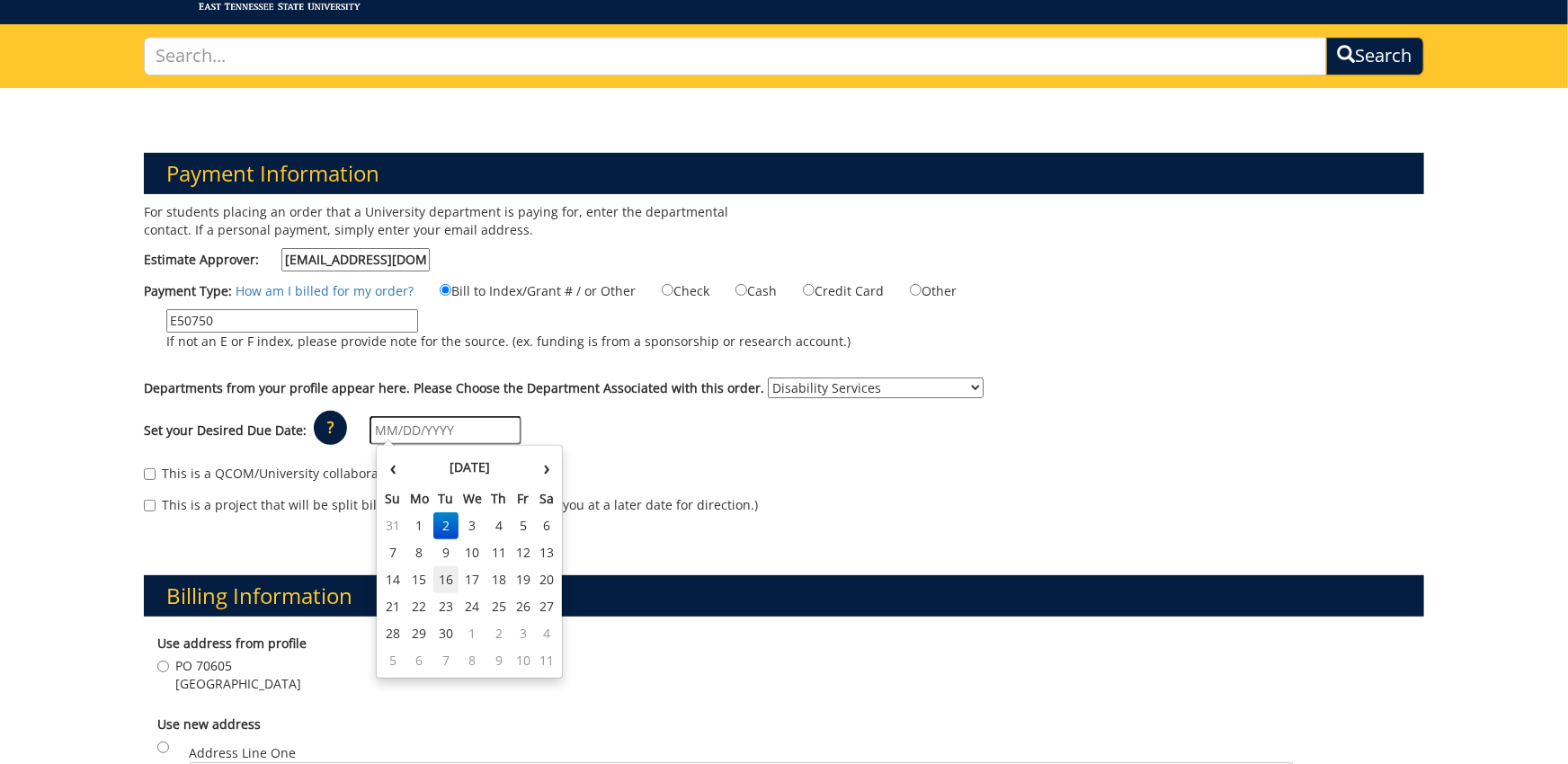
click at [447, 593] on td "16" at bounding box center [445, 580] width 25 height 27
type input "[DATE]"
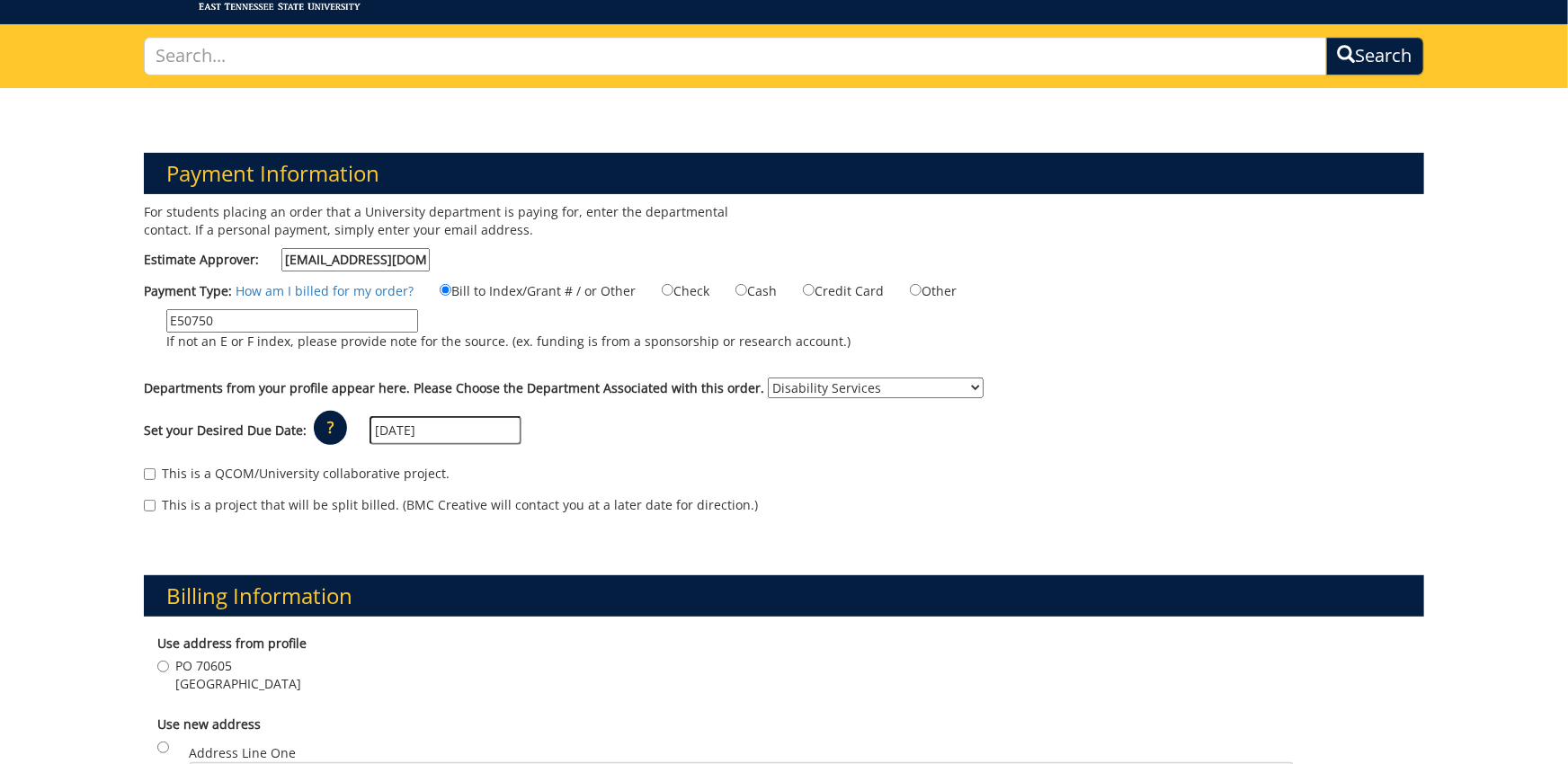
click at [277, 510] on label "This is a project that will be split billed. (BMC Creative will contact you at …" at bounding box center [451, 505] width 614 height 18
click at [155, 510] on input "This is a project that will be split billed. (BMC Creative will contact you at …" at bounding box center [150, 506] width 12 height 12
click at [281, 507] on label "This is a project that will be split billed. (BMC Creative will contact you at …" at bounding box center [451, 505] width 614 height 18
click at [155, 507] on input "This is a project that will be split billed. (BMC Creative will contact you at …" at bounding box center [150, 506] width 12 height 12
checkbox input "false"
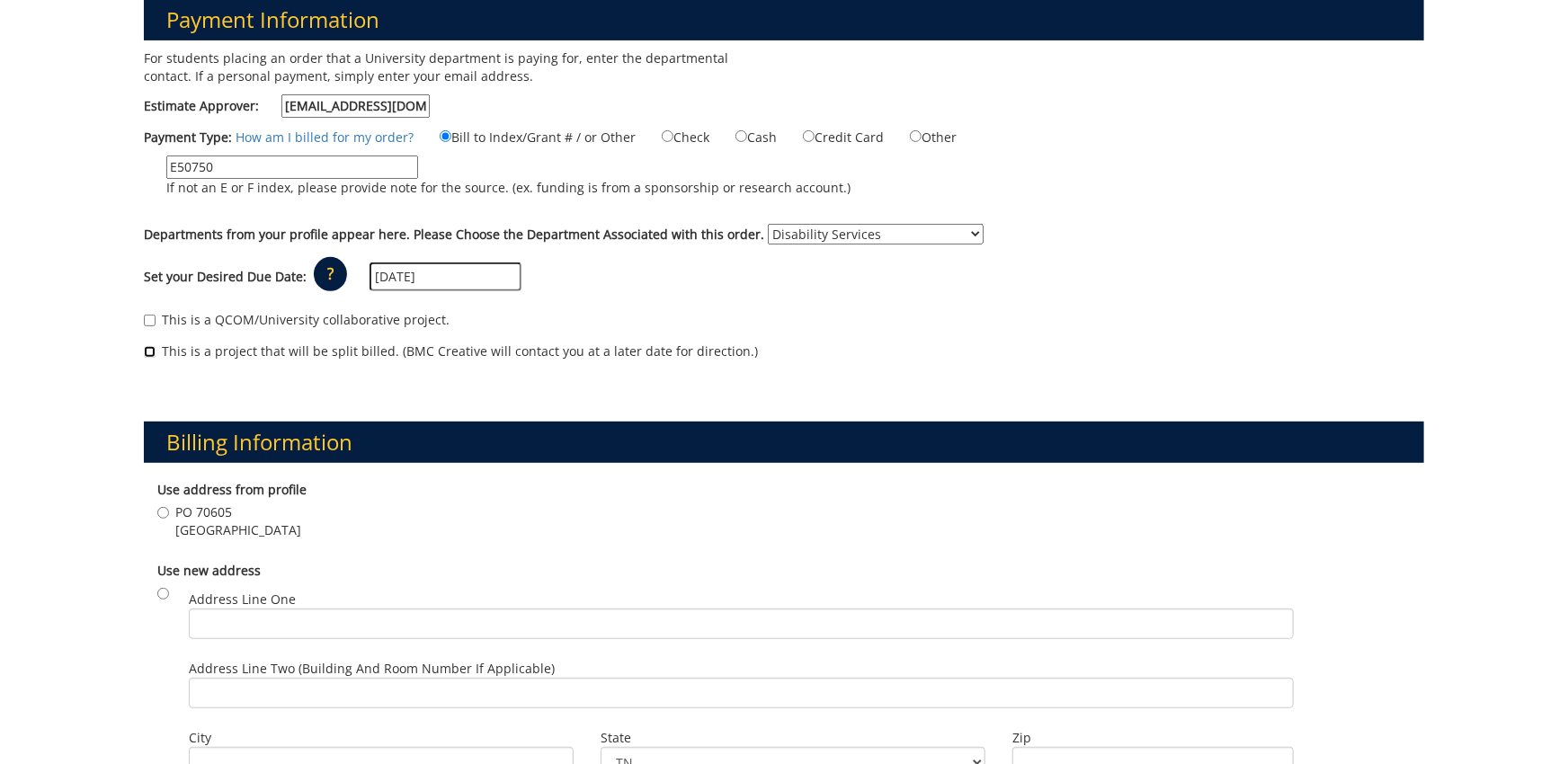
scroll to position [296, 0]
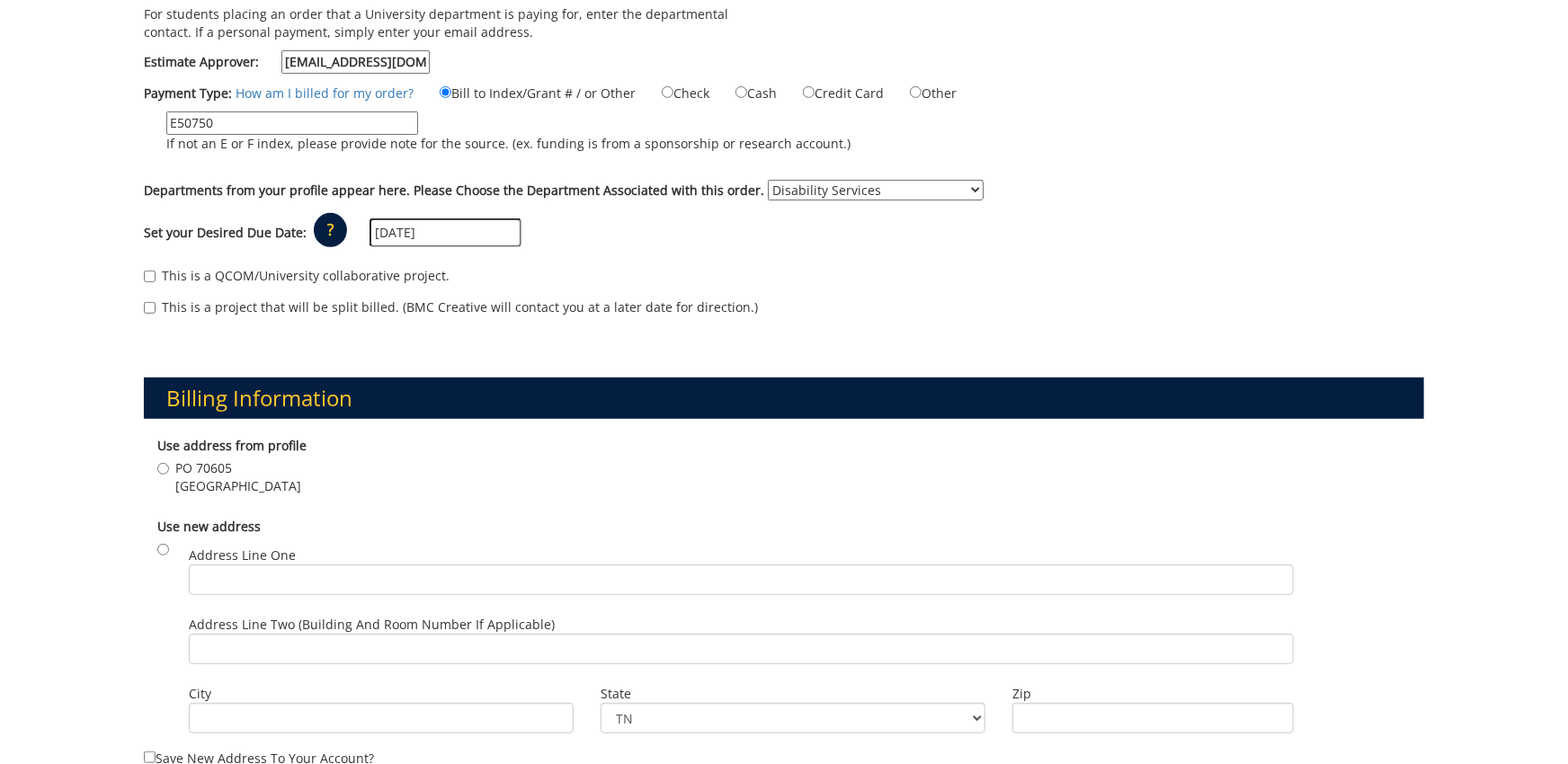
click at [152, 465] on div "Use address from profile PO 70605 Johnson City , TN 37614" at bounding box center [783, 468] width 1279 height 81
click at [155, 465] on div "Use address from profile PO 70605 Johnson City , TN 37614" at bounding box center [783, 468] width 1279 height 81
click at [162, 470] on input "PO 70605 Johnson City , TN 37614" at bounding box center [163, 468] width 12 height 12
radio input "true"
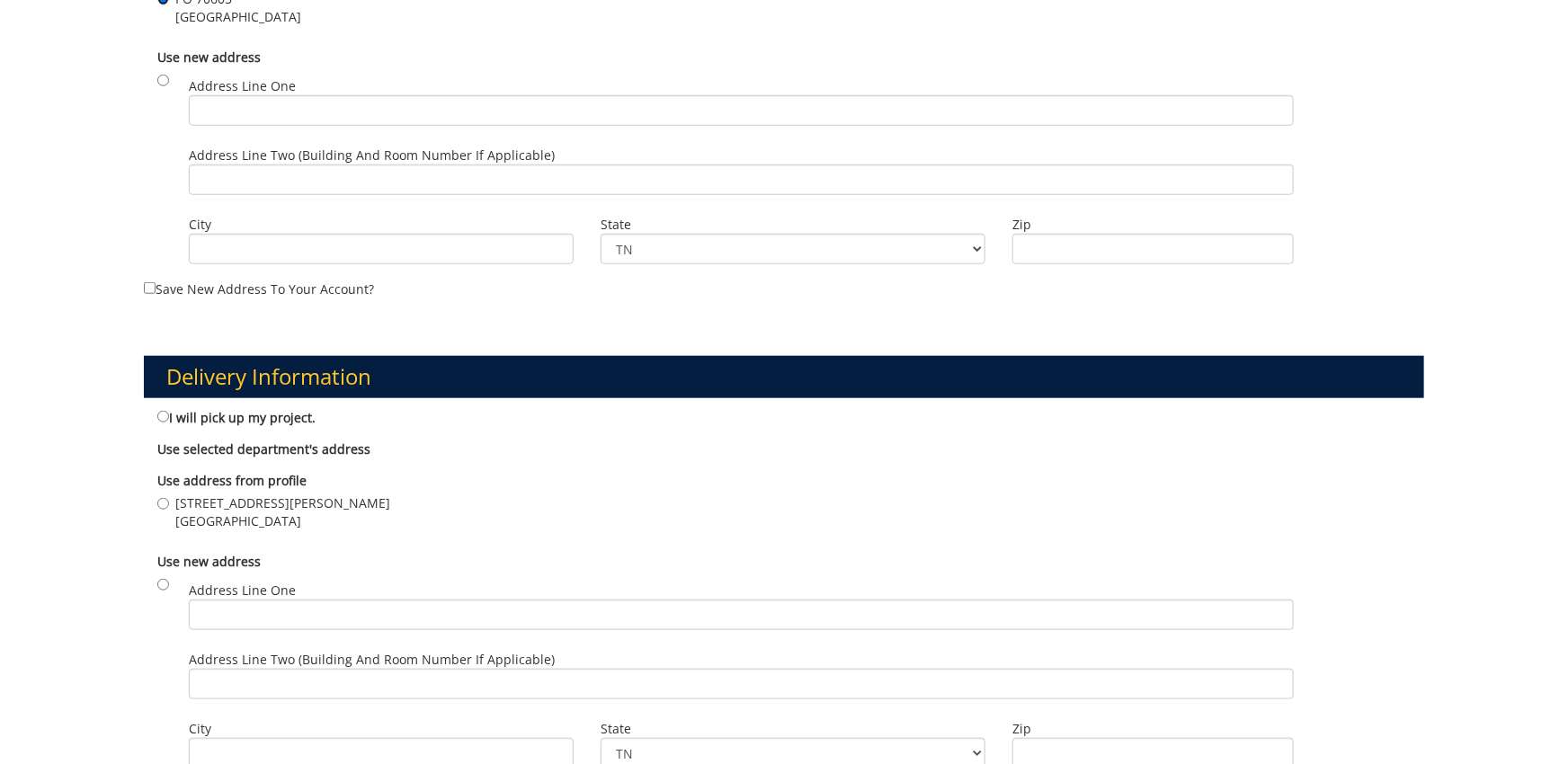
scroll to position [890, 0]
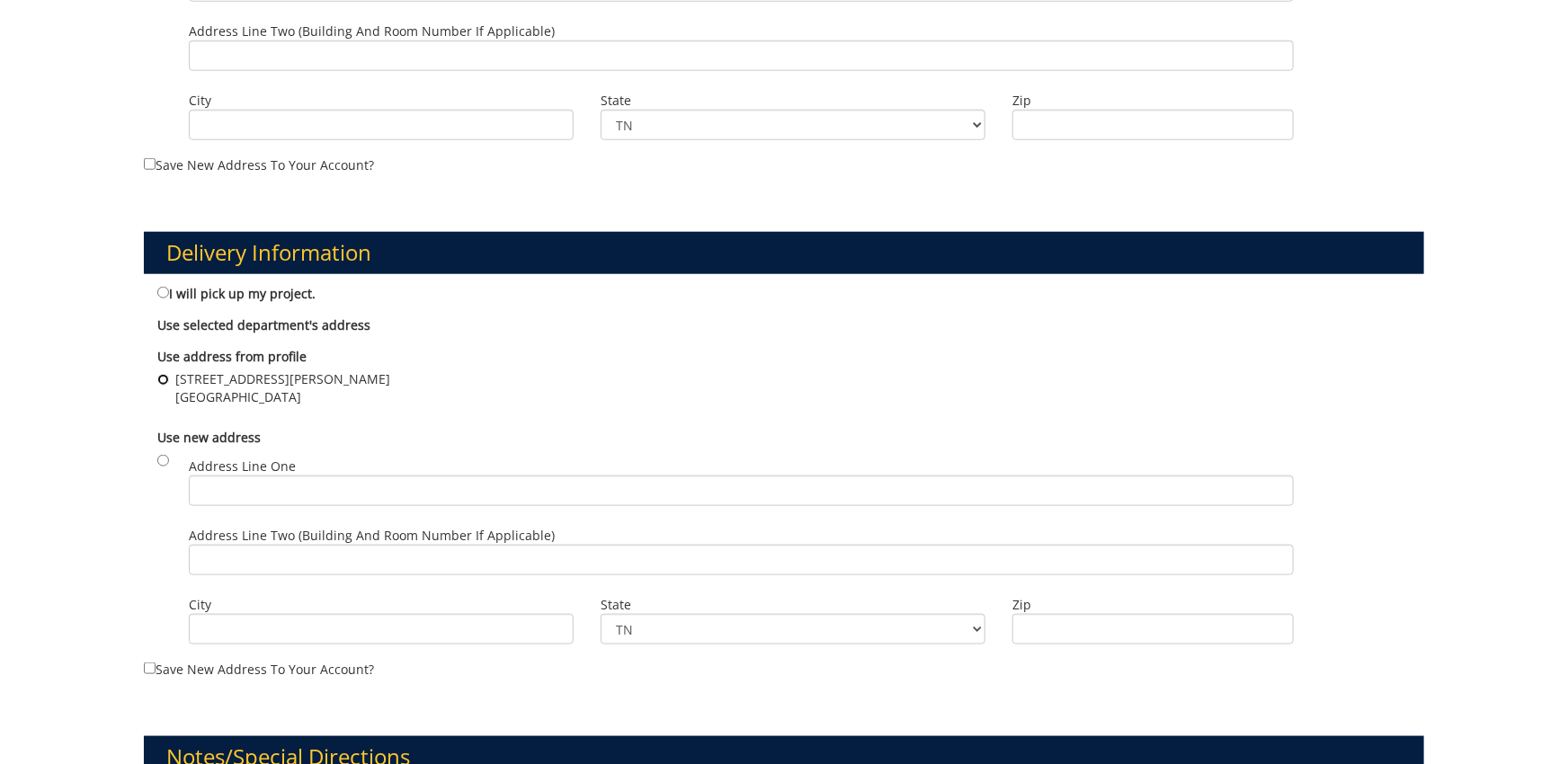
click at [167, 375] on input "412 J L Seehorn Jr Rd Johnson City , TN 37604" at bounding box center [163, 380] width 12 height 12
radio input "true"
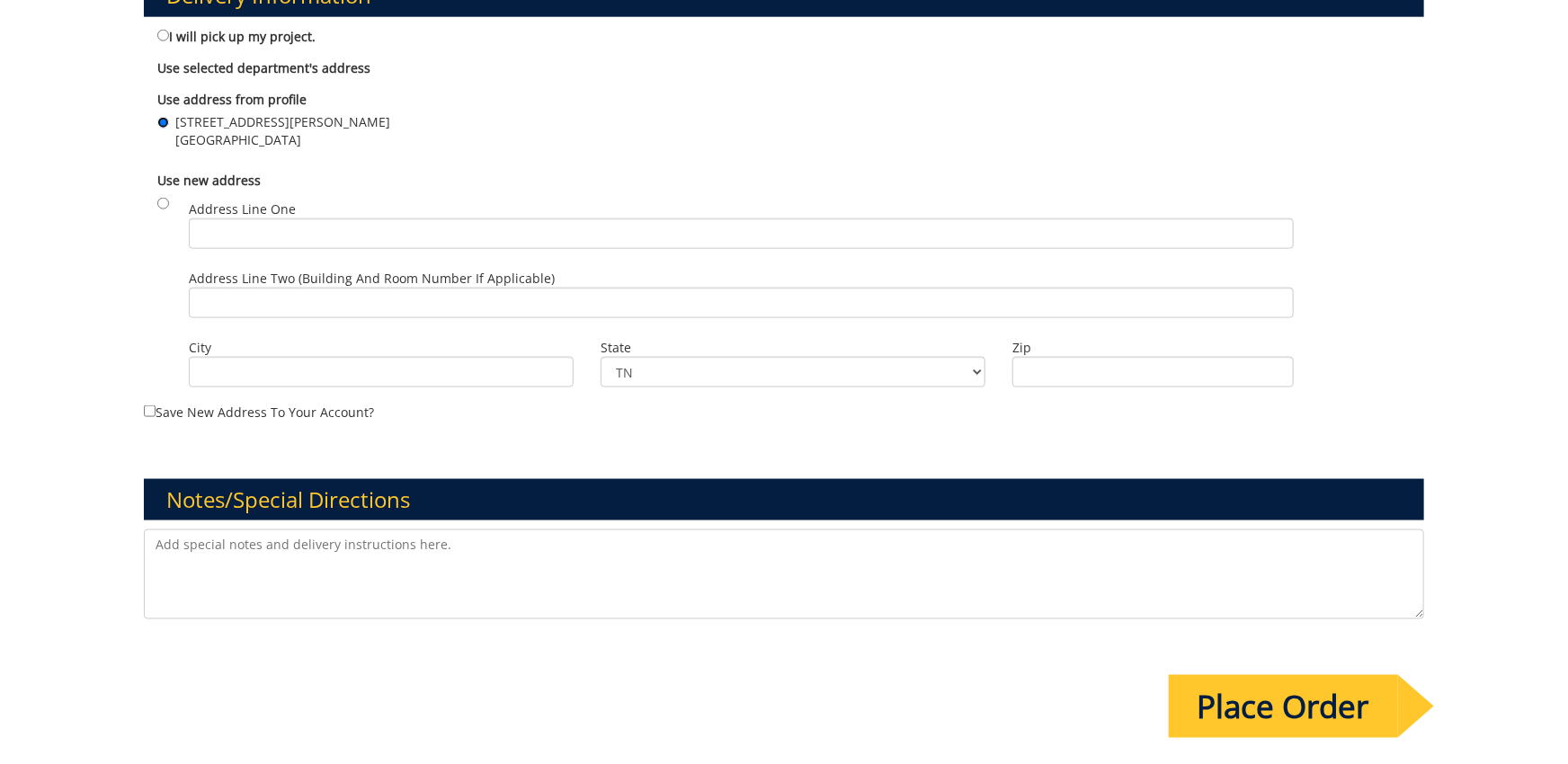
scroll to position [1286, 0]
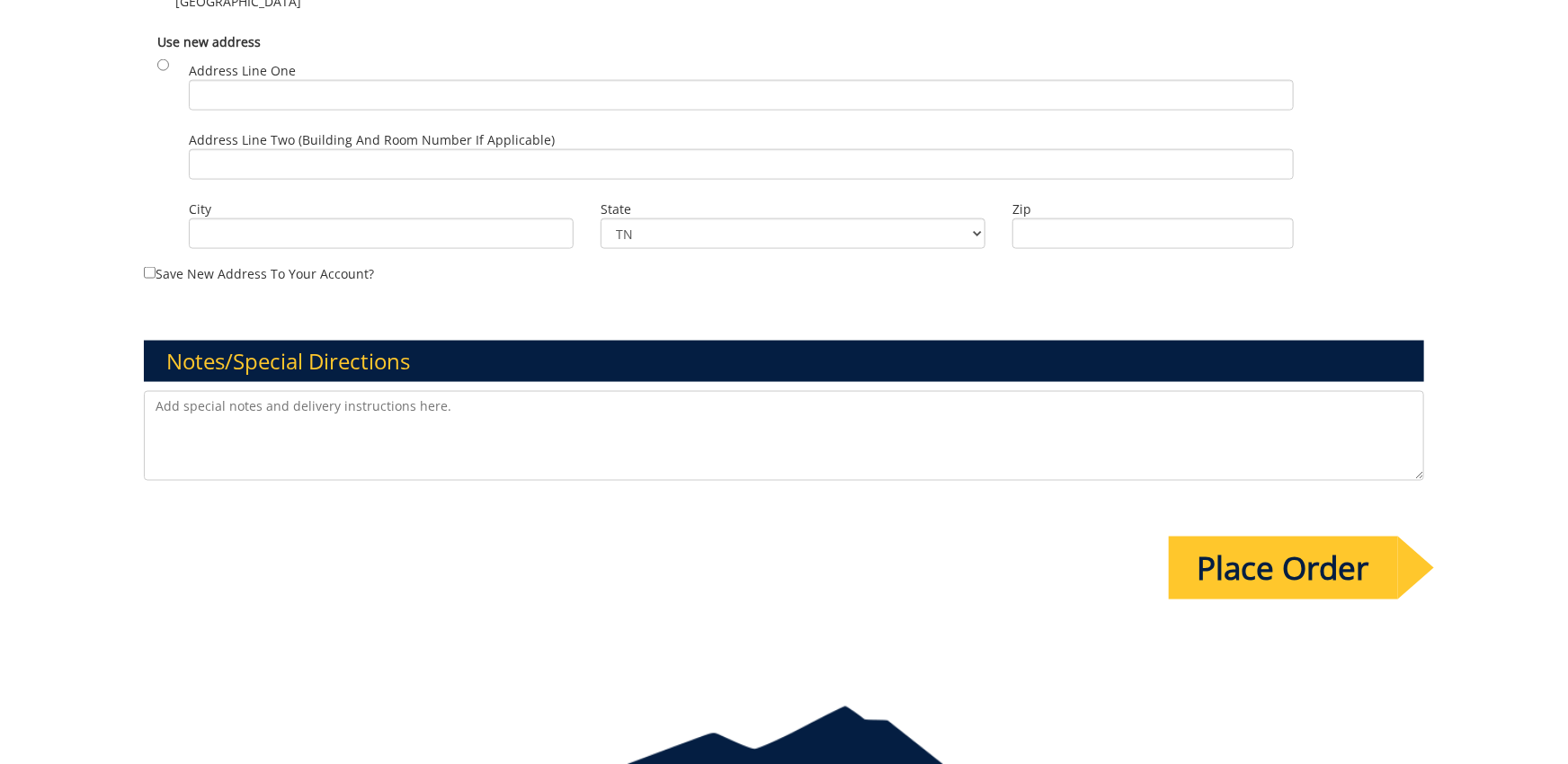
click at [339, 459] on textarea at bounding box center [783, 436] width 1279 height 90
click at [532, 413] on textarea "Please deliver to Culp 390" at bounding box center [783, 436] width 1279 height 90
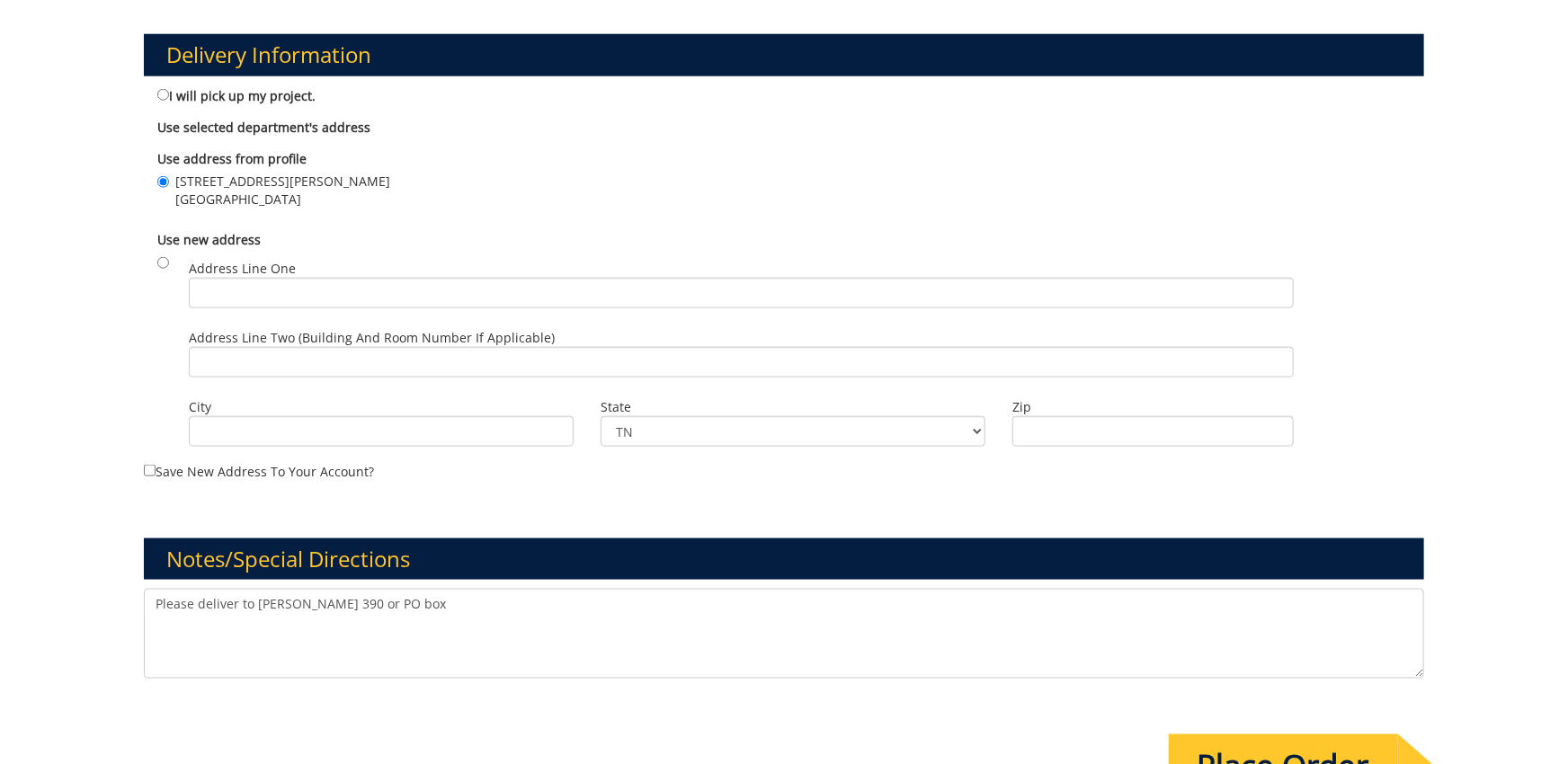
scroll to position [1364, 0]
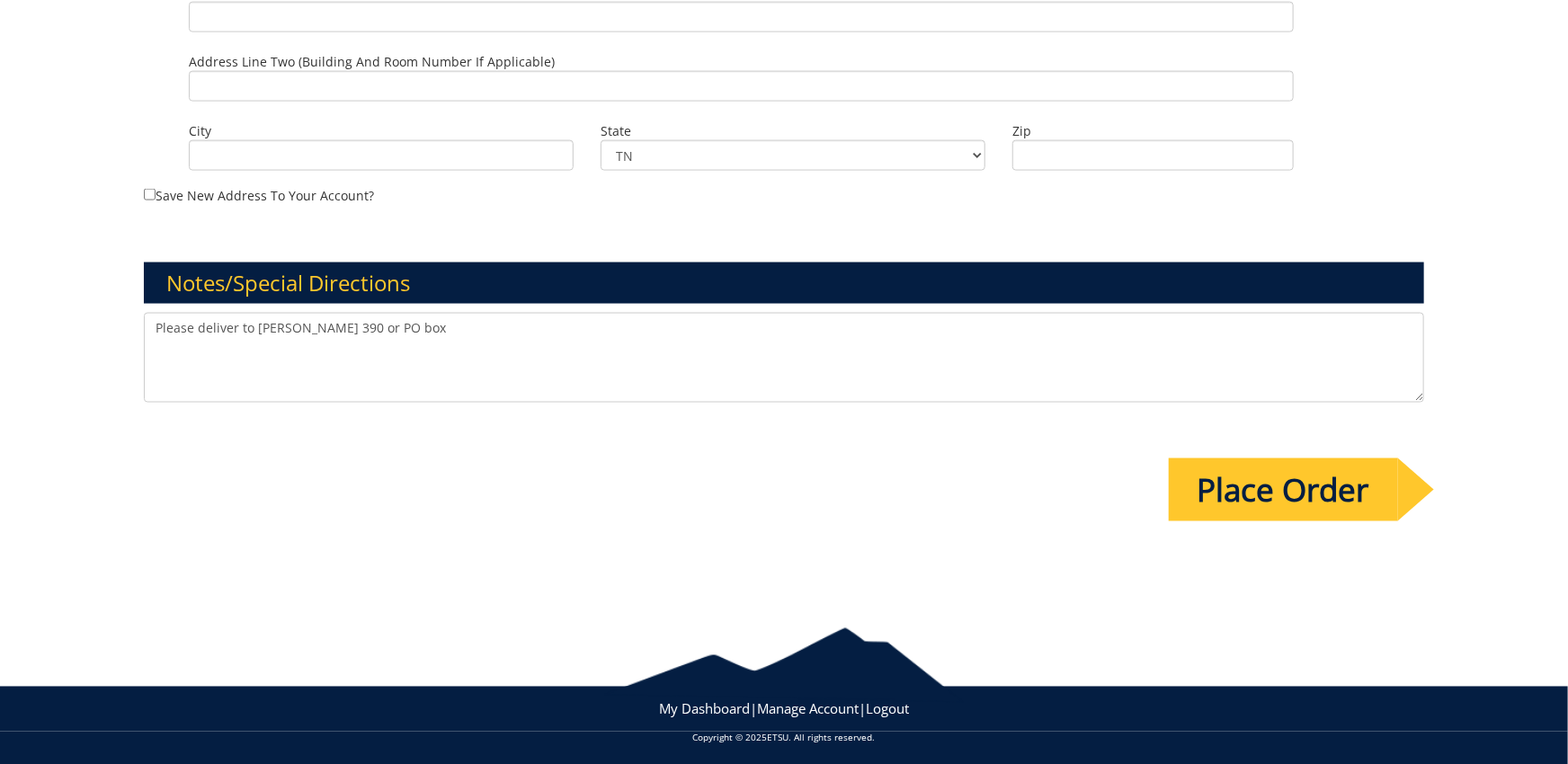
type textarea "Please deliver to Culp 390 or PO box"
click at [1292, 500] on input "Place Order" at bounding box center [1283, 490] width 229 height 63
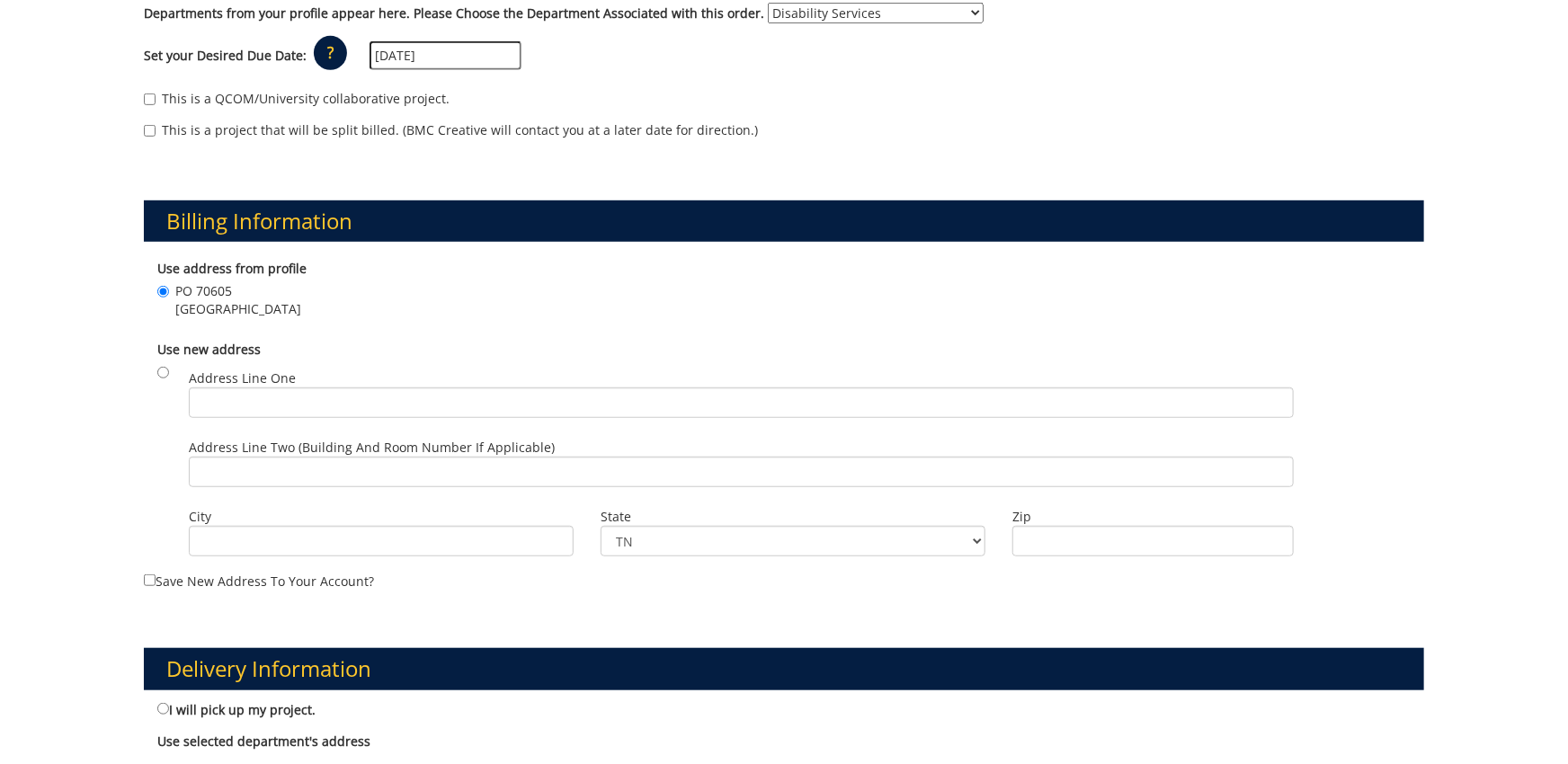
scroll to position [0, 0]
